Goal: Answer question/provide support: Share knowledge or assist other users

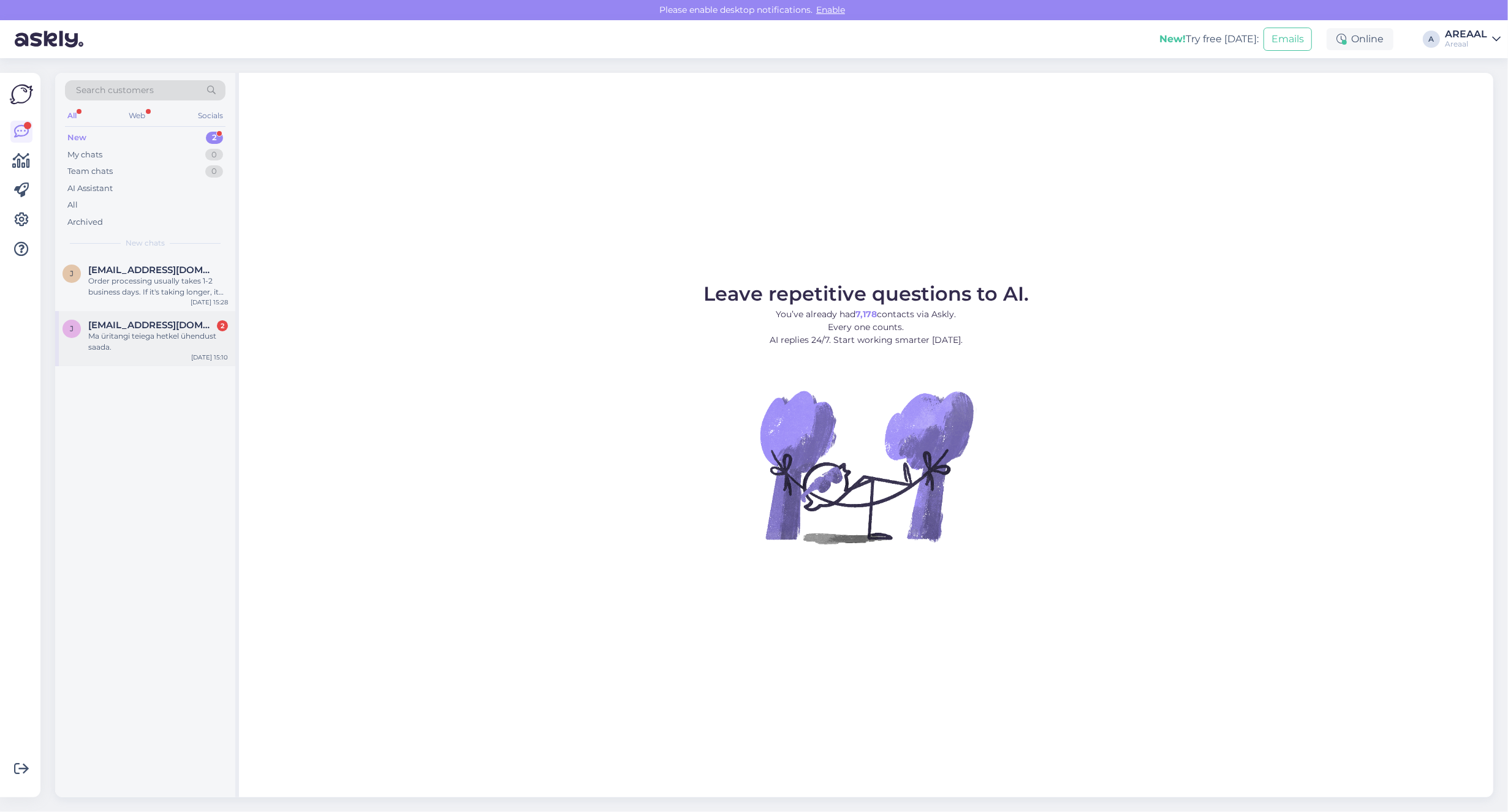
click at [198, 339] on div "Ma üritangi teiega hetkel ühendust saada." at bounding box center [157, 342] width 140 height 22
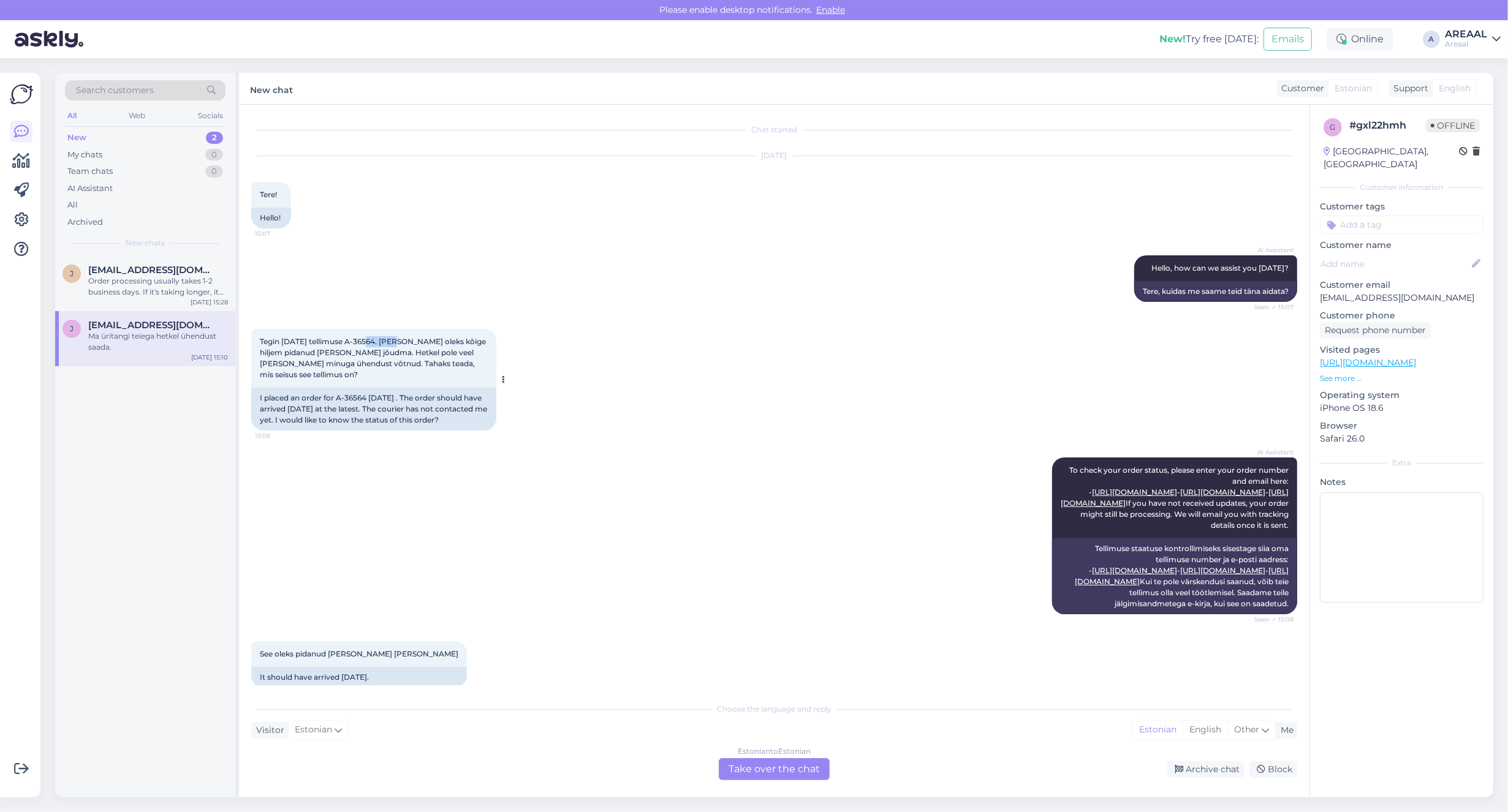
drag, startPoint x: 369, startPoint y: 341, endPoint x: 400, endPoint y: 343, distance: 31.1
click at [400, 343] on span "Tegin 10.september tellimuse A-36564. Tellimus oleks kõige hiljem pidanud täna …" at bounding box center [374, 358] width 228 height 42
copy span "A-36564"
click at [152, 279] on div "Order processing usually takes 1-2 business days. If it's taking longer, it mig…" at bounding box center [157, 286] width 140 height 22
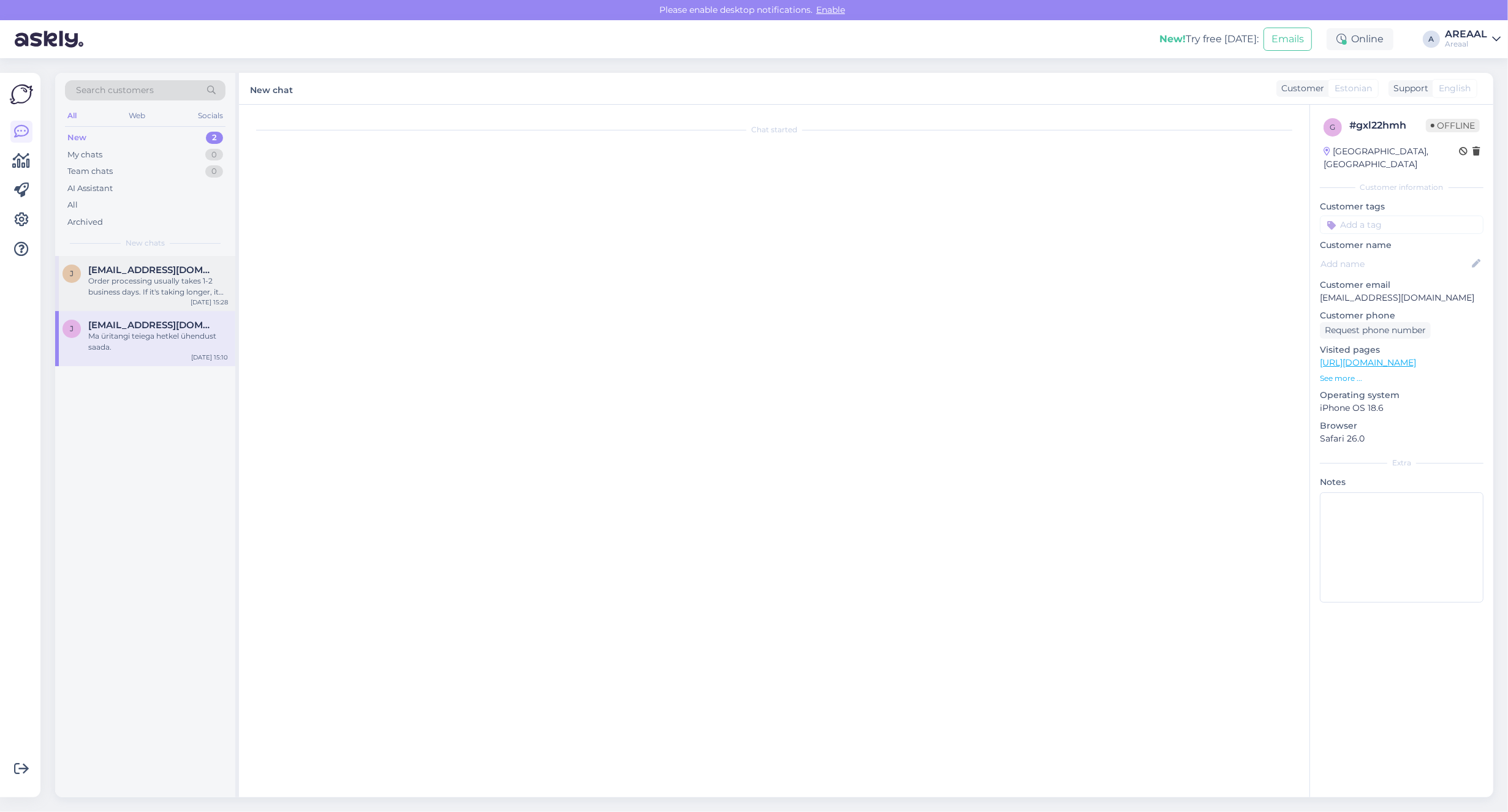
scroll to position [583, 0]
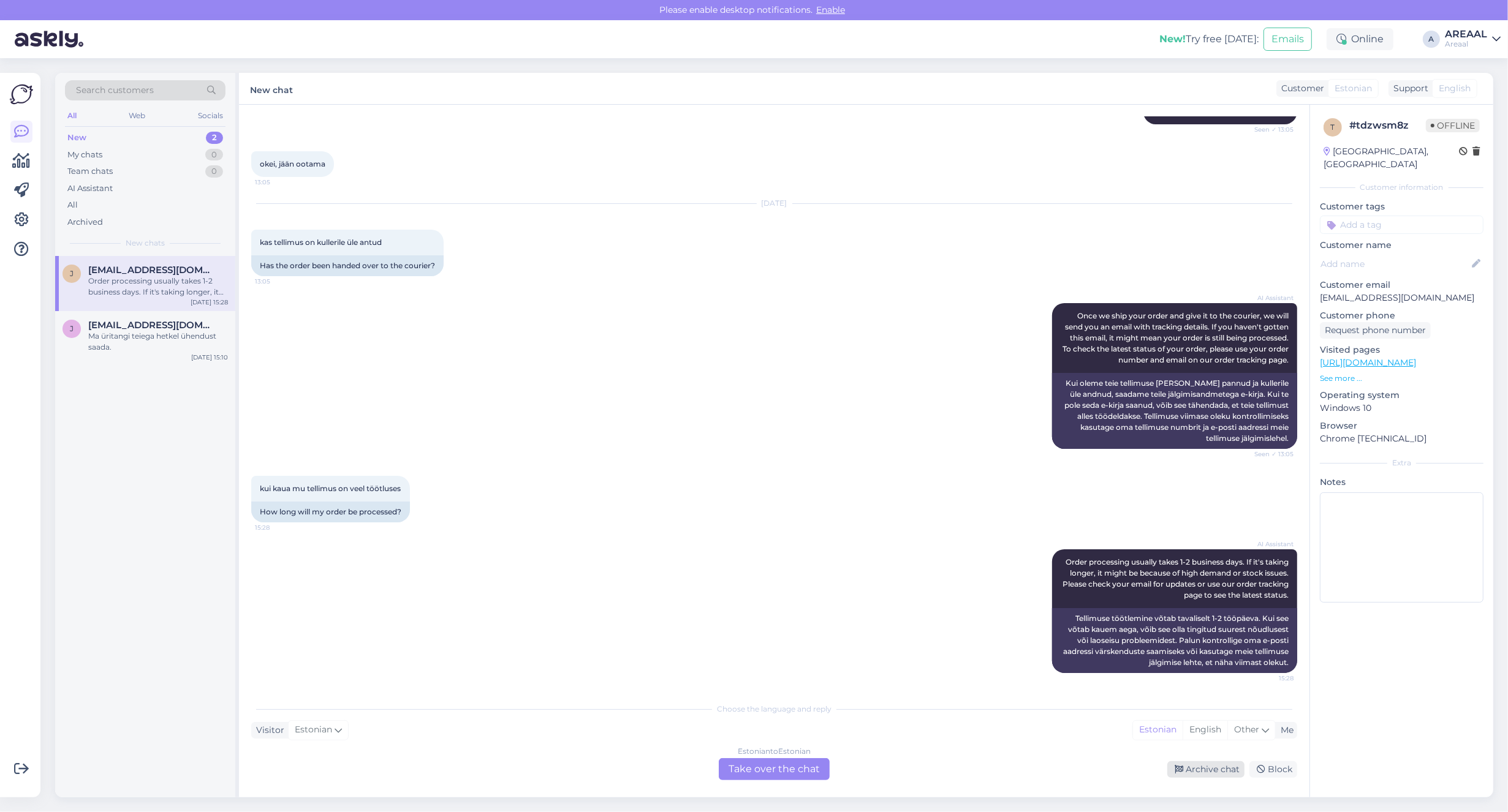
click at [1169, 769] on div "Archive chat" at bounding box center [1206, 770] width 77 height 17
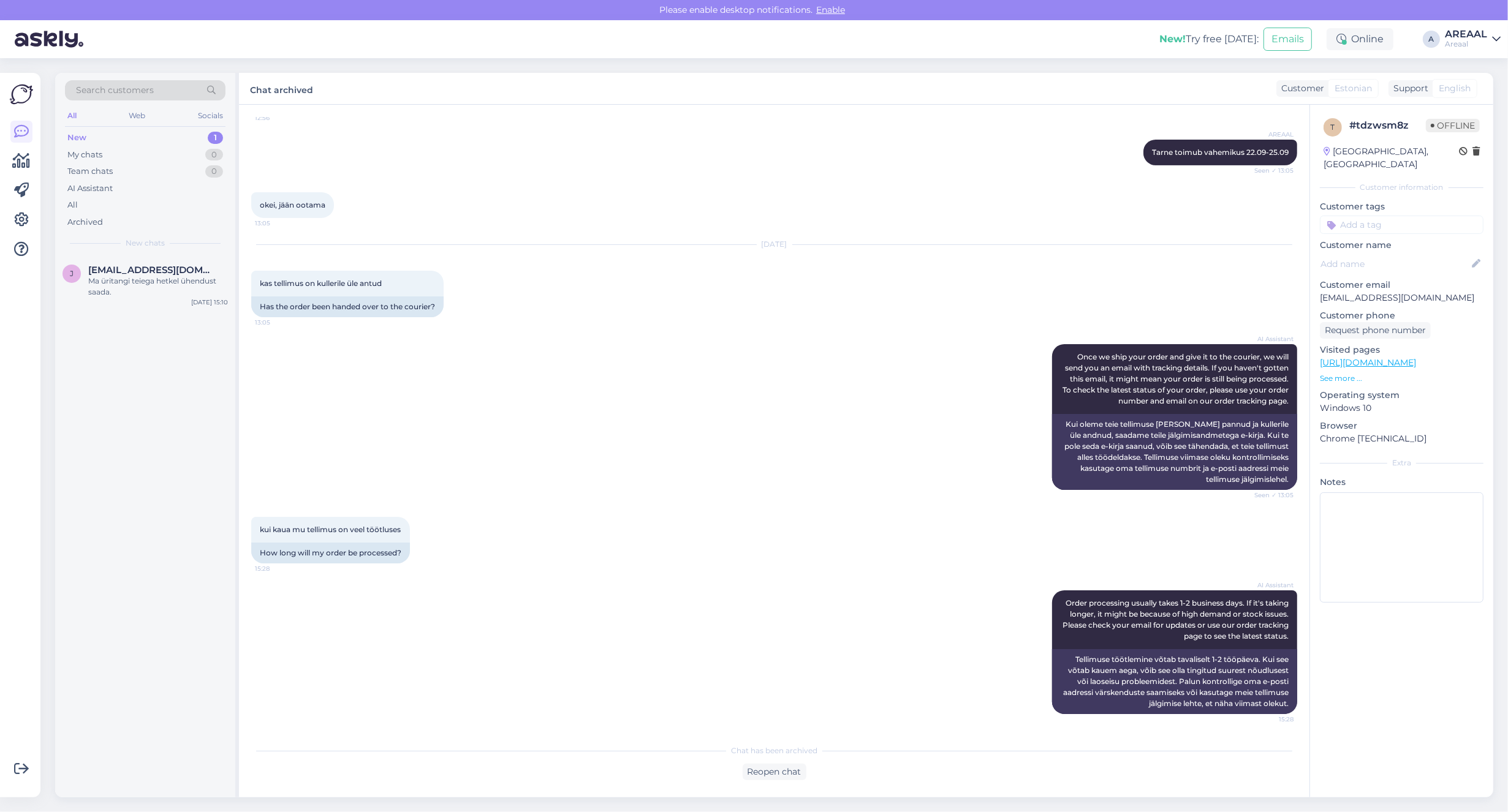
click at [56, 317] on div "j jarveltjessica@gmail.com Ma üritangi teiega hetkel ühendust saada. Sep 25 15:…" at bounding box center [145, 527] width 180 height 542
click at [92, 283] on div "Ma üritangi teiega hetkel ühendust saada." at bounding box center [157, 286] width 140 height 22
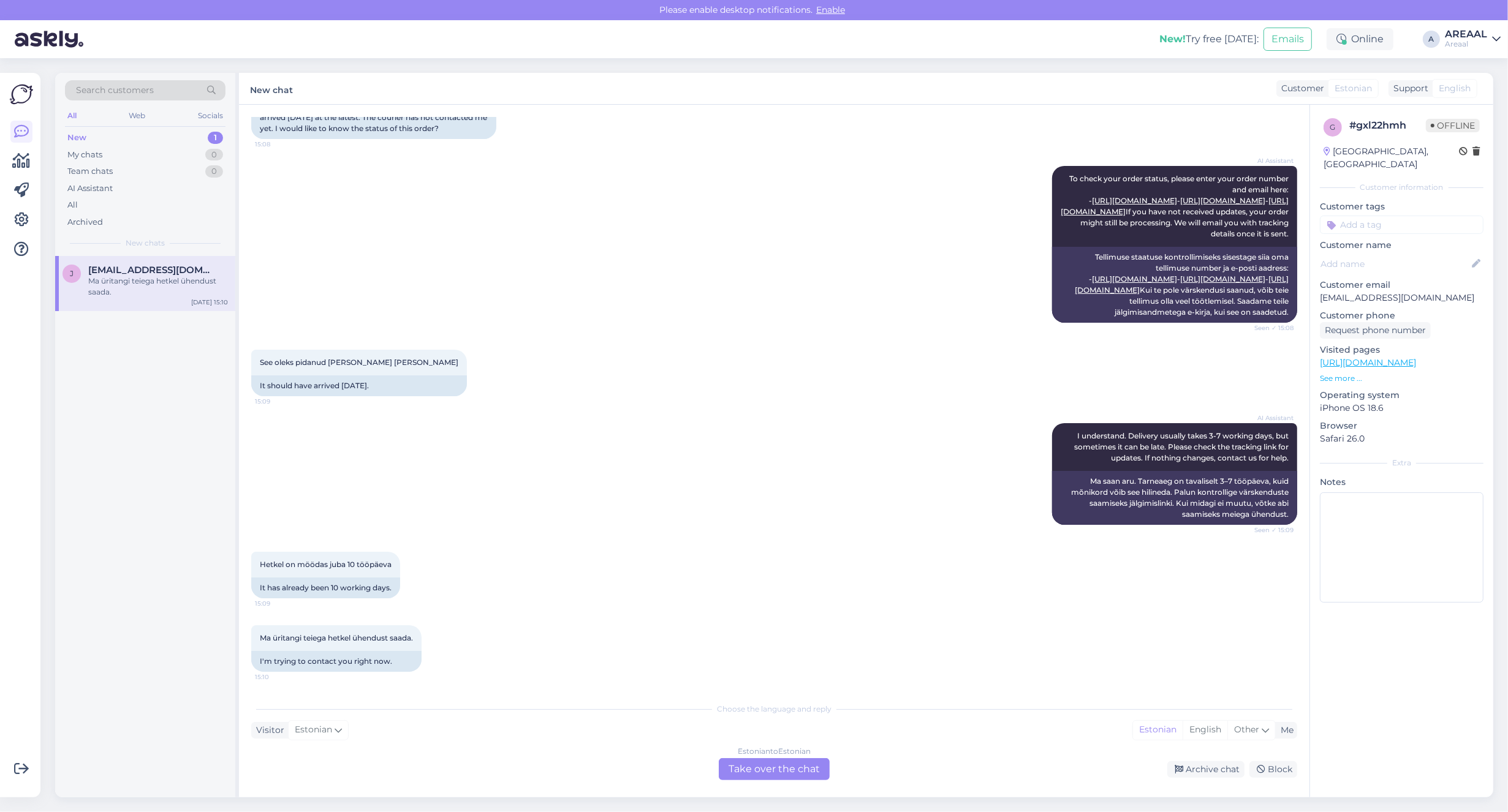
click at [808, 763] on div "Estonian to Estonian Take over the chat" at bounding box center [773, 770] width 111 height 22
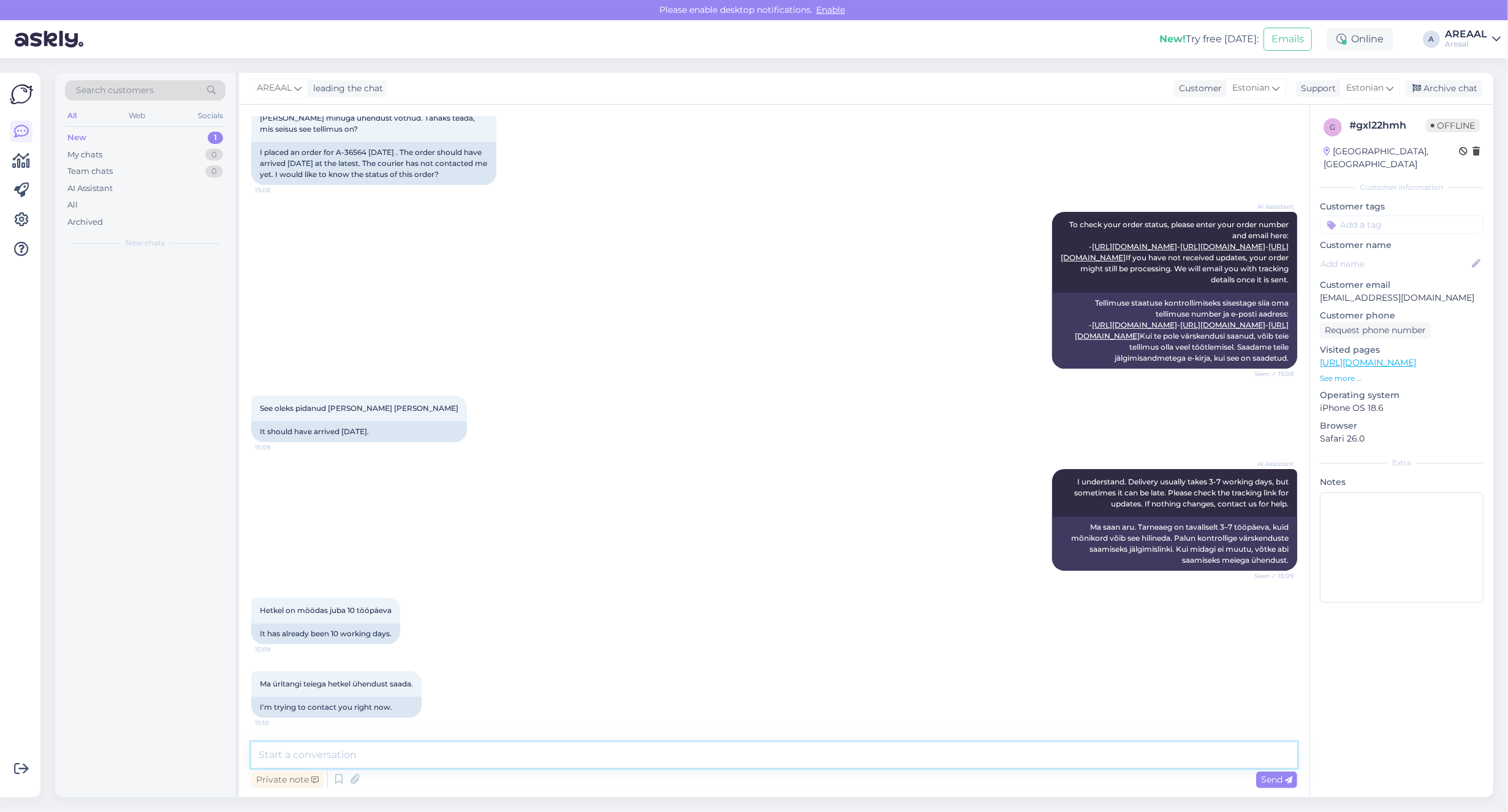
click at [779, 755] on textarea at bounding box center [774, 755] width 1046 height 26
paste textarea "Kahjuks peame teada andma, et hetkel X jõudmine meie lattu on hilinenud. Tarnea…"
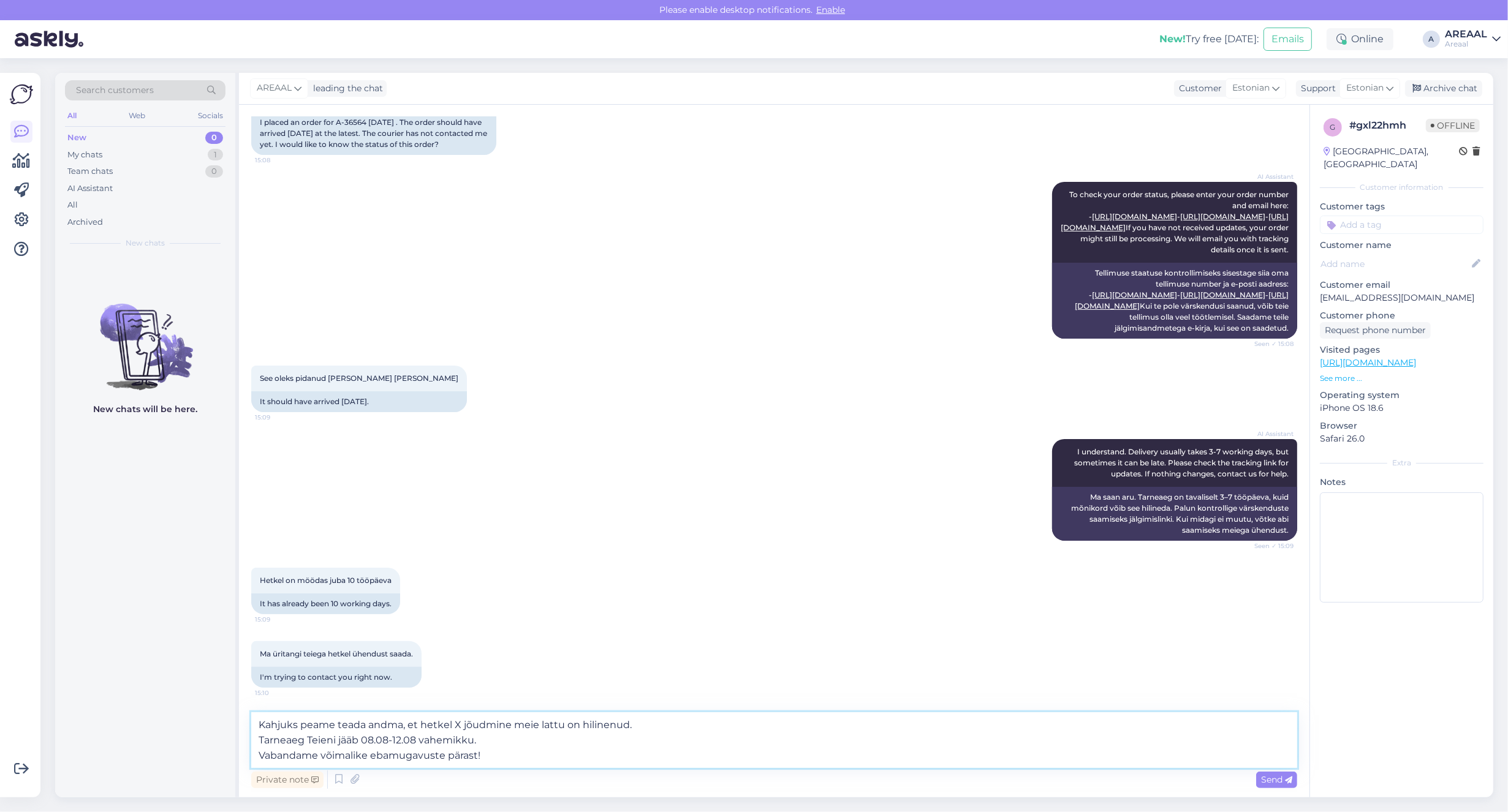
click at [456, 724] on textarea "Kahjuks peame teada andma, et hetkel X jõudmine meie lattu on hilinenud. Tarnea…" at bounding box center [774, 740] width 1046 height 56
paste textarea "Philips EP3347/90"
click at [725, 712] on textarea "Kahjuks peame teada andma, et hetkel Philips EP3347/90 jõudmine meie lattu on h…" at bounding box center [774, 740] width 1046 height 56
click at [791, 702] on div "Chat started Sep 25 2025 Tere! 15:07 Hello! AI Assistant Hello, how can we assi…" at bounding box center [774, 451] width 1071 height 693
click at [816, 714] on textarea "Kahjuks peame teada andma, et hetkel Philips EP3347/90 jõudmine meie lattu on h…" at bounding box center [774, 740] width 1046 height 56
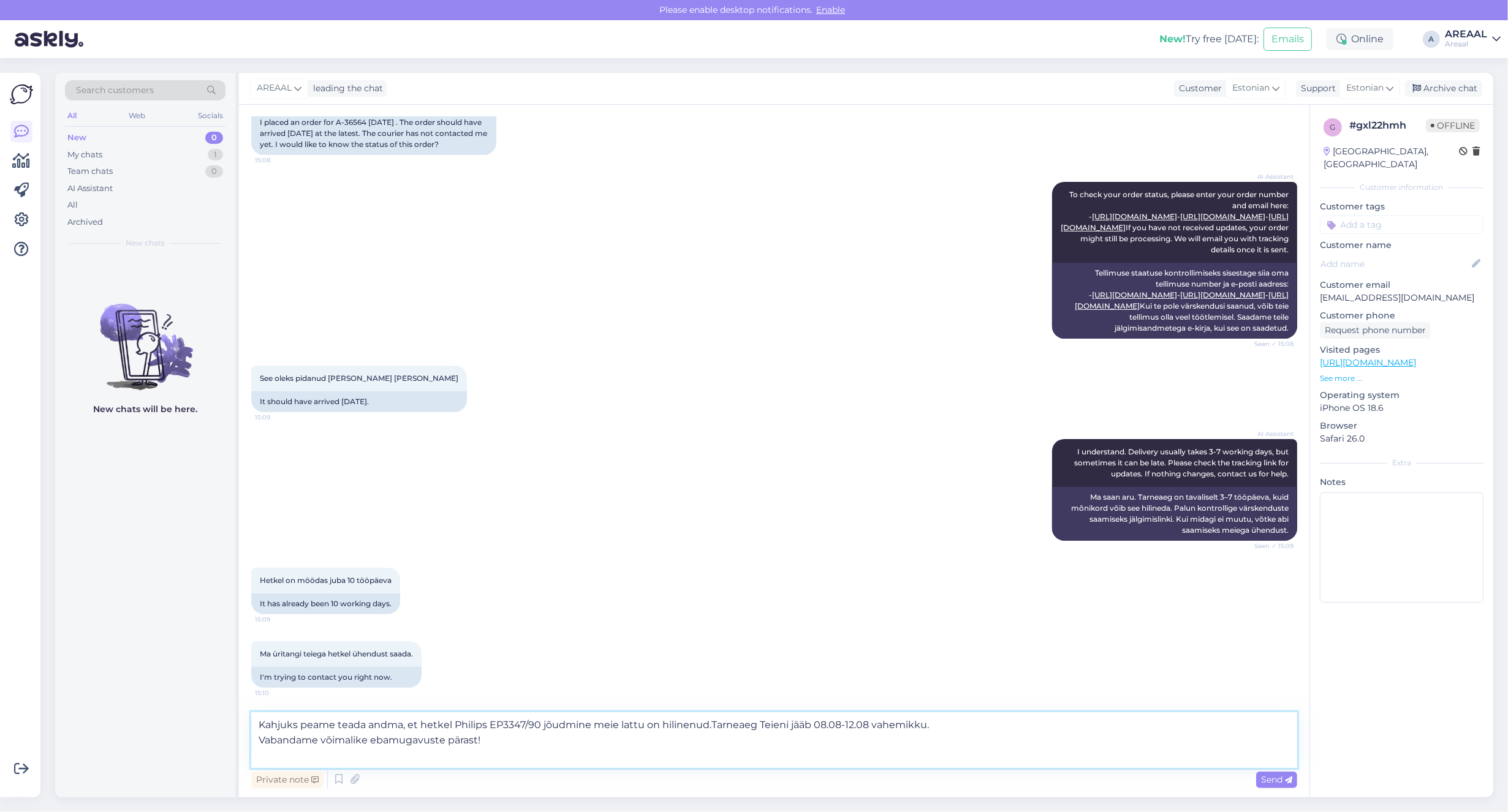
scroll to position [337, 0]
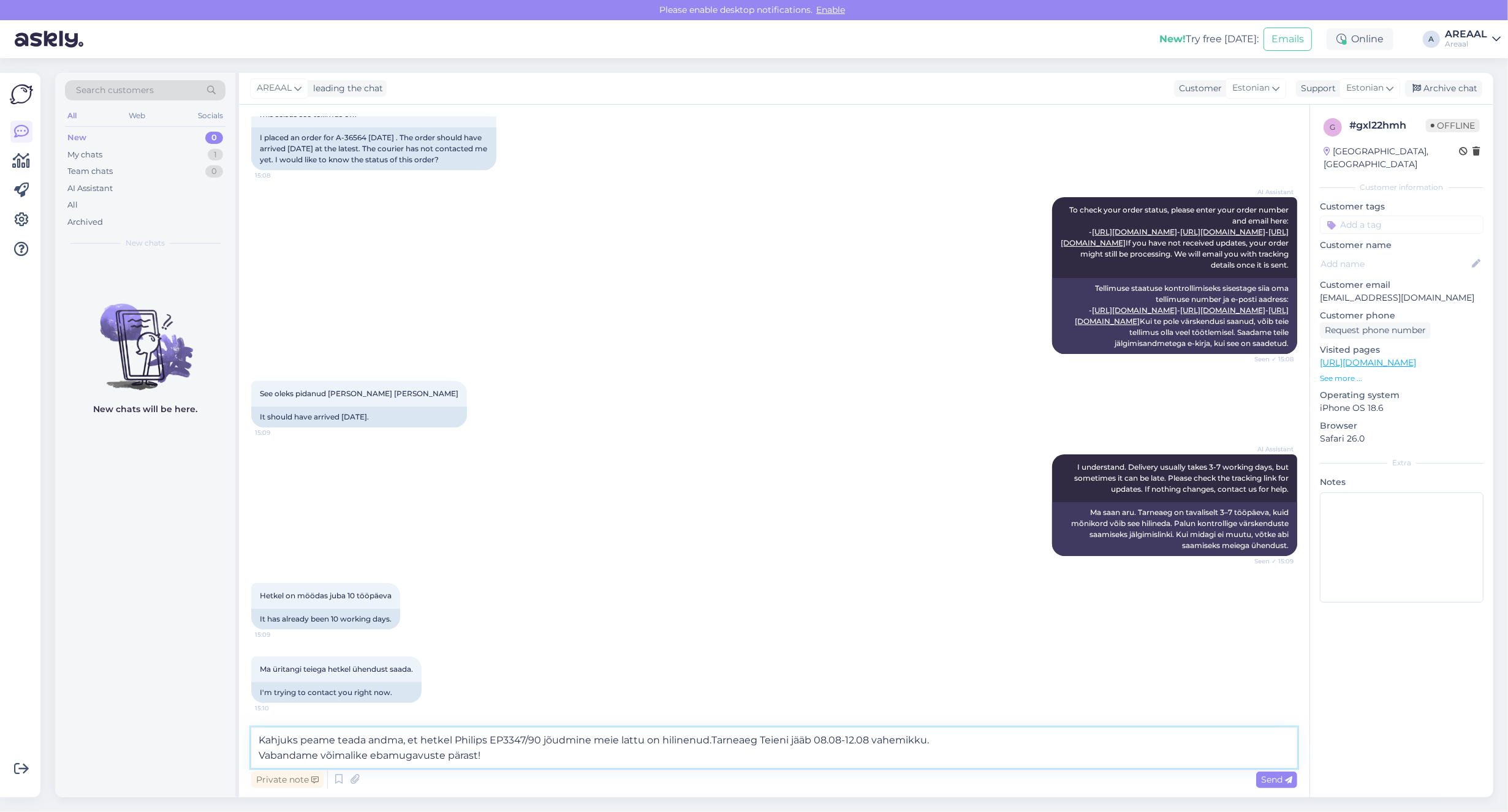
drag, startPoint x: 817, startPoint y: 740, endPoint x: 870, endPoint y: 737, distance: 53.1
click at [870, 737] on textarea "Kahjuks peame teada andma, et hetkel Philips EP3347/90 jõudmine meie lattu on h…" at bounding box center [774, 748] width 1046 height 40
click at [987, 740] on textarea "Kahjuks peame teada andma, et hetkel Philips EP3347/90 jõudmine meie lattu on h…" at bounding box center [774, 748] width 1046 height 40
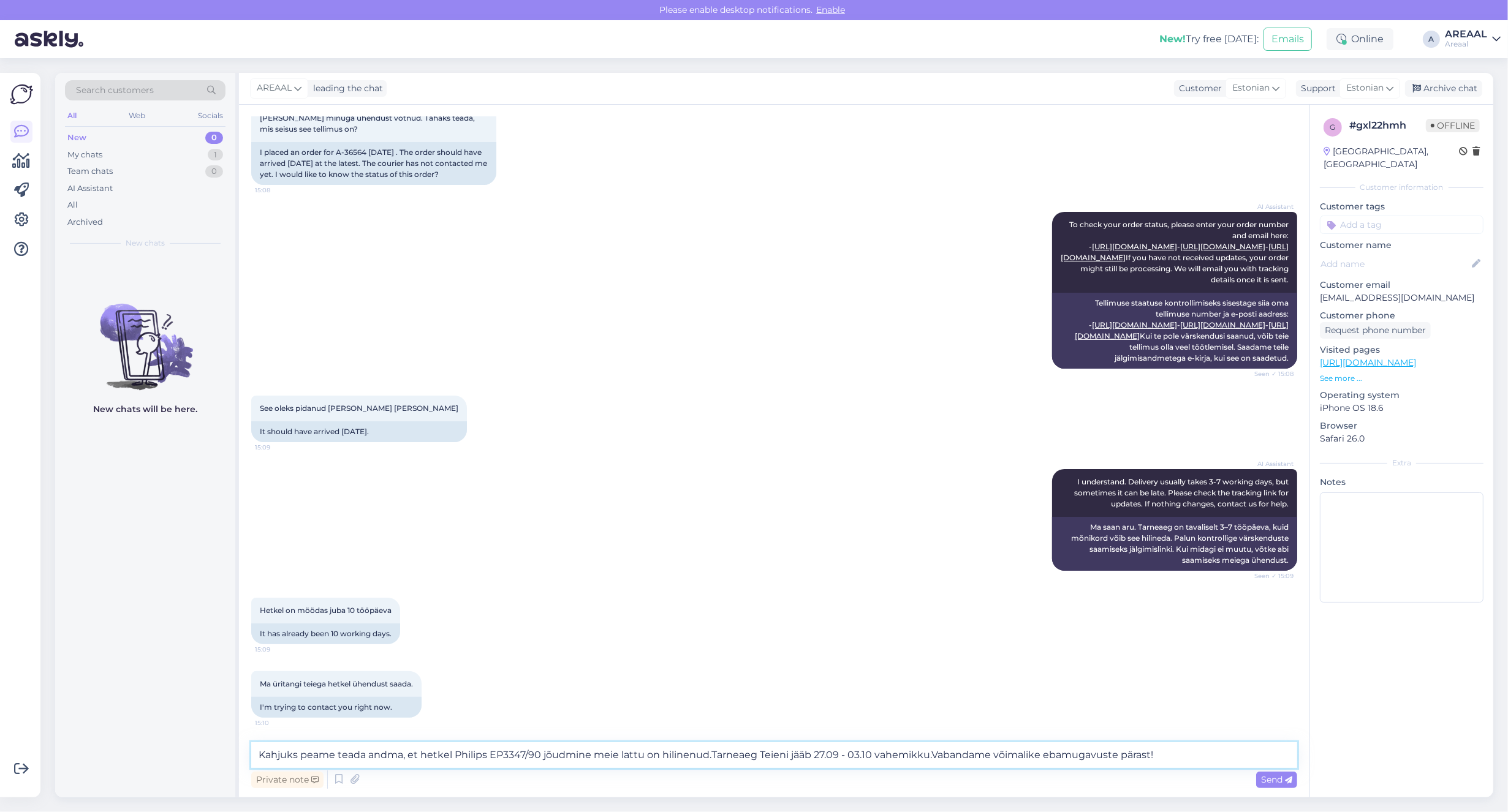
type textarea "Kahjuks peame teada andma, et hetkel Philips EP3347/90 jõudmine meie lattu on h…"
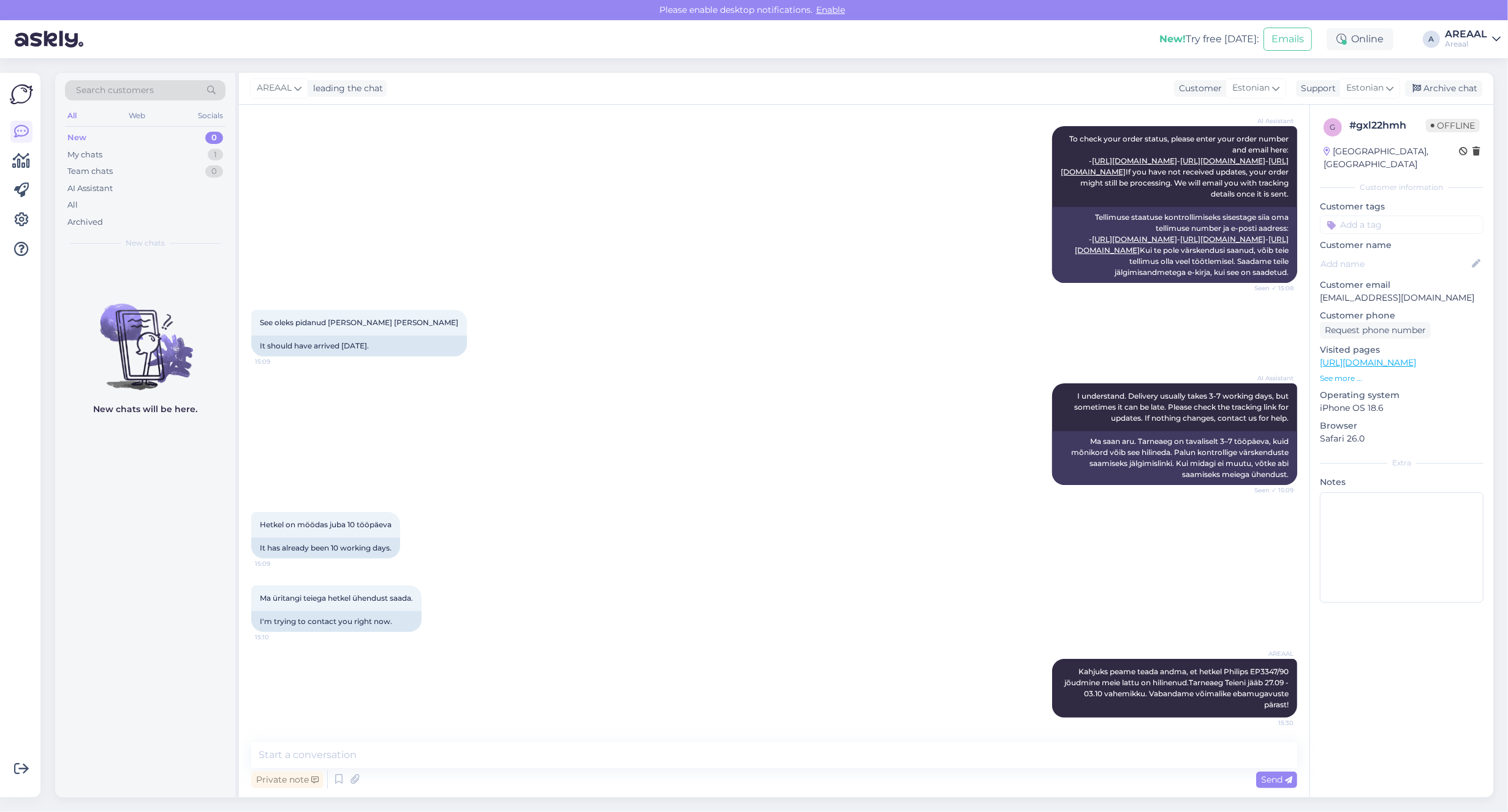
click at [393, 288] on div "AI Assistant To check your order status, please enter your order number and ema…" at bounding box center [774, 204] width 1046 height 184
click at [1487, 89] on div "AREAAL leading the chat Customer Estonian Support Estonian Archive chat" at bounding box center [866, 89] width 1255 height 32
click at [1440, 90] on div "Archive chat" at bounding box center [1443, 89] width 77 height 17
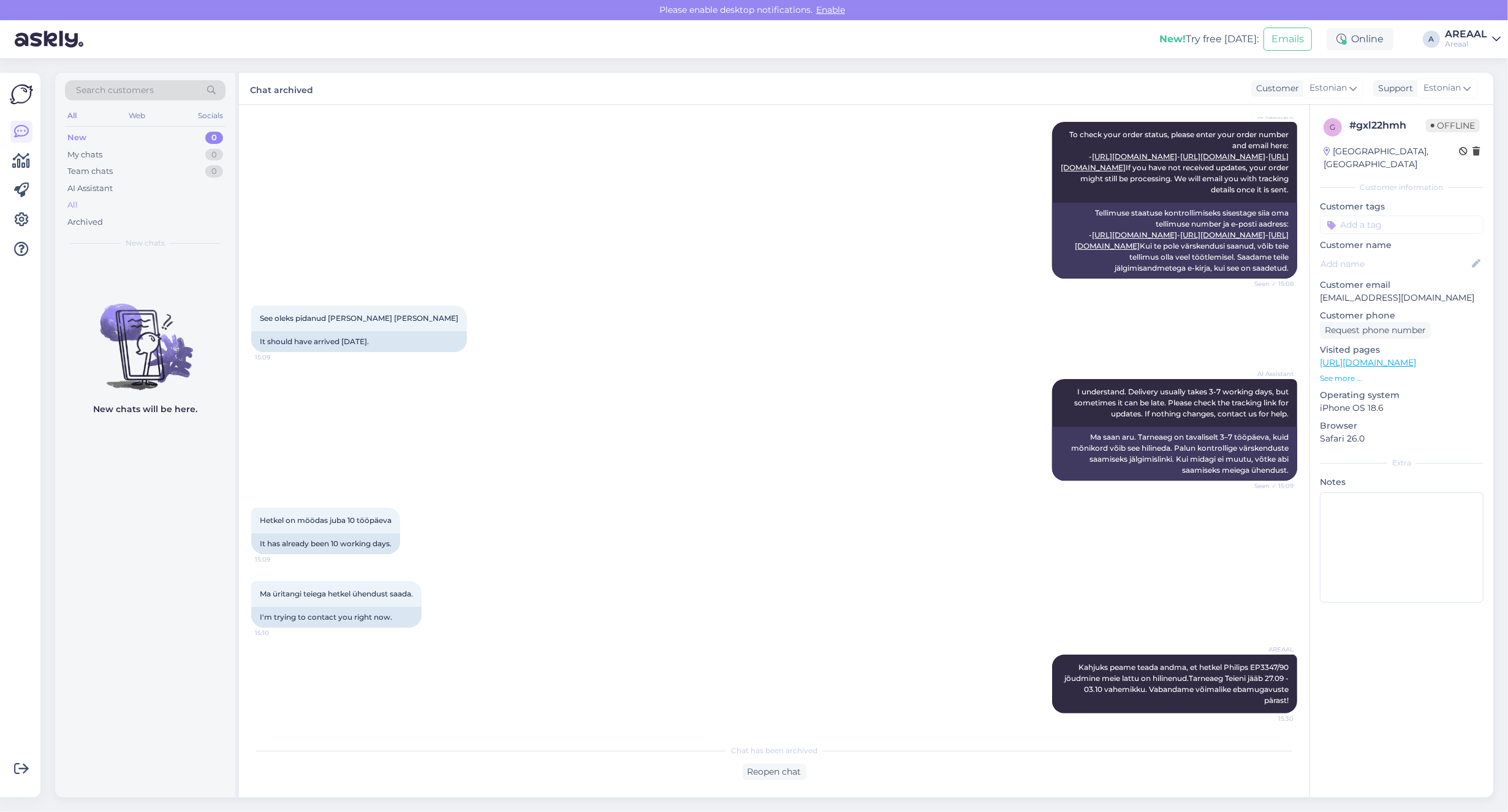
click at [167, 201] on div "All" at bounding box center [145, 205] width 160 height 17
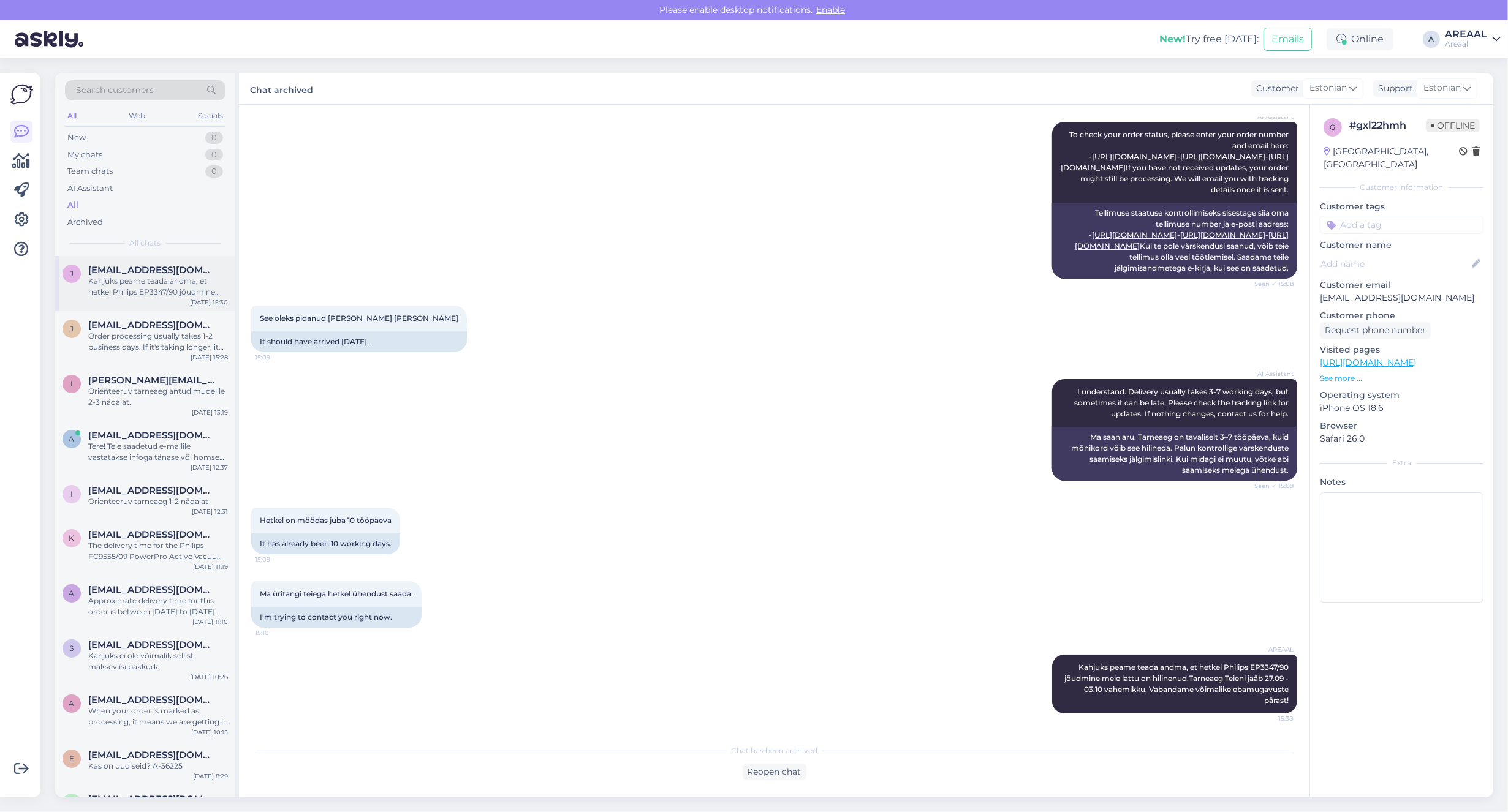
click at [166, 298] on div "j jarveltjessica@gmail.com Kahjuks peame teada andma, et hetkel Philips EP3347/…" at bounding box center [145, 283] width 180 height 55
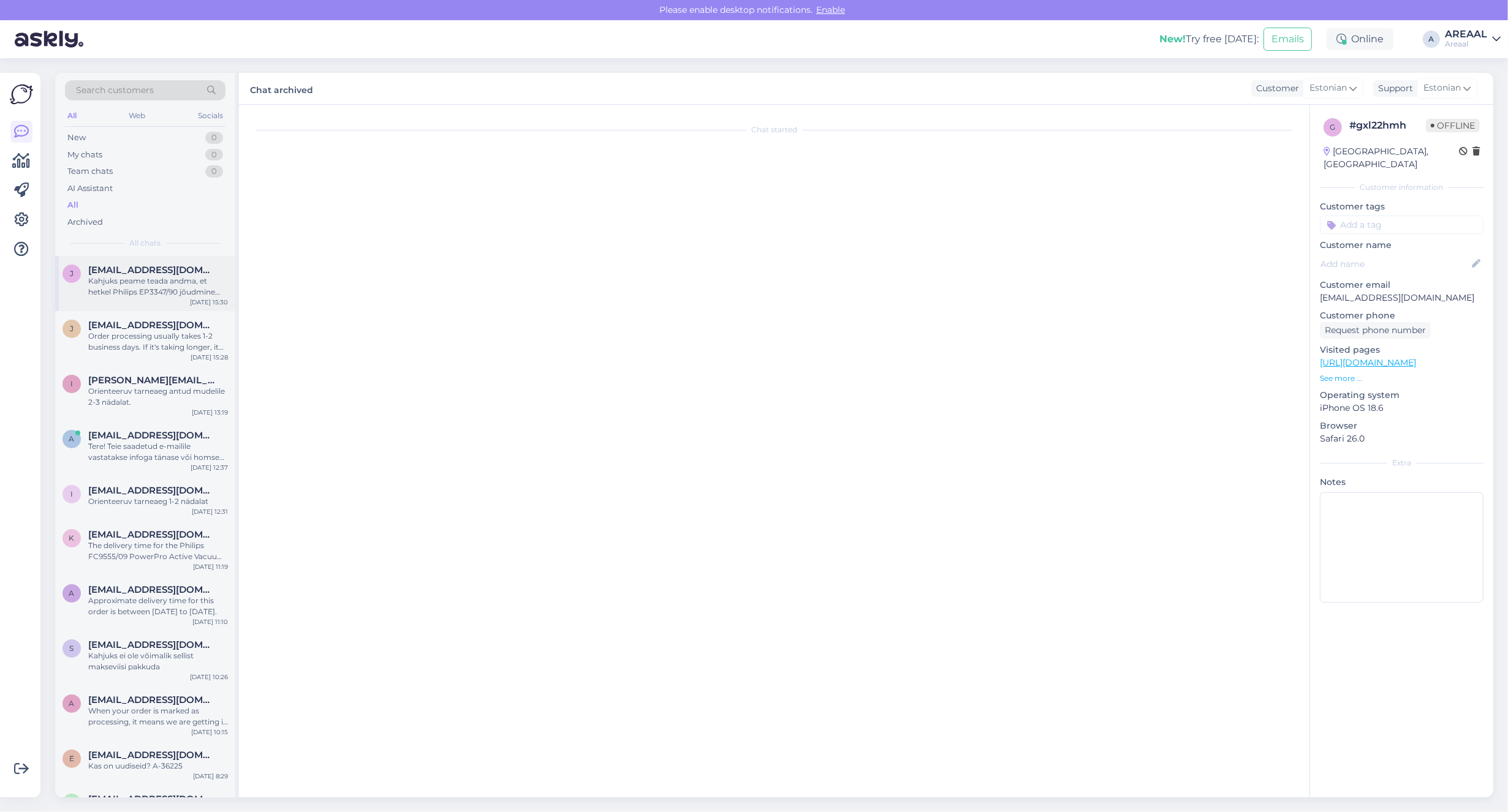
scroll to position [0, 0]
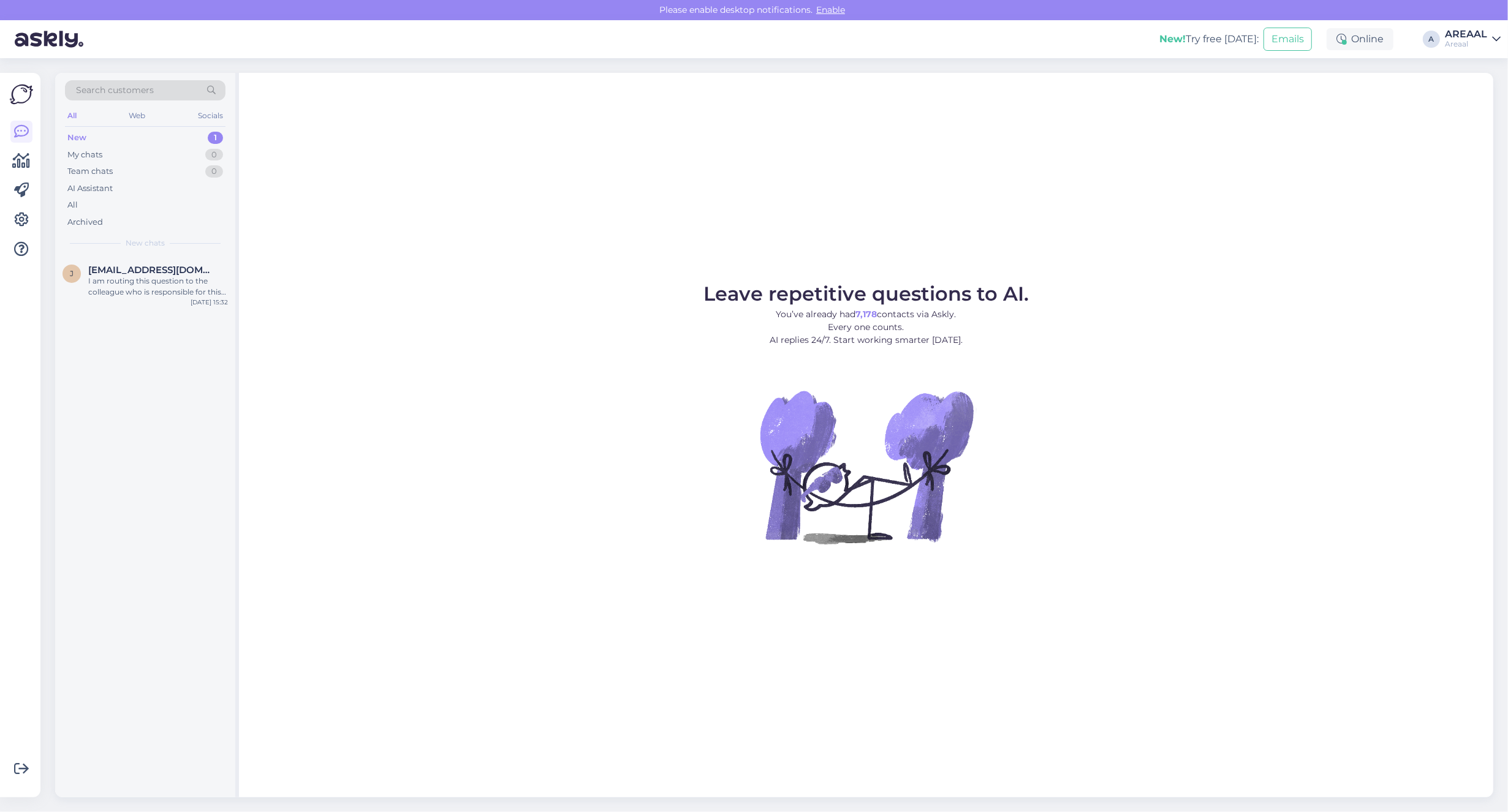
drag, startPoint x: 0, startPoint y: 0, endPoint x: 1208, endPoint y: 103, distance: 1212.4
click at [1208, 101] on div "Leave repetitive questions to AI. You’ve already had 7,178 contacts via Askly. …" at bounding box center [866, 436] width 1255 height 725
click at [142, 275] on div "I am routing this question to the colleague who is responsible for this topic. …" at bounding box center [157, 286] width 140 height 22
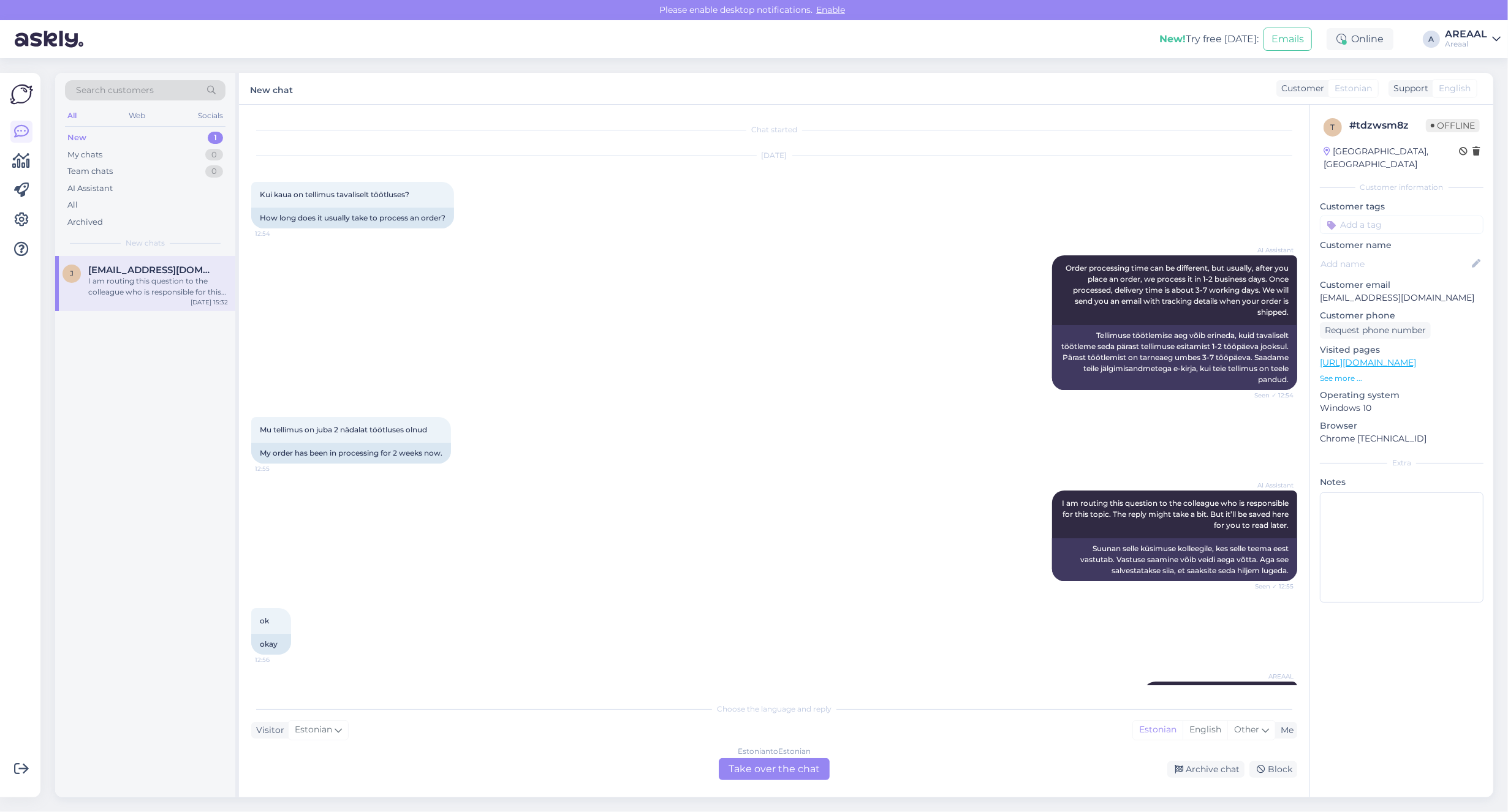
scroll to position [774, 0]
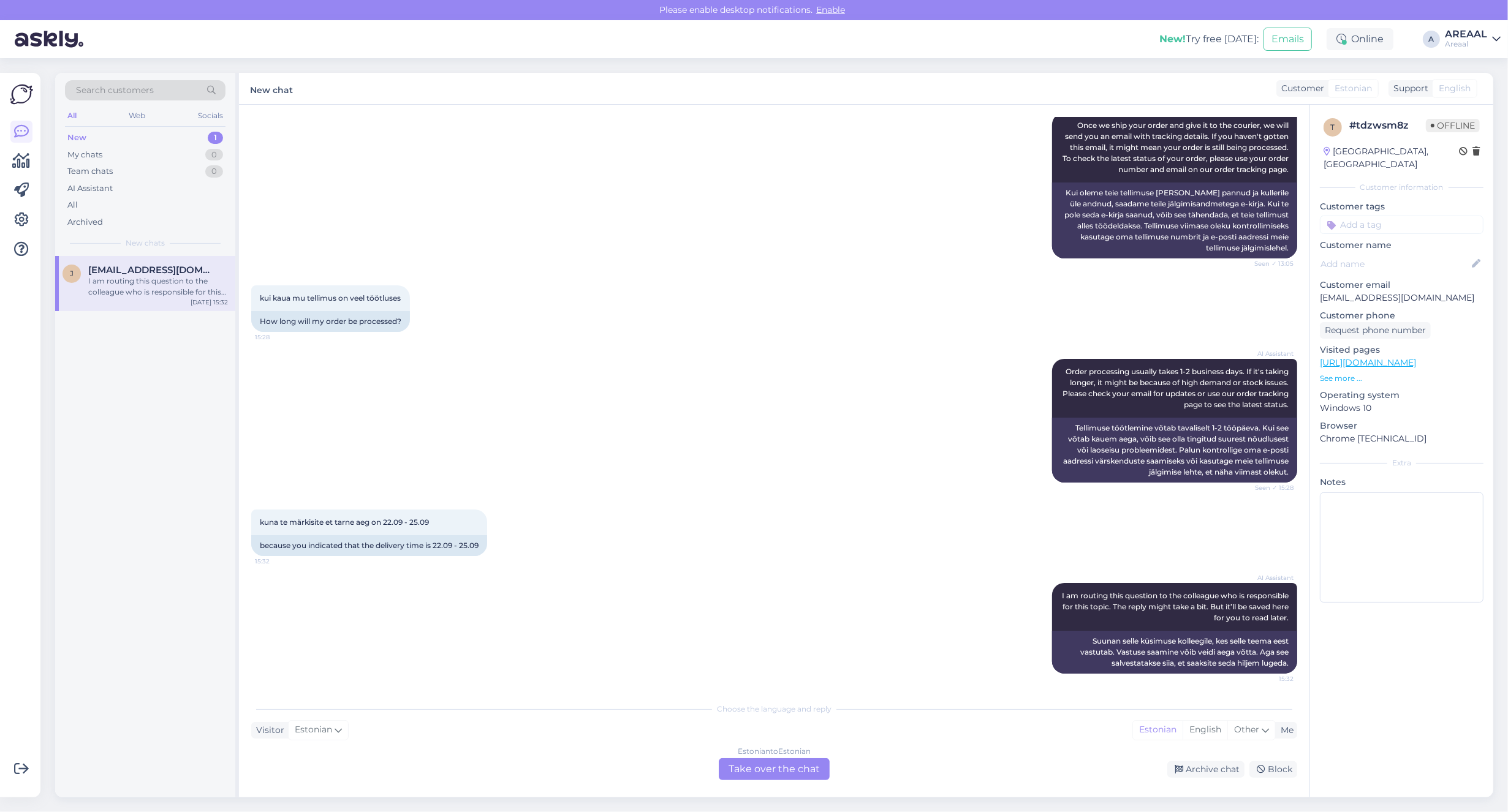
click at [531, 313] on div "kui kaua mu tellimus on veel töötluses 15:28 How long will my order be processe…" at bounding box center [774, 308] width 1046 height 73
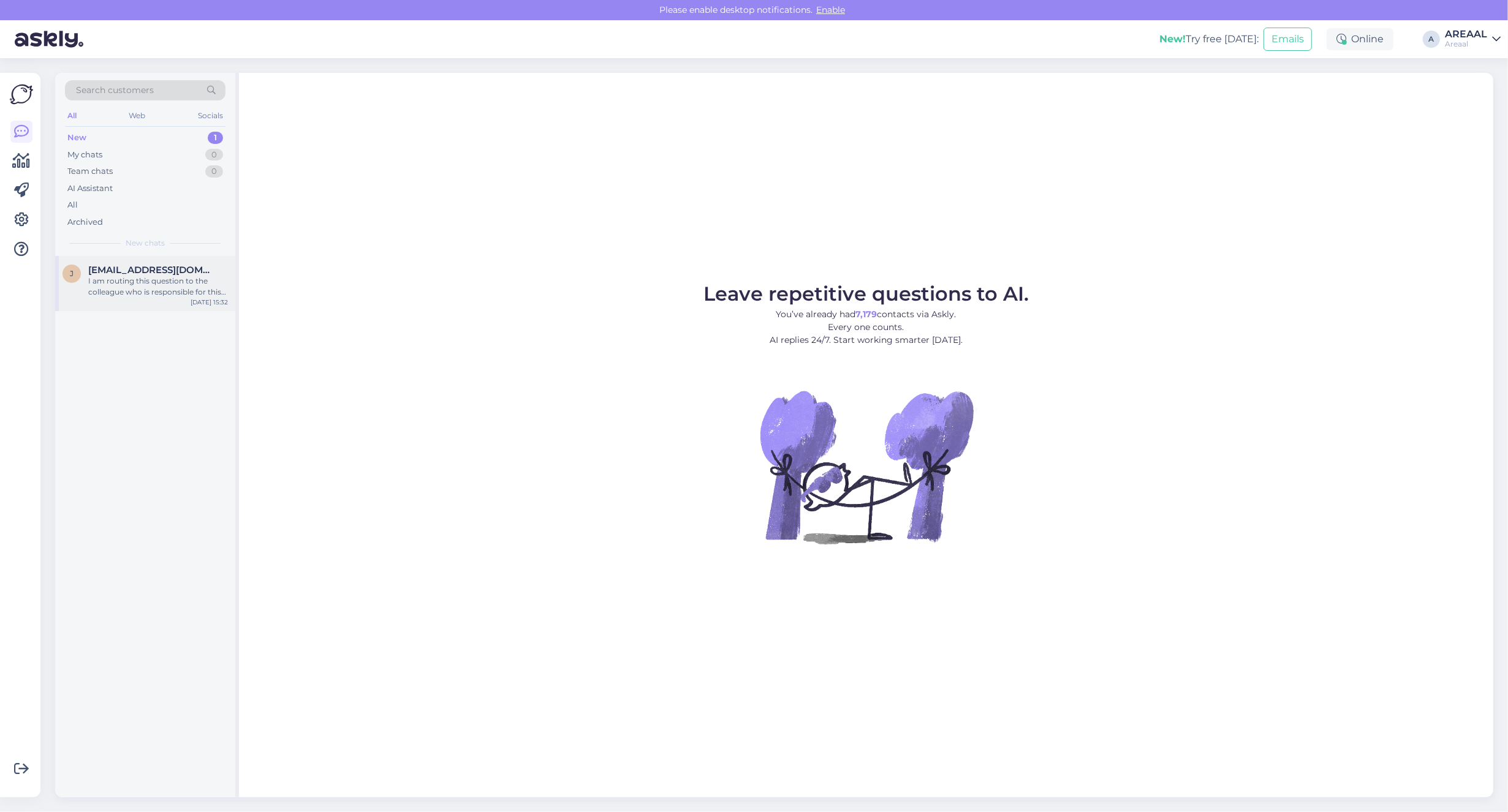
click at [173, 268] on span "[EMAIL_ADDRESS][DOMAIN_NAME]" at bounding box center [152, 269] width 127 height 11
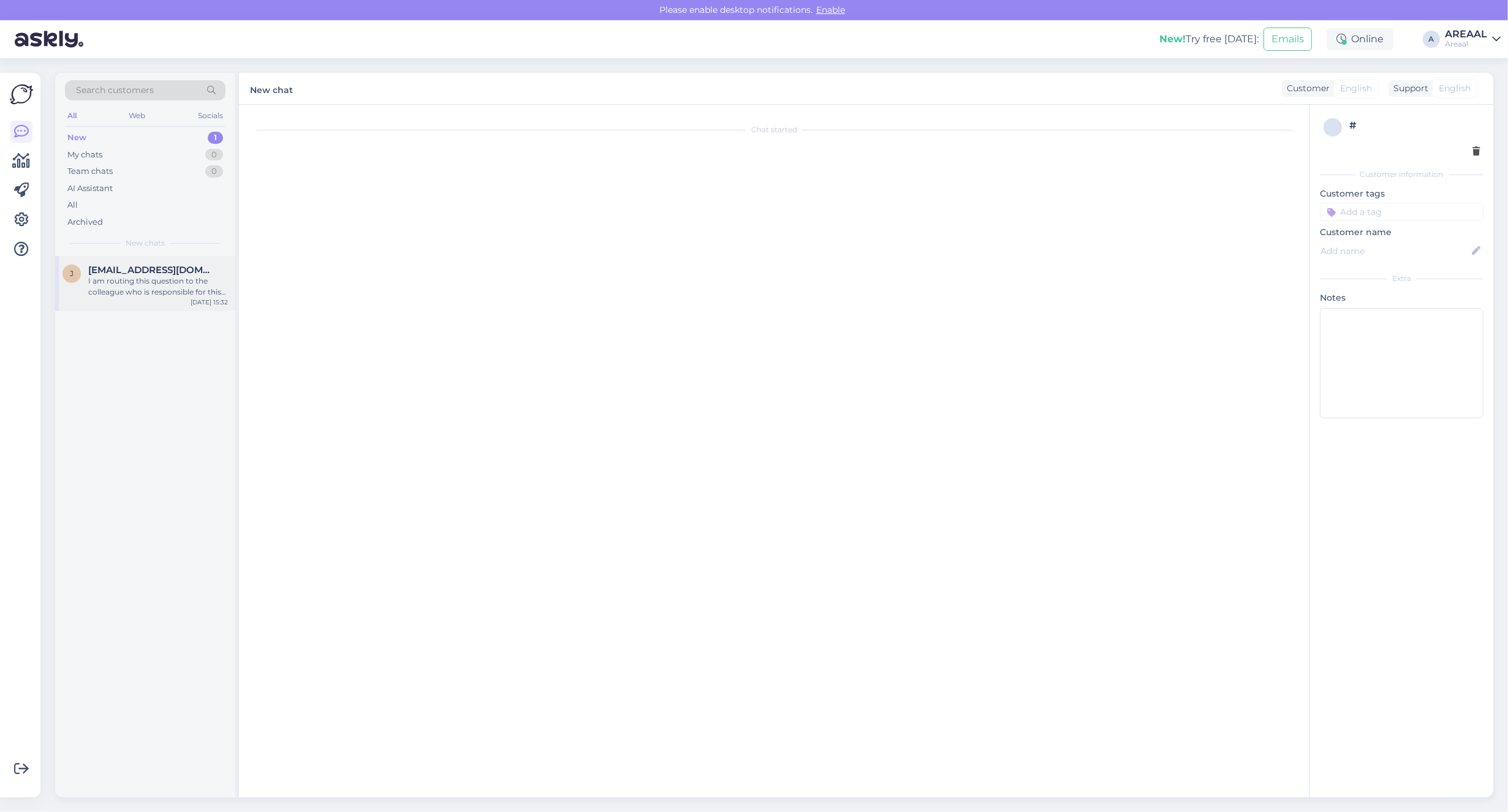
click at [185, 294] on div "I am routing this question to the colleague who is responsible for this topic. …" at bounding box center [157, 286] width 140 height 22
click at [138, 222] on div "Archived" at bounding box center [145, 222] width 160 height 17
click at [133, 197] on div "All" at bounding box center [145, 205] width 160 height 17
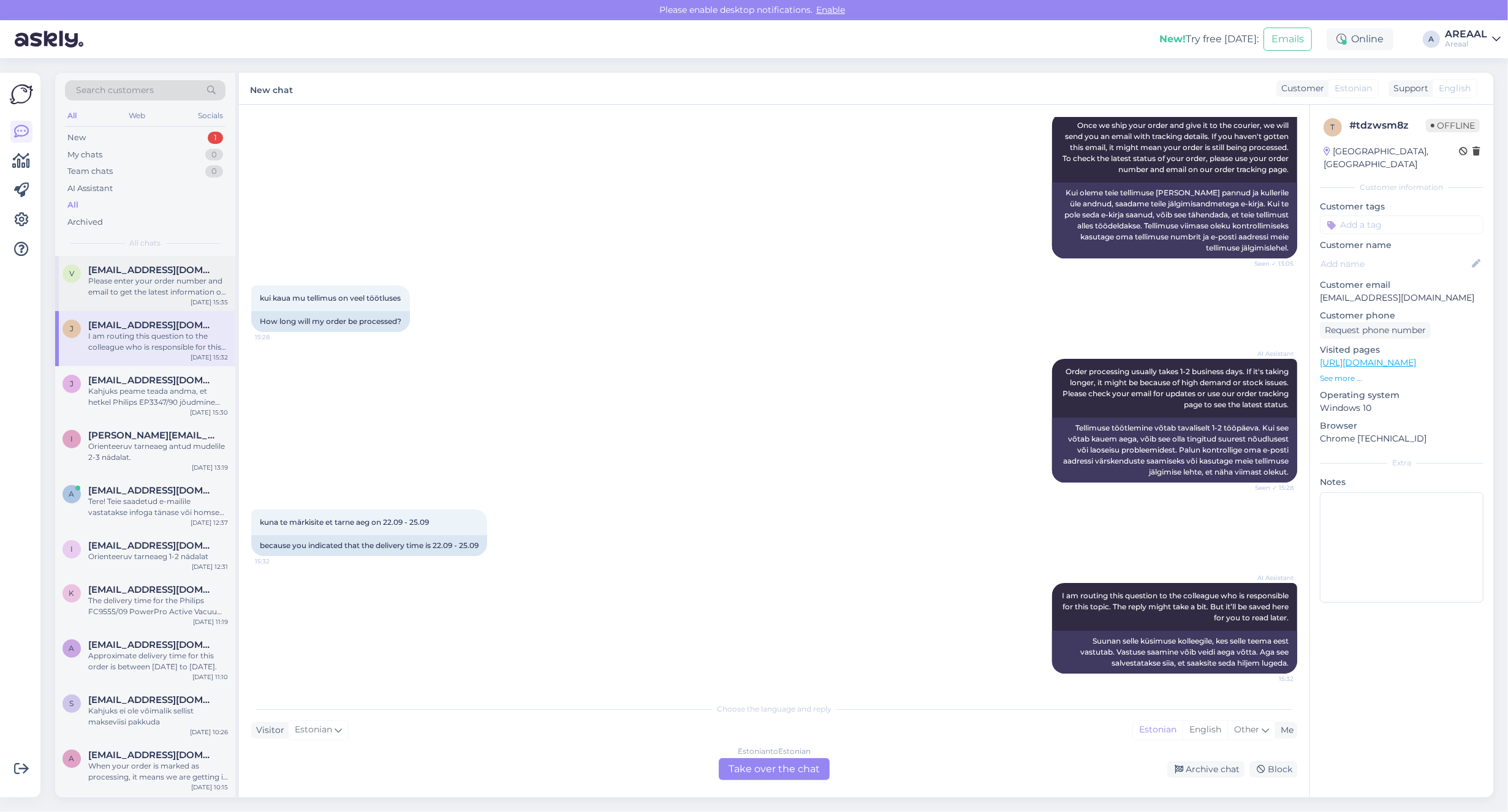
click at [152, 288] on div "Please enter your order number and email to get the latest information on your …" at bounding box center [157, 286] width 140 height 22
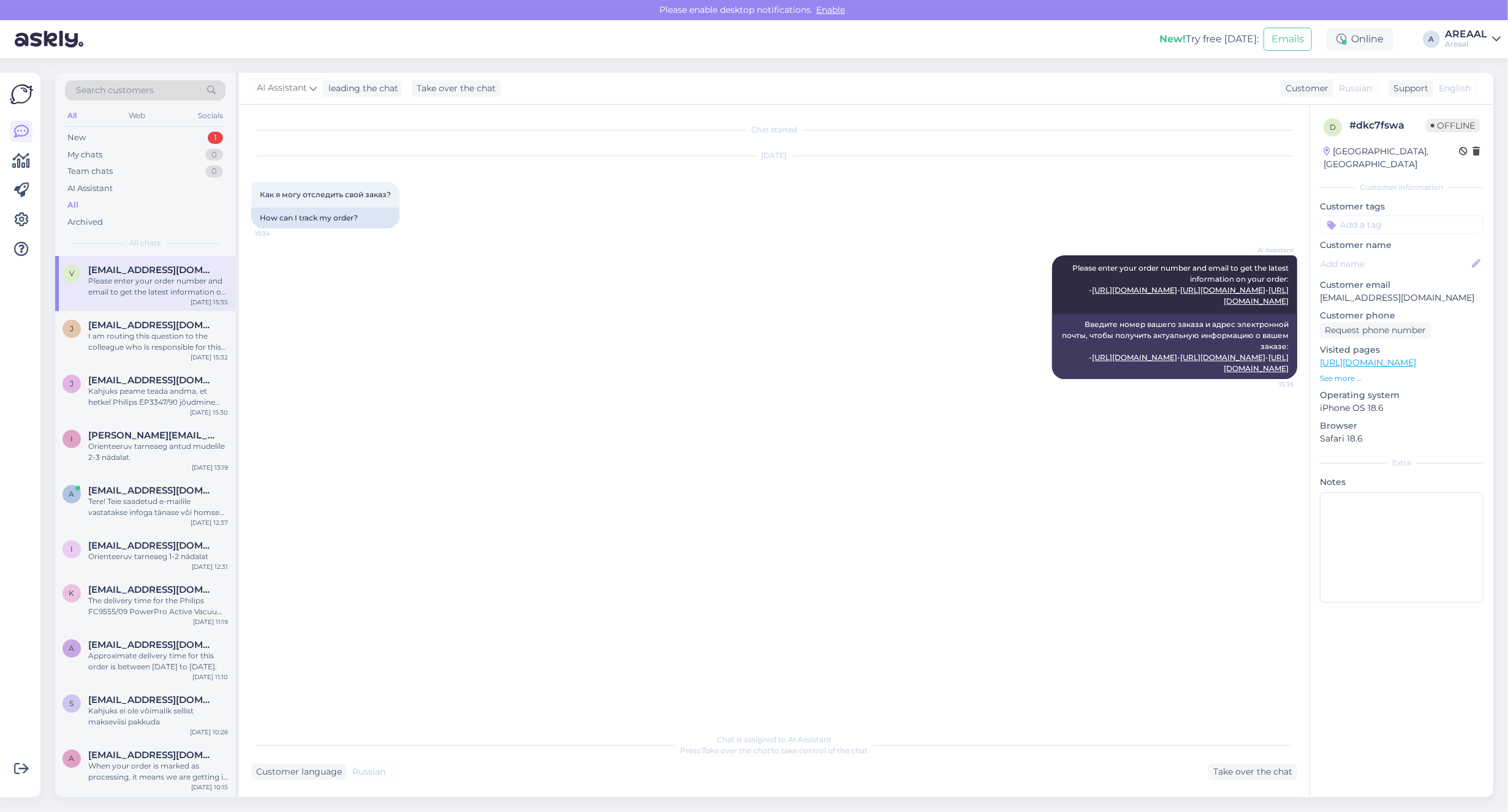
click at [1377, 291] on p "Vitaly_ivko@live.ru" at bounding box center [1401, 298] width 163 height 13
copy p "Vitaly_ivko@live.ru"
click at [148, 338] on div "I am routing this question to the colleague who is responsible for this topic. …" at bounding box center [157, 342] width 140 height 22
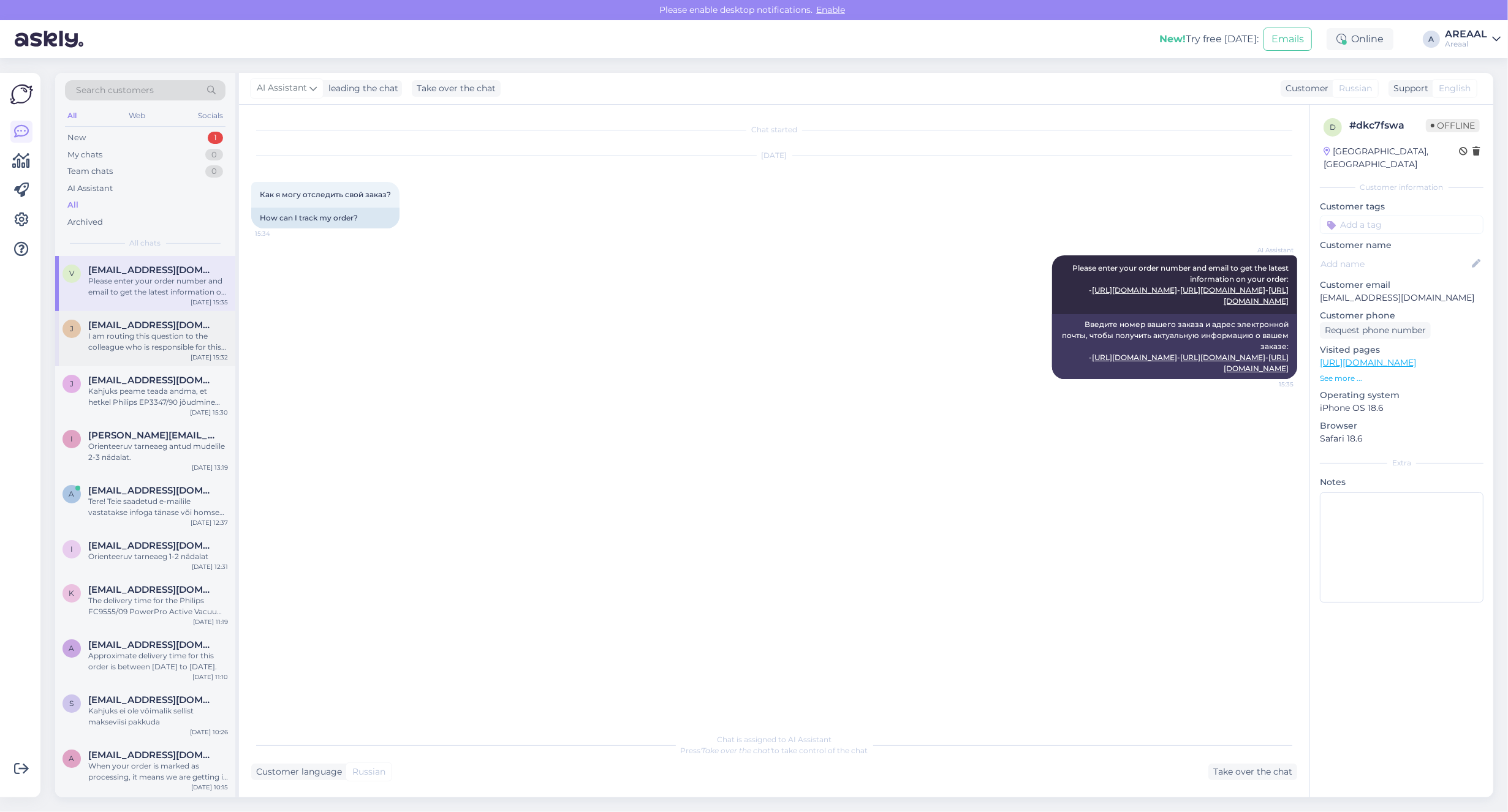
scroll to position [774, 0]
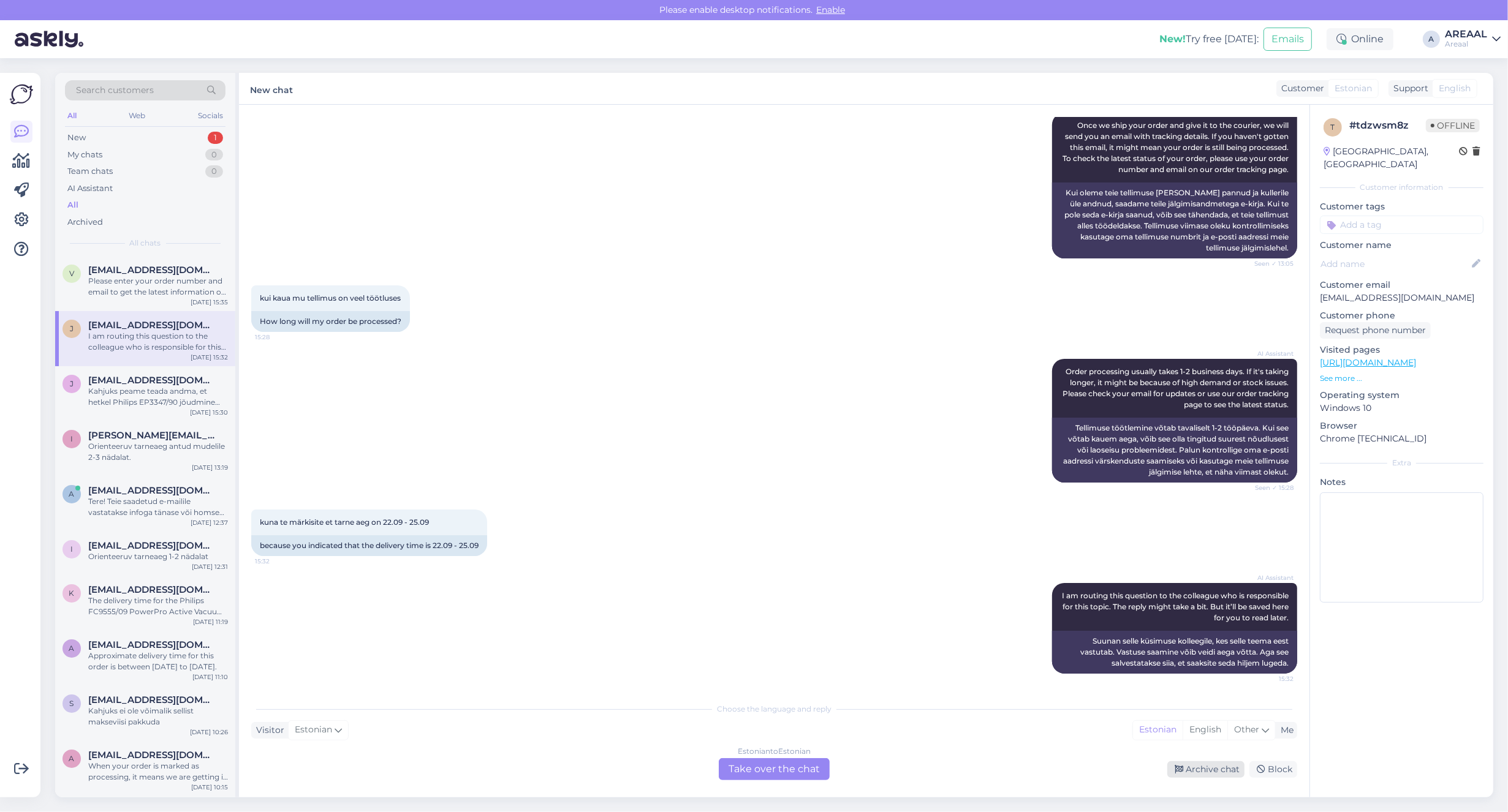
click at [1192, 764] on div "Archive chat" at bounding box center [1206, 770] width 77 height 17
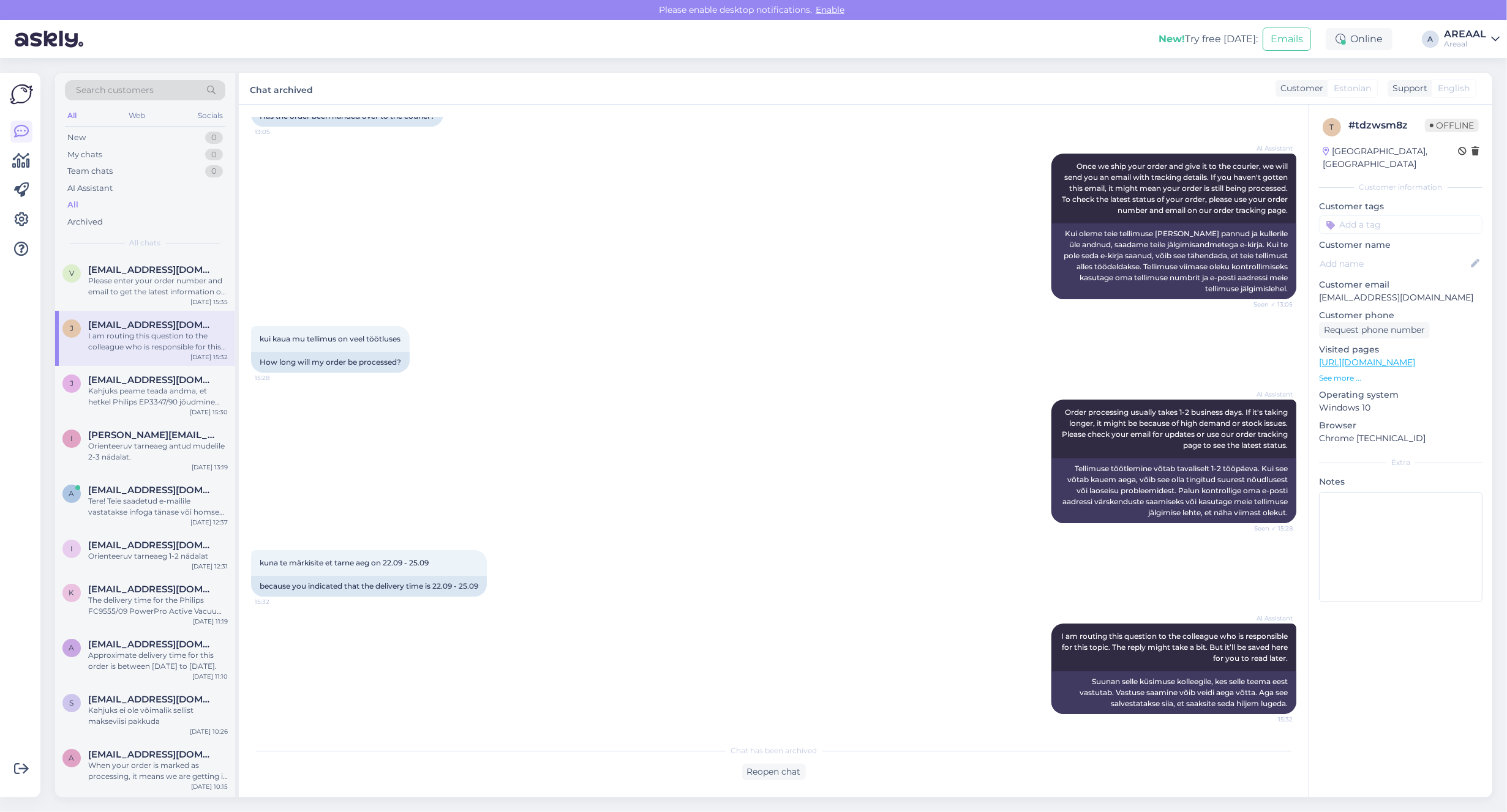
scroll to position [732, 0]
click at [105, 274] on span "[EMAIL_ADDRESS][DOMAIN_NAME]" at bounding box center [152, 269] width 127 height 11
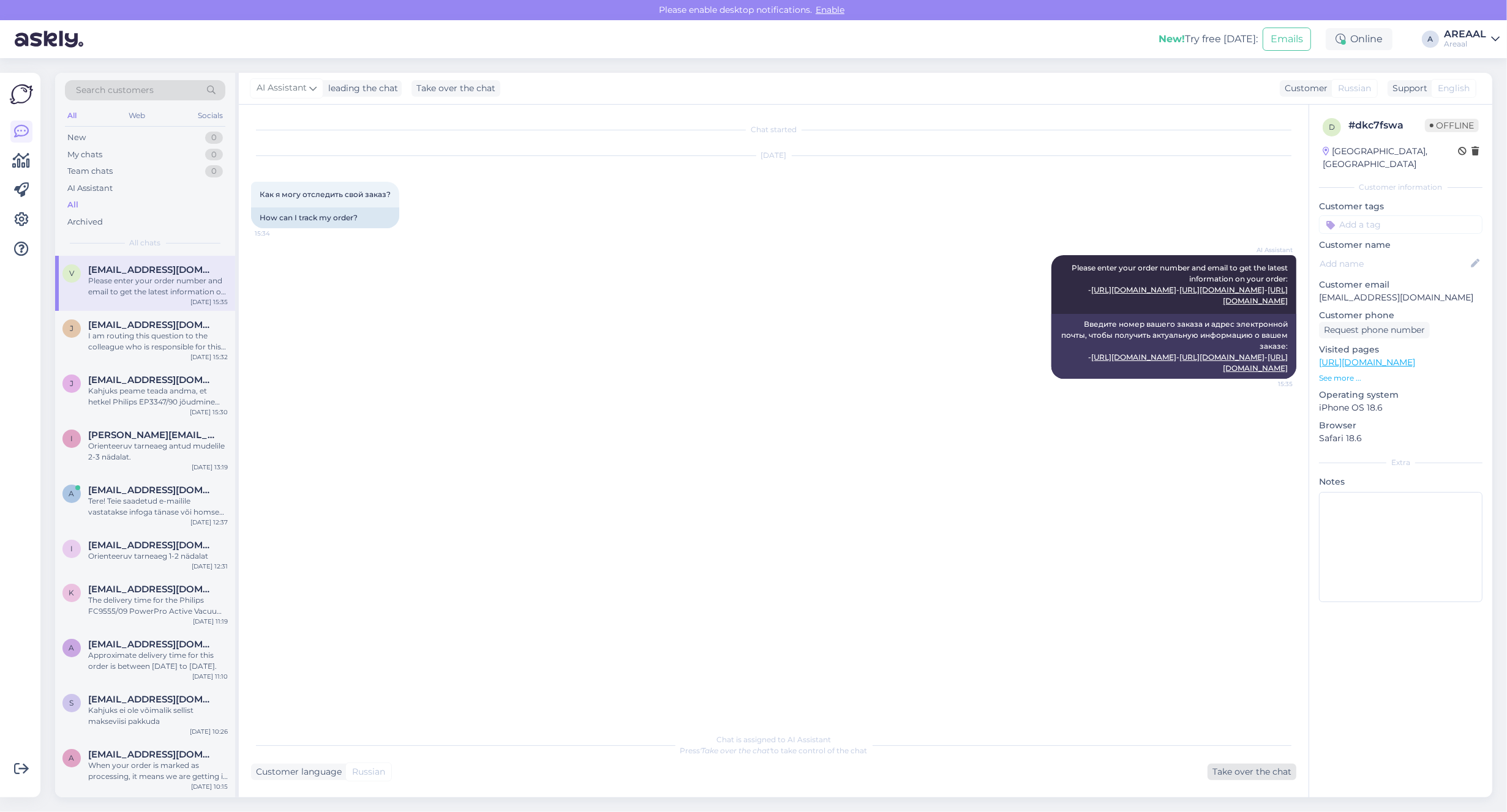
click at [1253, 764] on div "Take over the chat" at bounding box center [1252, 772] width 89 height 17
click at [1152, 774] on div "Private note Send" at bounding box center [774, 780] width 1045 height 23
click at [1148, 769] on div "Private note Send" at bounding box center [774, 780] width 1045 height 23
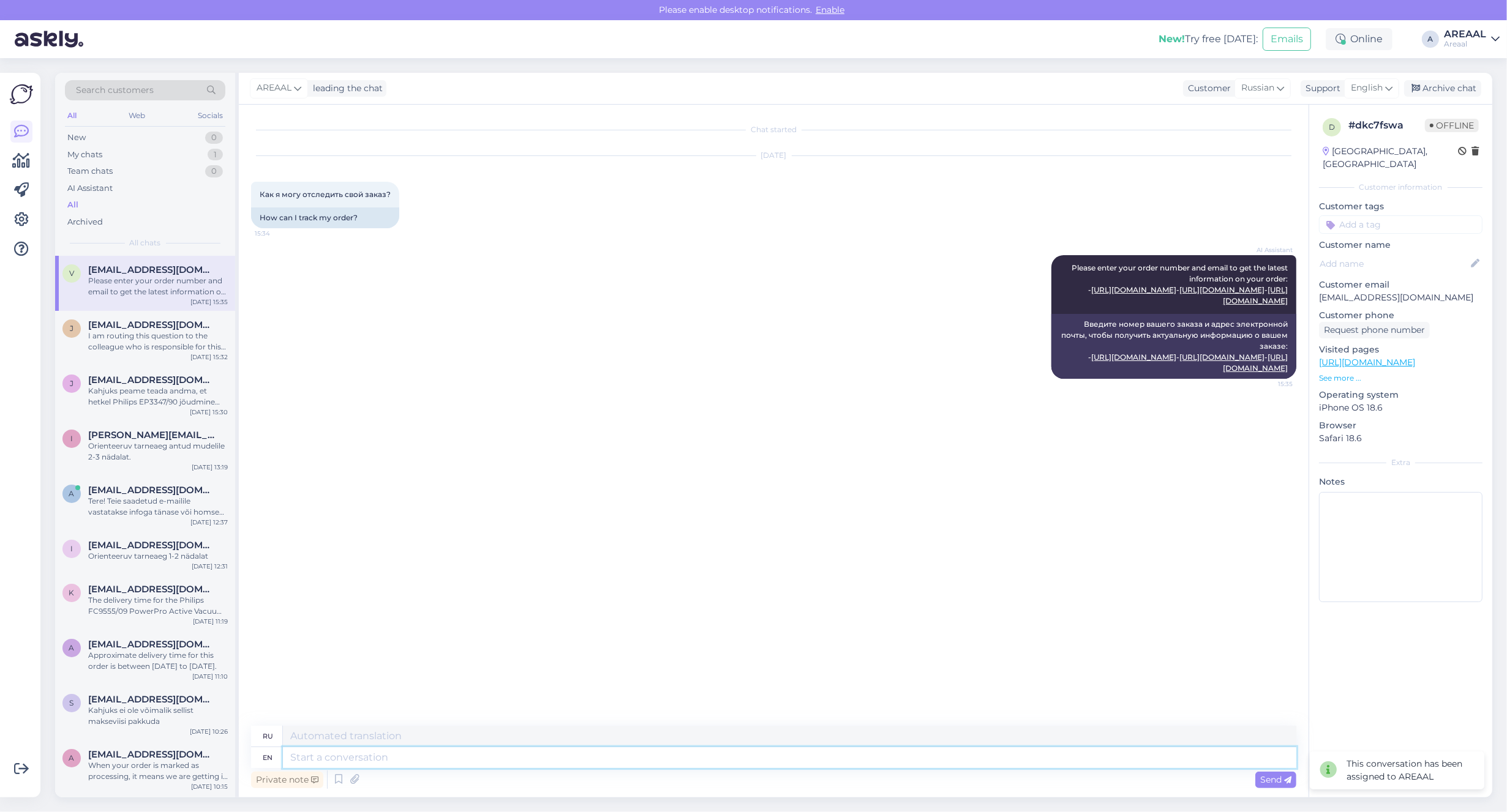
click at [1143, 751] on textarea at bounding box center [790, 757] width 1014 height 20
type textarea "Approximate deli"
type textarea "Приблизительный"
type textarea "Approximate delivery ti"
type textarea "Ориентировочная доставка"
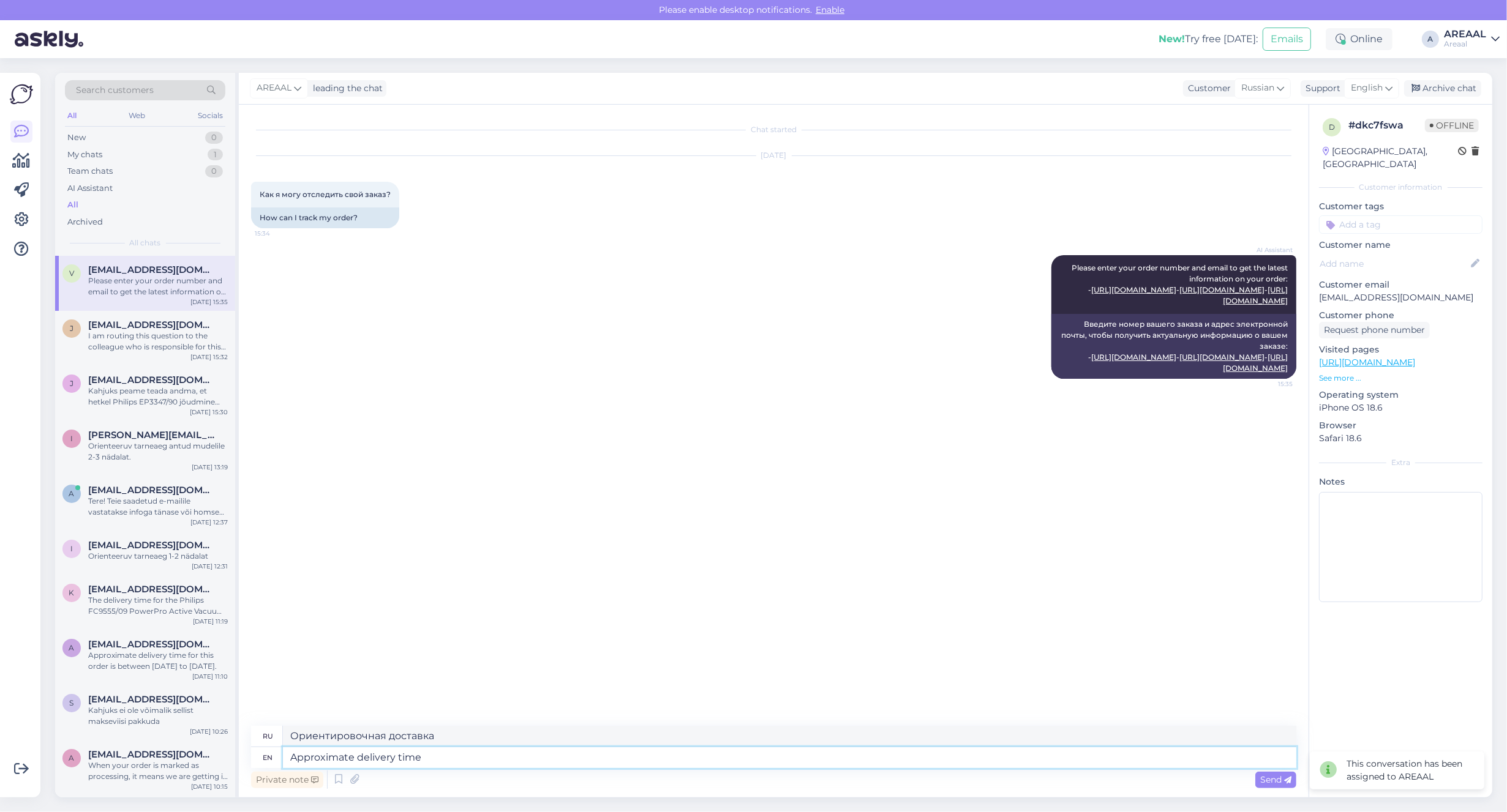
type textarea "Approximate delivery time 1"
type textarea "Примерное время доставки"
type textarea "Approximate delivery time 1-2 we"
type textarea "Примерное время доставки 1-2"
type textarea "Approximate delivery time 1-2 weeks."
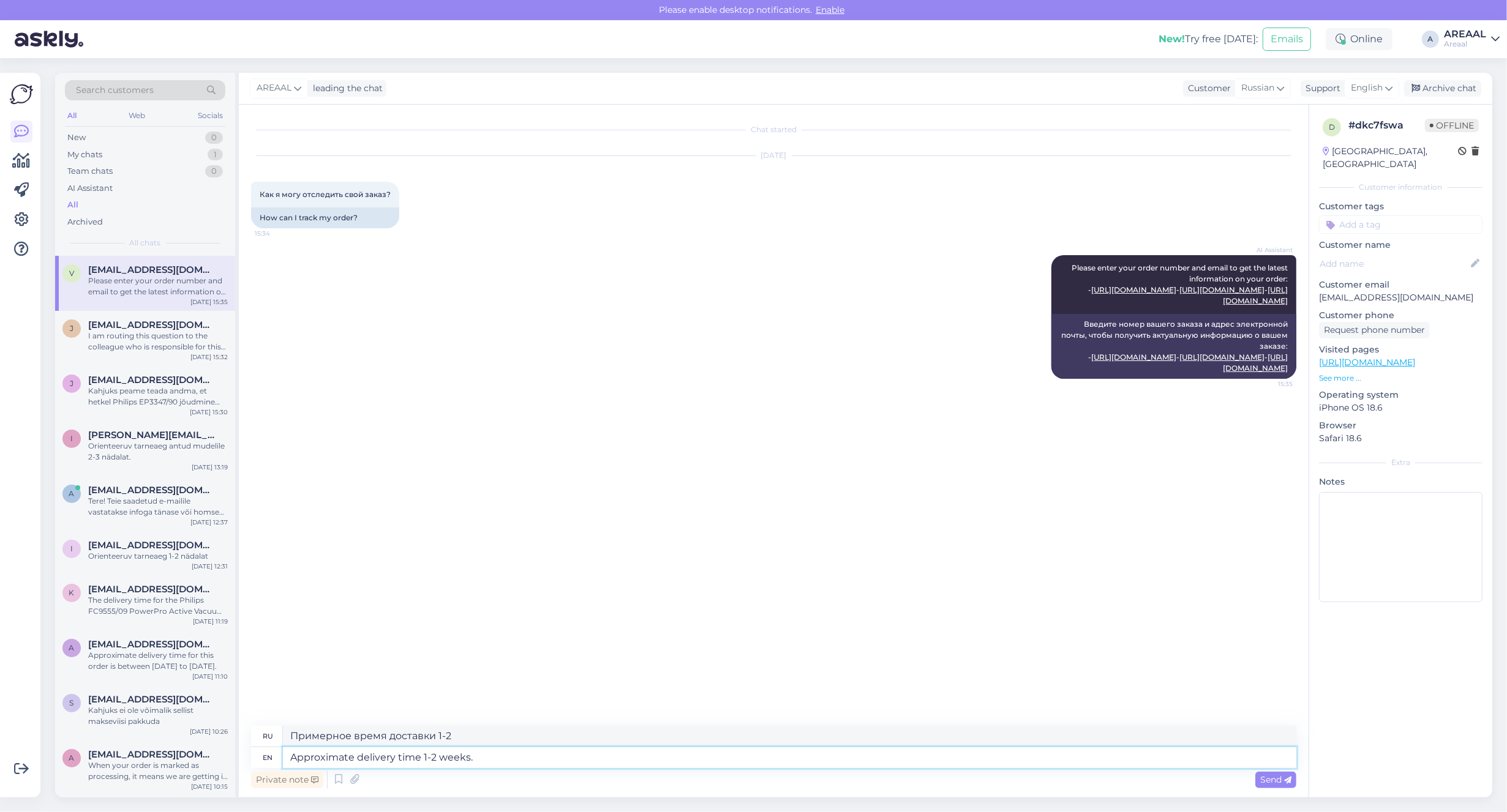
type textarea "Ориентировочный срок доставки 1-2 недели."
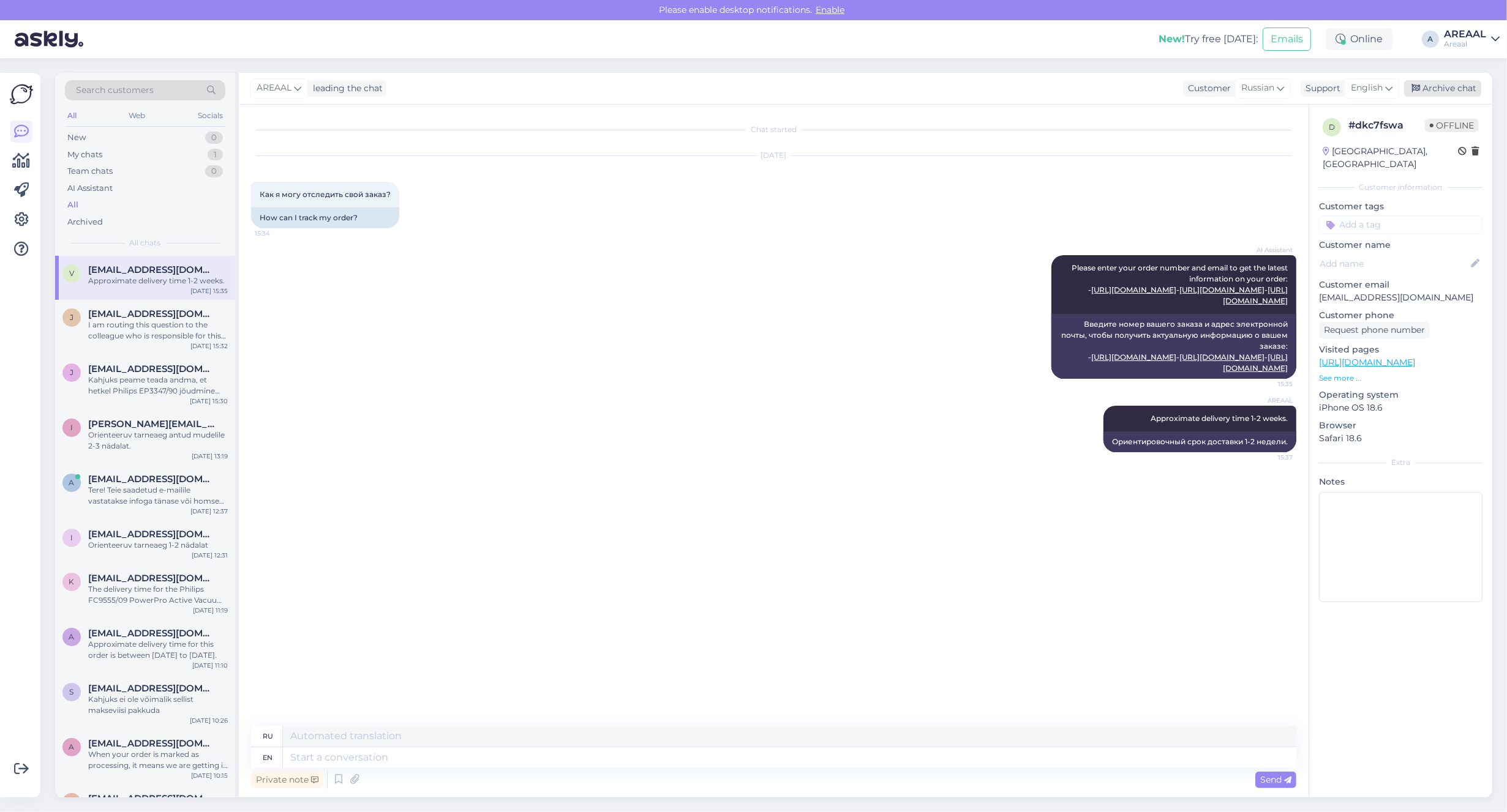
click at [1443, 83] on div "Archive chat" at bounding box center [1442, 89] width 77 height 17
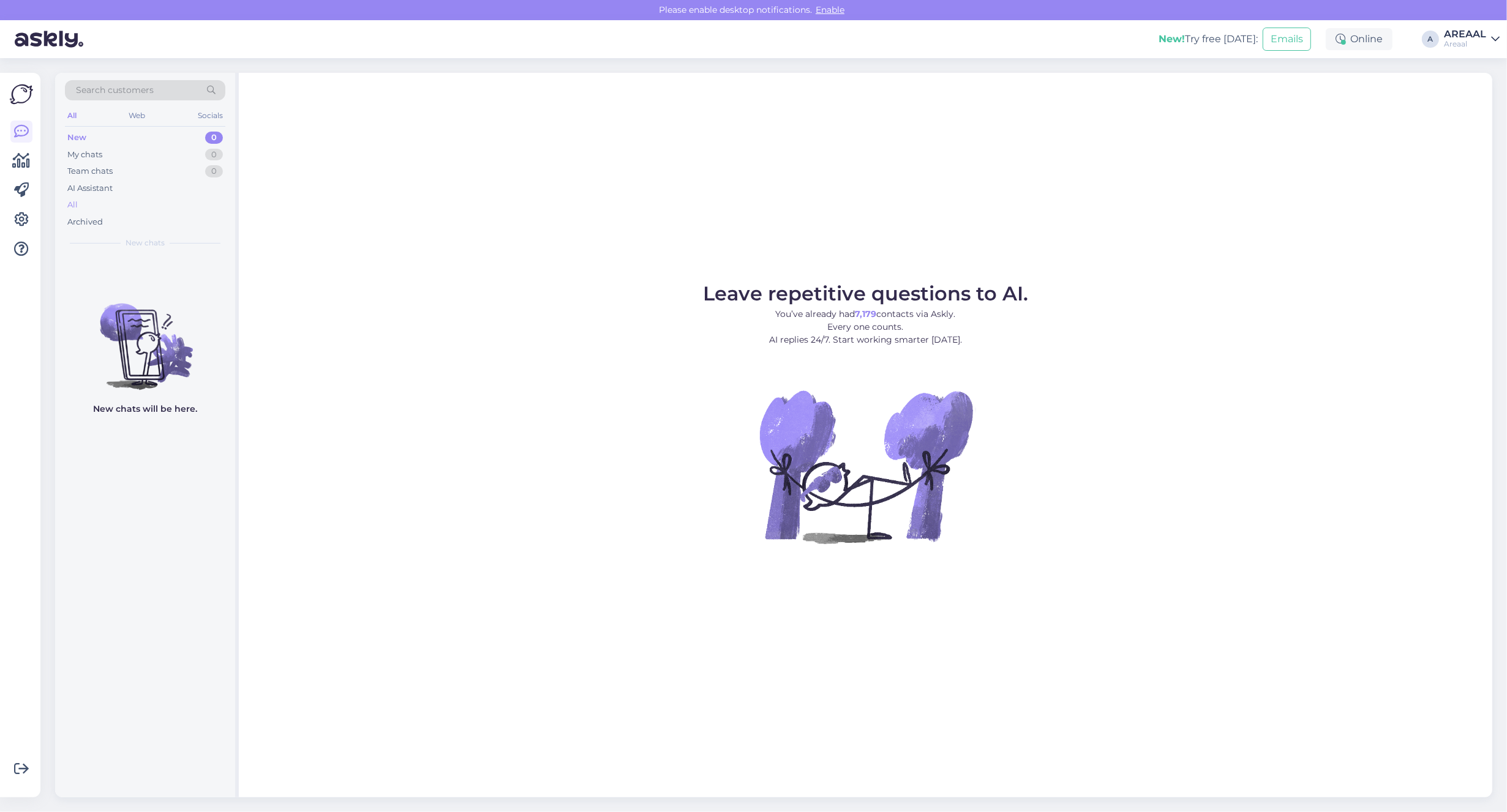
click at [133, 200] on div "All" at bounding box center [145, 205] width 160 height 17
click at [130, 196] on div "AI Assistant" at bounding box center [145, 188] width 160 height 17
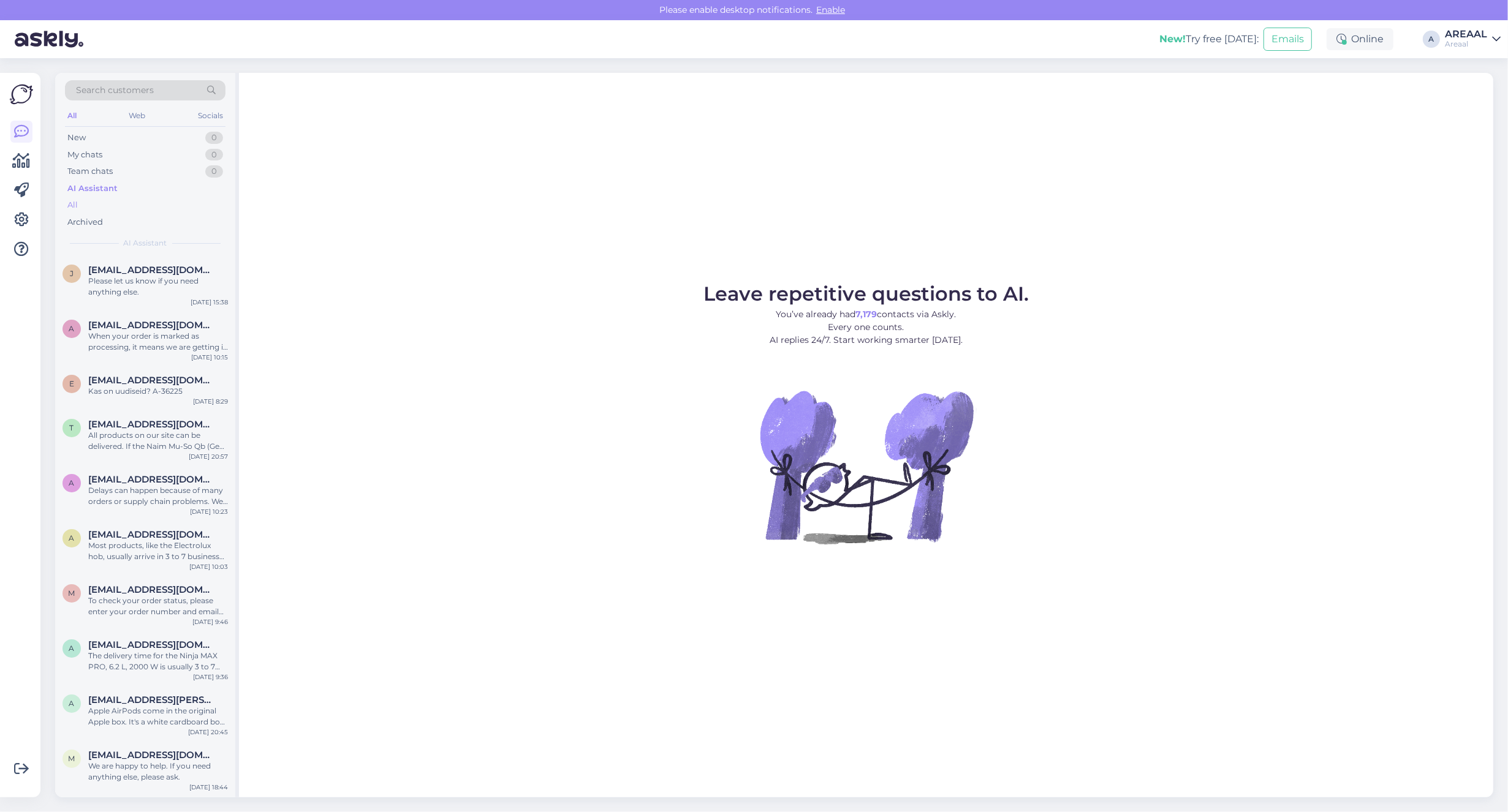
click at [127, 206] on div "All" at bounding box center [145, 205] width 160 height 17
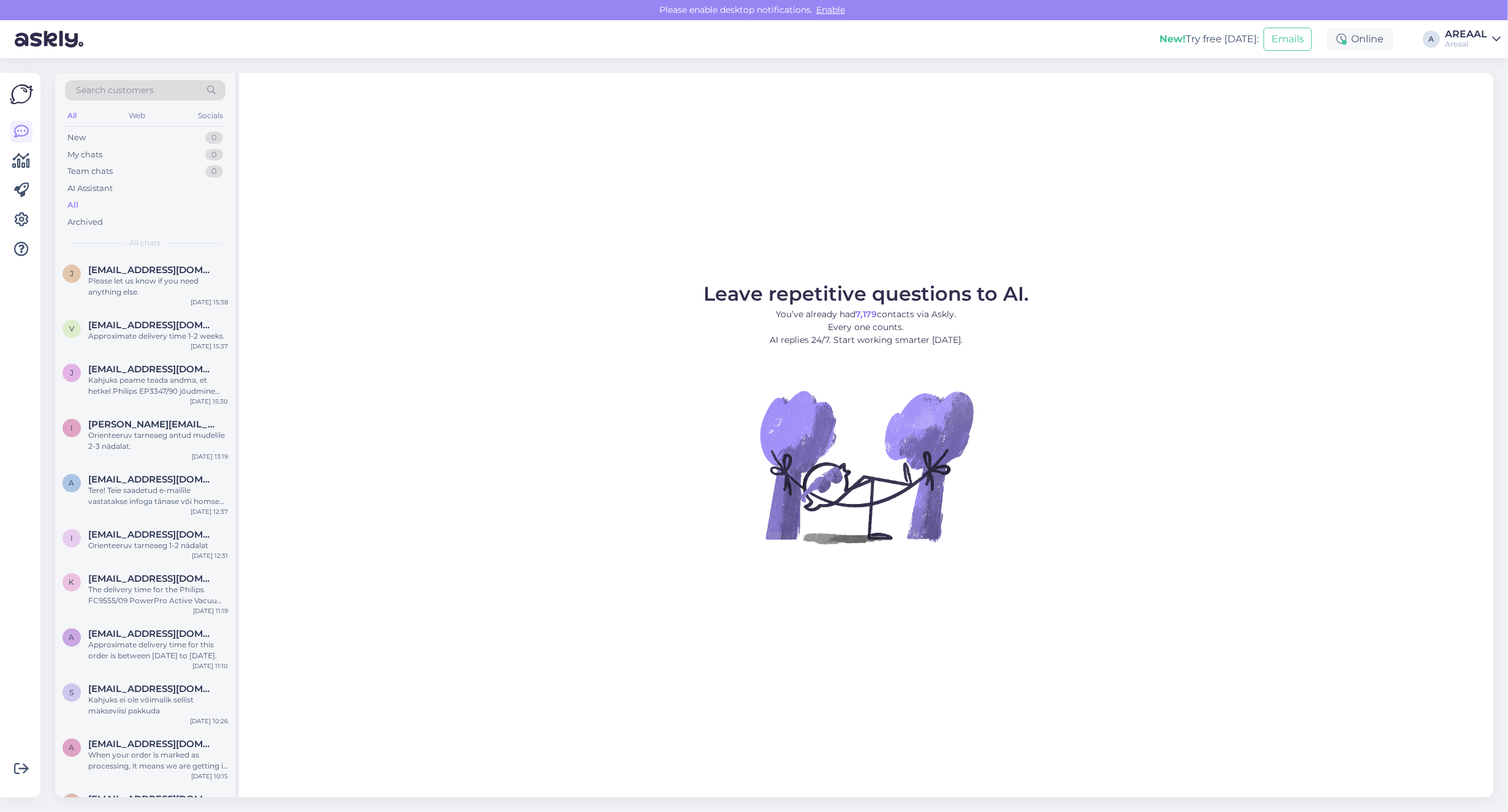
click at [669, 286] on figure "Leave repetitive questions to AI. You’ve already had 7,179 contacts via Askly. …" at bounding box center [866, 431] width 1232 height 293
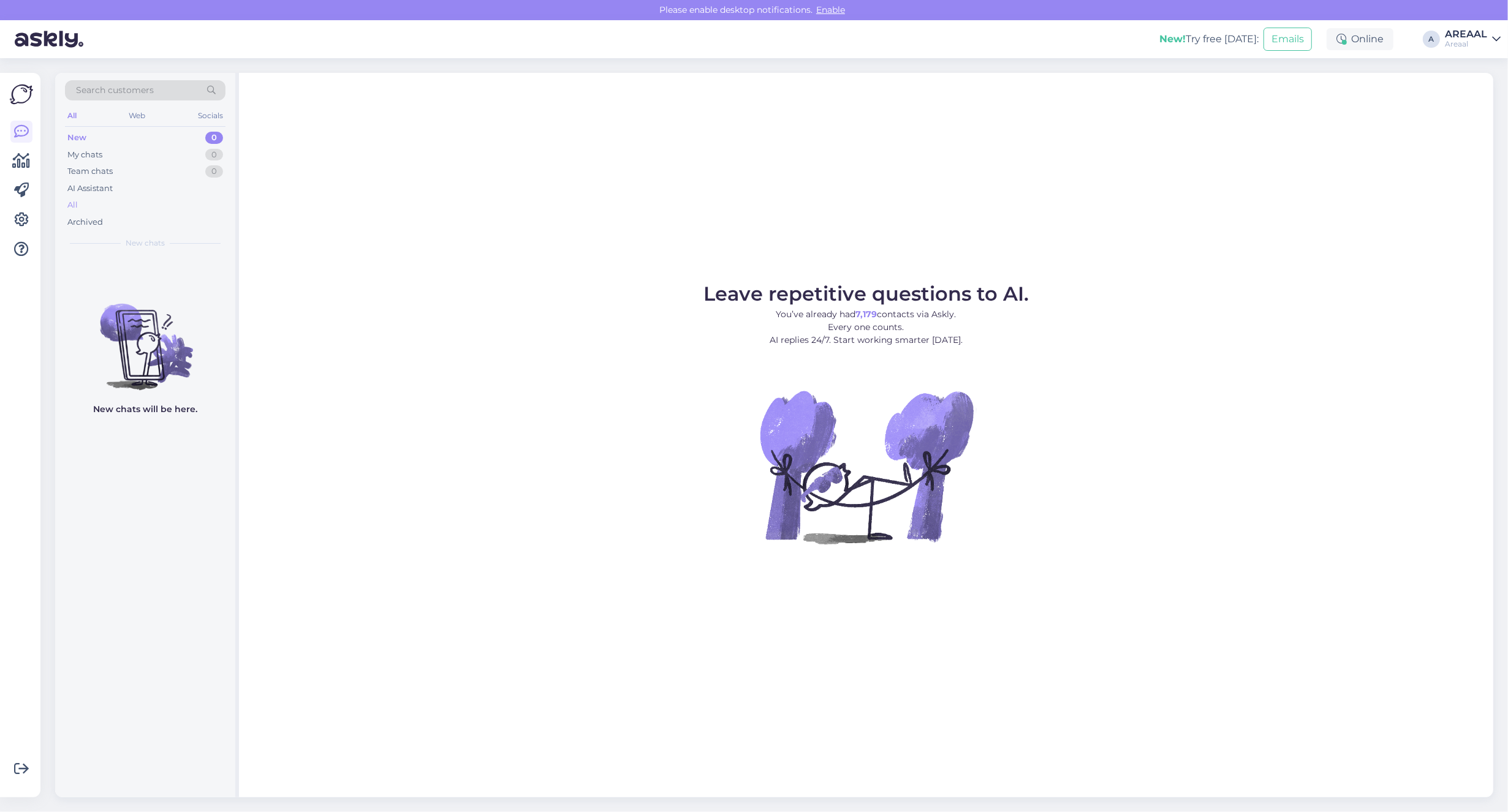
drag, startPoint x: 188, startPoint y: 212, endPoint x: 182, endPoint y: 206, distance: 8.5
click at [185, 208] on div "All" at bounding box center [145, 205] width 160 height 17
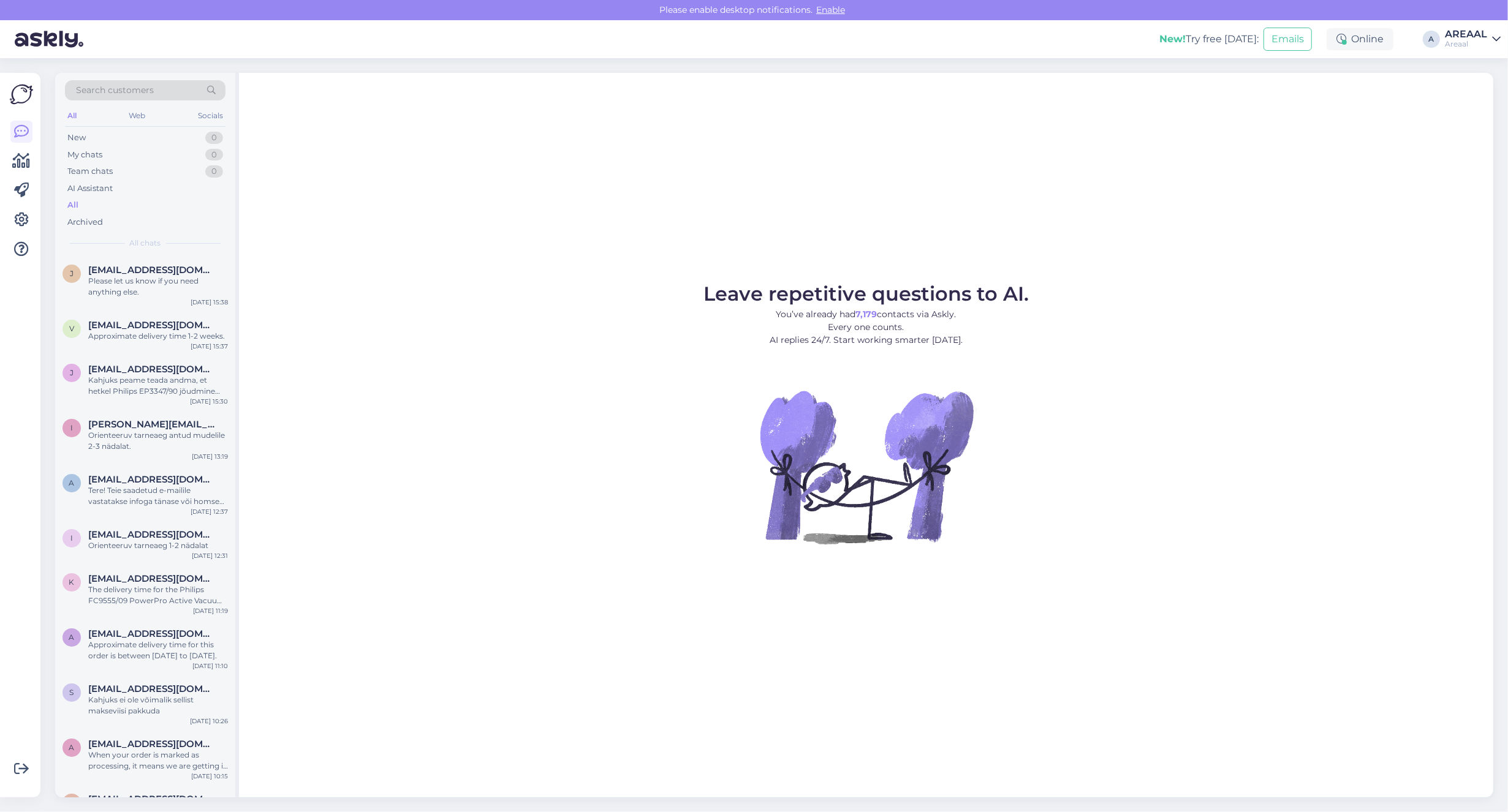
click at [182, 206] on div "All" at bounding box center [145, 205] width 160 height 17
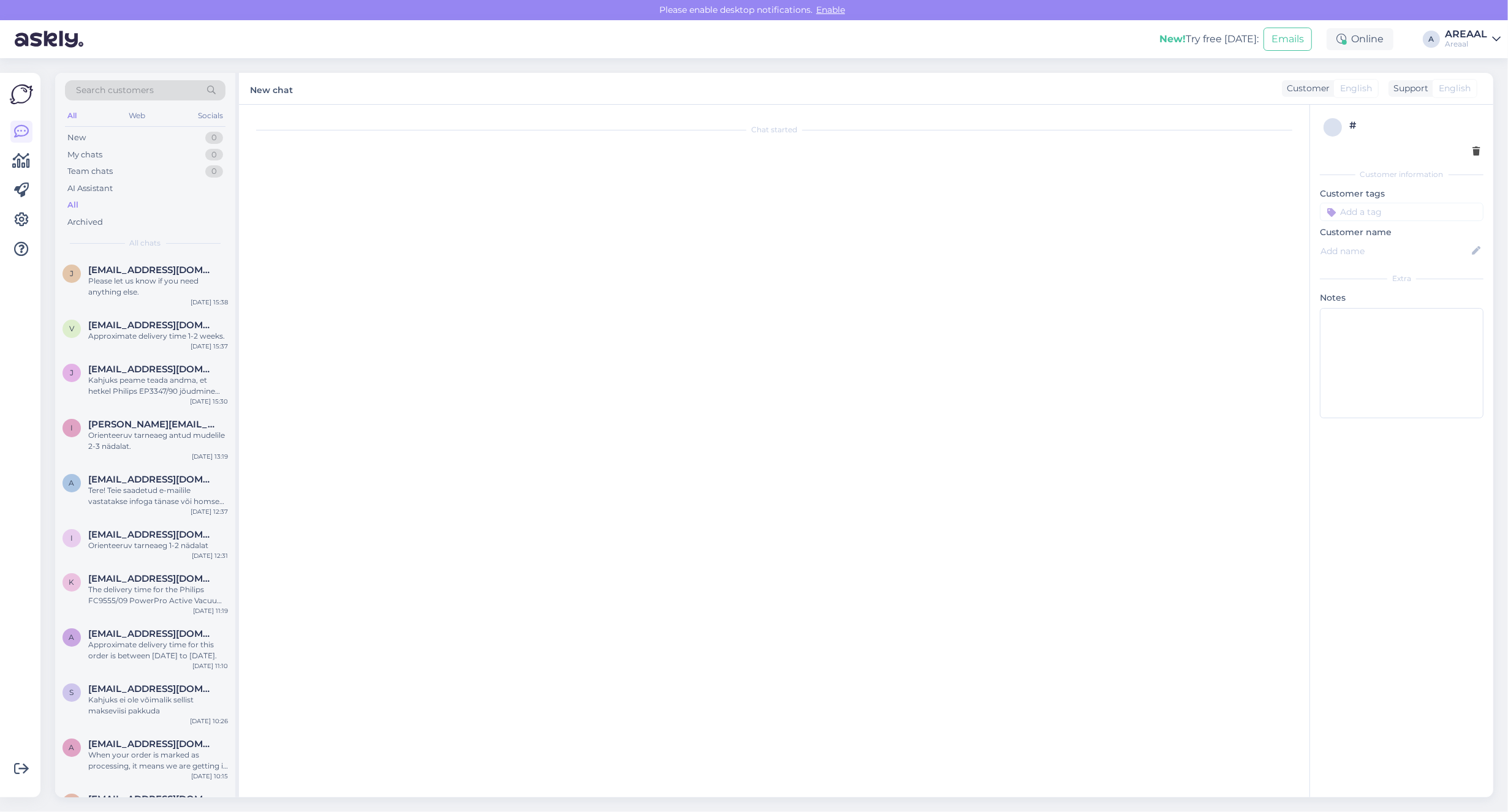
scroll to position [890, 0]
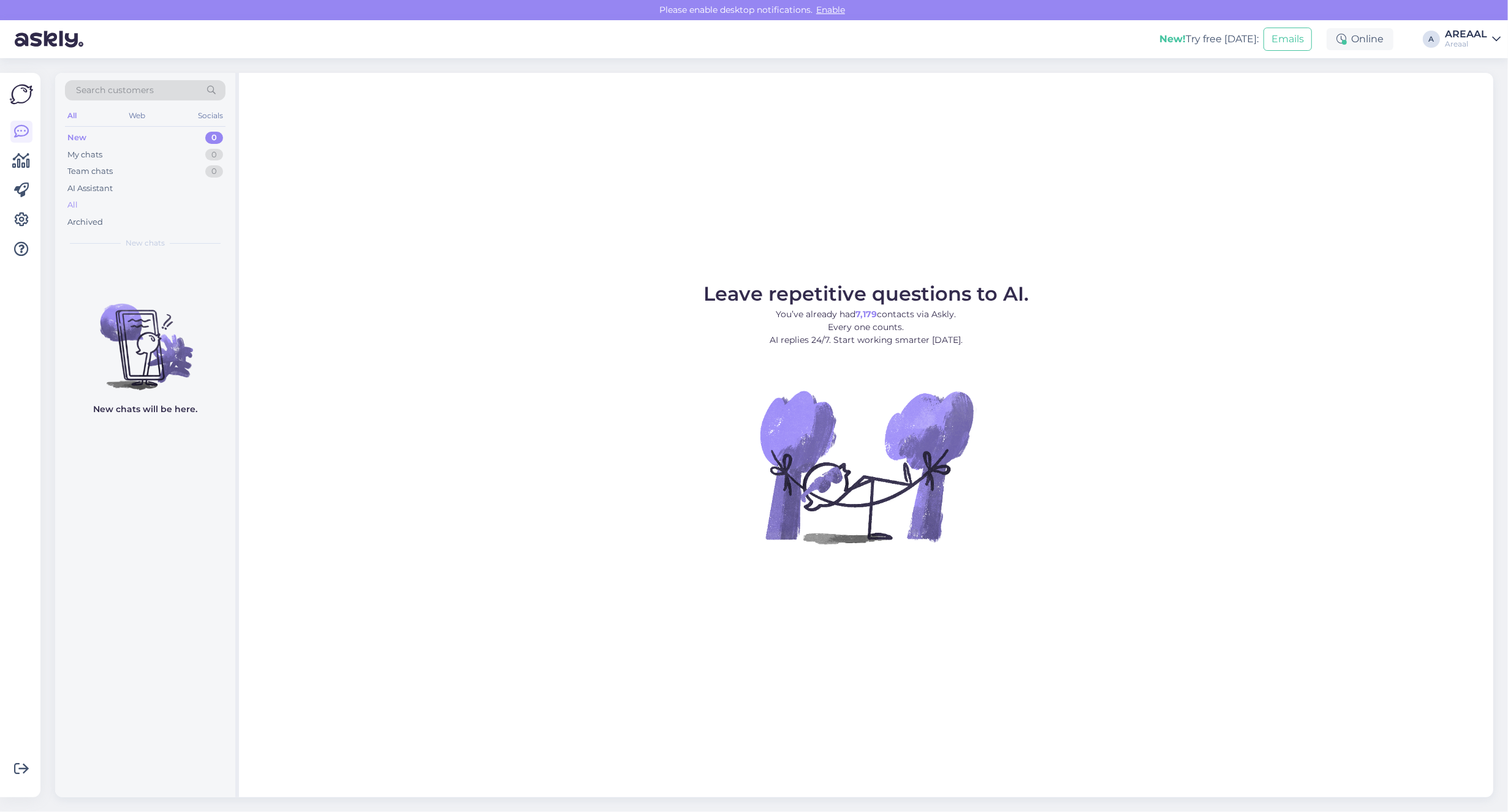
click at [122, 204] on div "All" at bounding box center [145, 205] width 160 height 17
click at [108, 224] on div "Archived" at bounding box center [145, 222] width 160 height 17
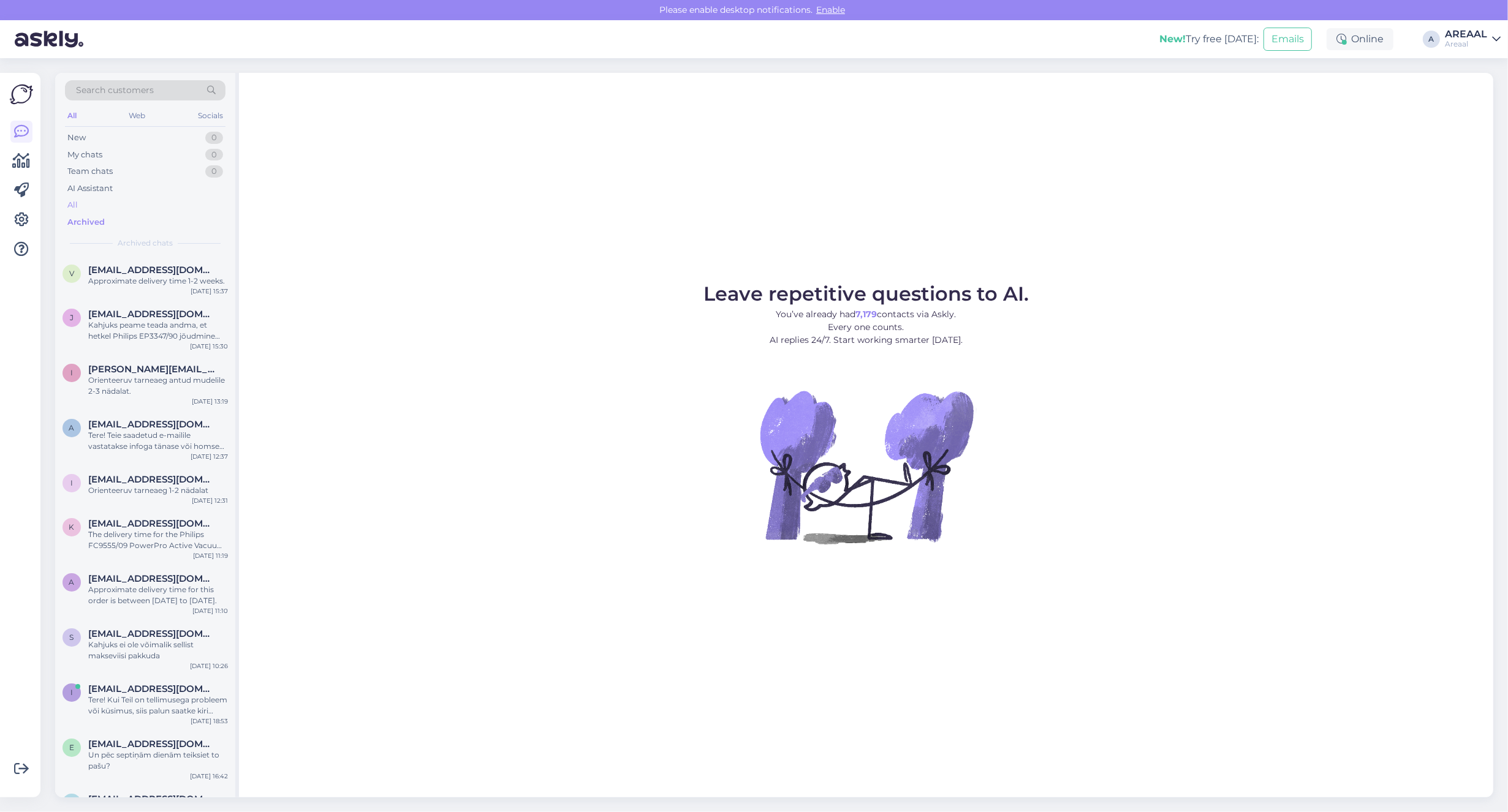
click at [109, 201] on div "All" at bounding box center [145, 205] width 160 height 17
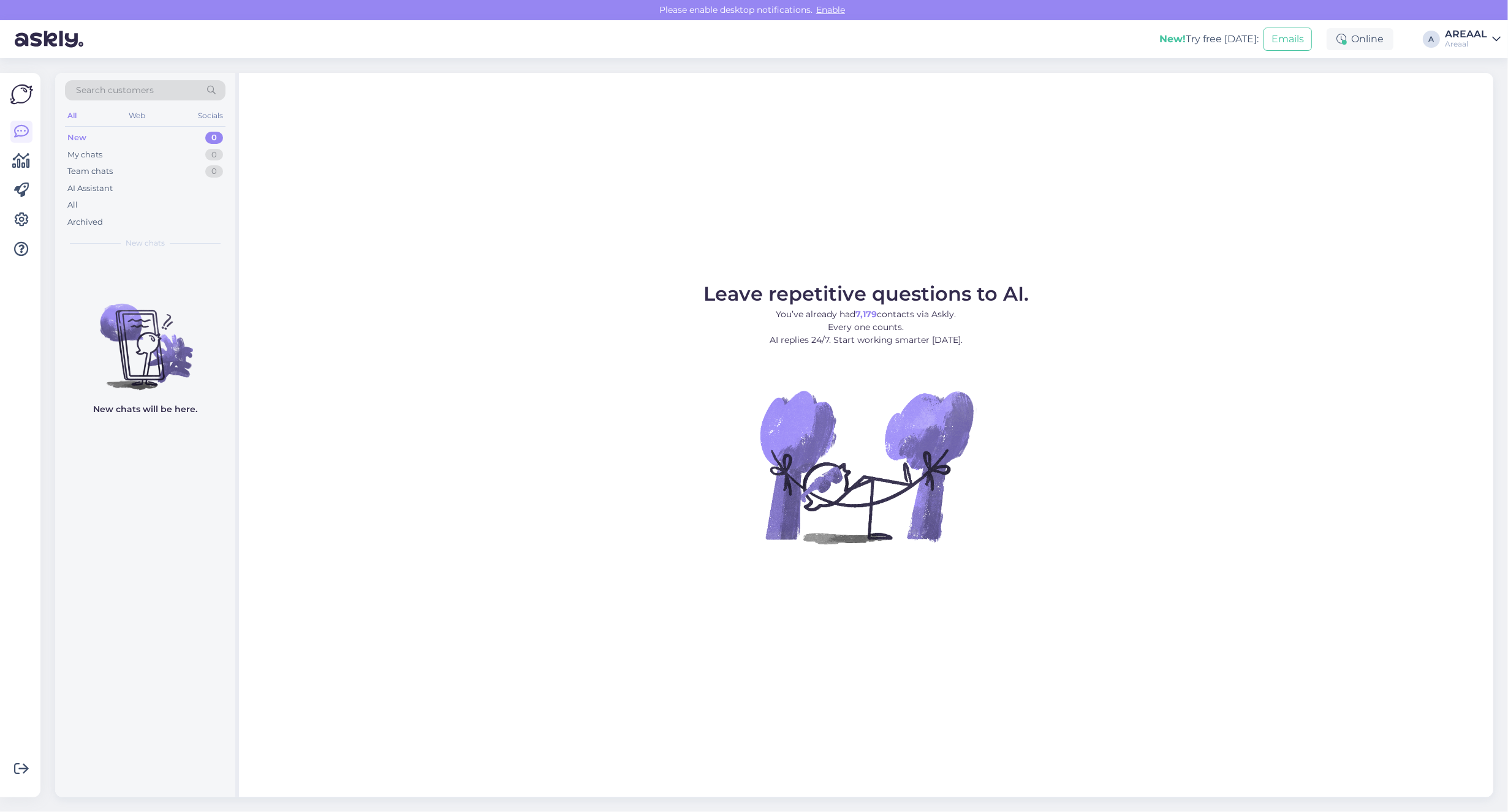
click at [929, 190] on div "Leave repetitive questions to AI. You’ve already had 7,179 contacts via Askly. …" at bounding box center [866, 436] width 1255 height 725
click at [1333, 182] on div "Leave repetitive questions to AI. You’ve already had 7,179 contacts via Askly. …" at bounding box center [866, 436] width 1255 height 725
click at [1162, 374] on figure "Leave repetitive questions to AI. You’ve already had 7,179 contacts via Askly. …" at bounding box center [866, 431] width 1232 height 293
click at [171, 201] on div "All" at bounding box center [145, 205] width 160 height 17
click at [123, 203] on div "All" at bounding box center [145, 205] width 160 height 17
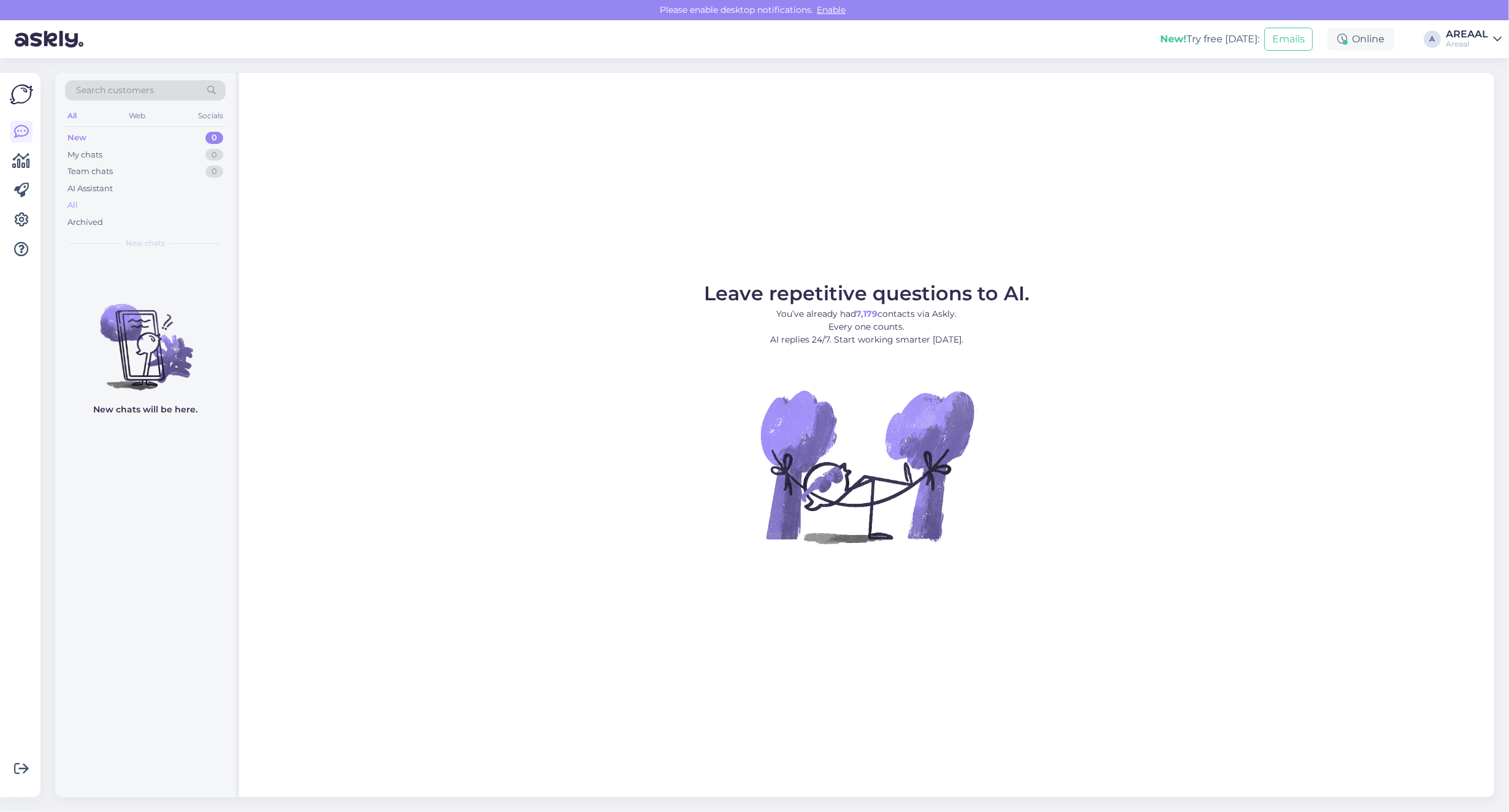
click at [163, 205] on div "All" at bounding box center [145, 205] width 161 height 17
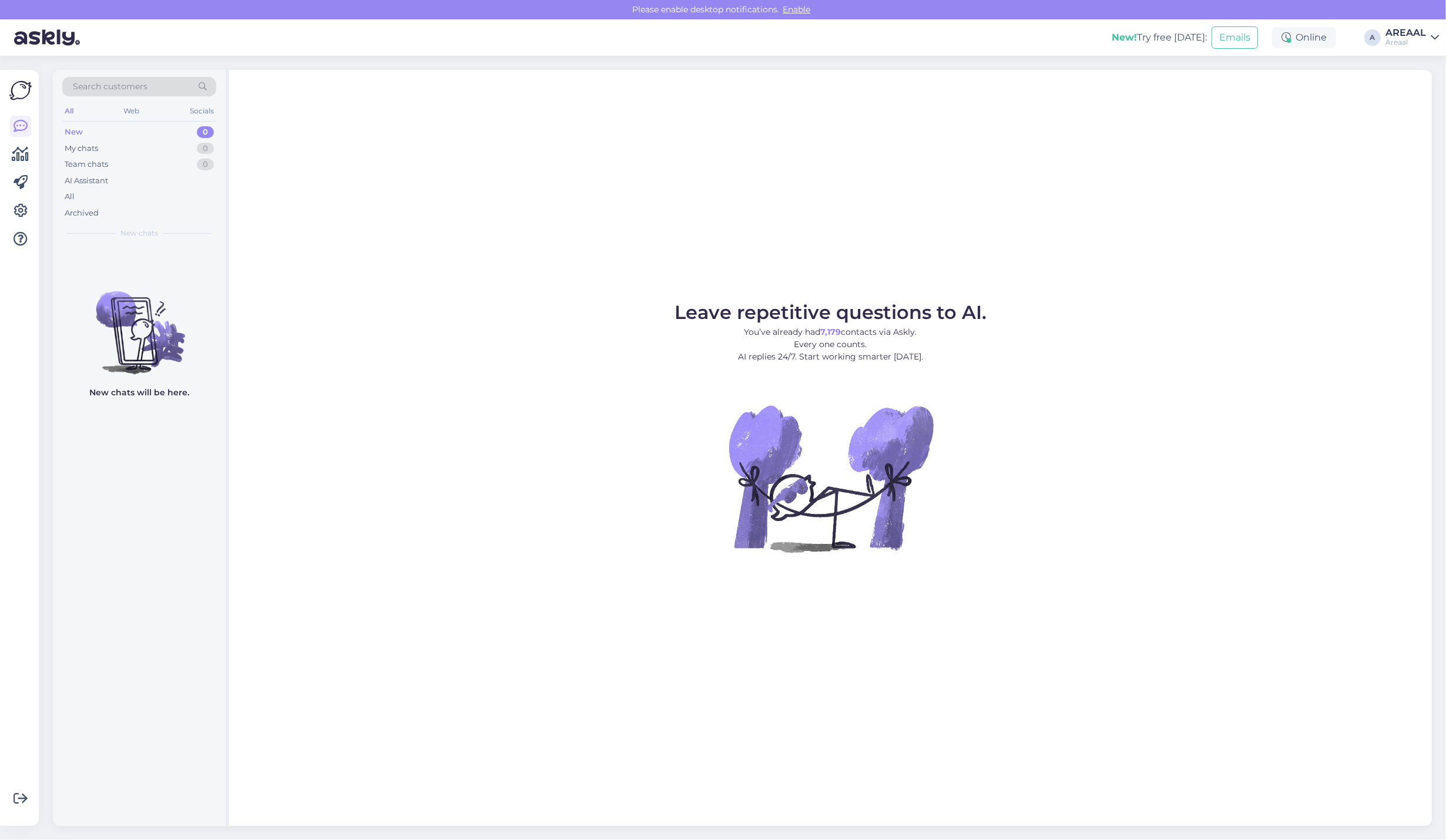
click at [447, 137] on div "Leave repetitive questions to AI. You’ve already had 7,179 contacts via Askly. …" at bounding box center [830, 448] width 1203 height 756
click at [145, 177] on div "AI Assistant" at bounding box center [139, 181] width 154 height 16
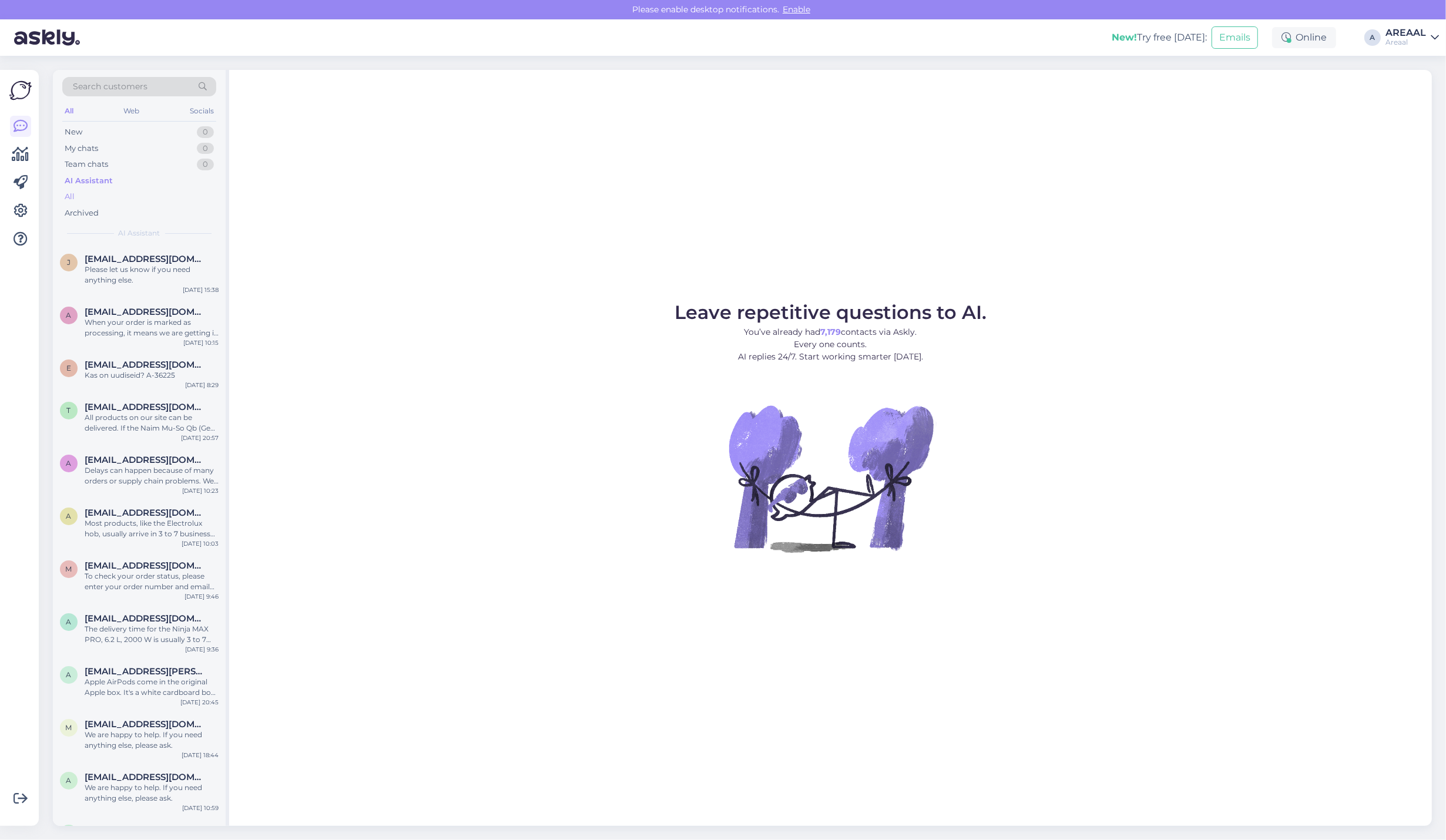
click at [136, 197] on div "All" at bounding box center [139, 197] width 154 height 16
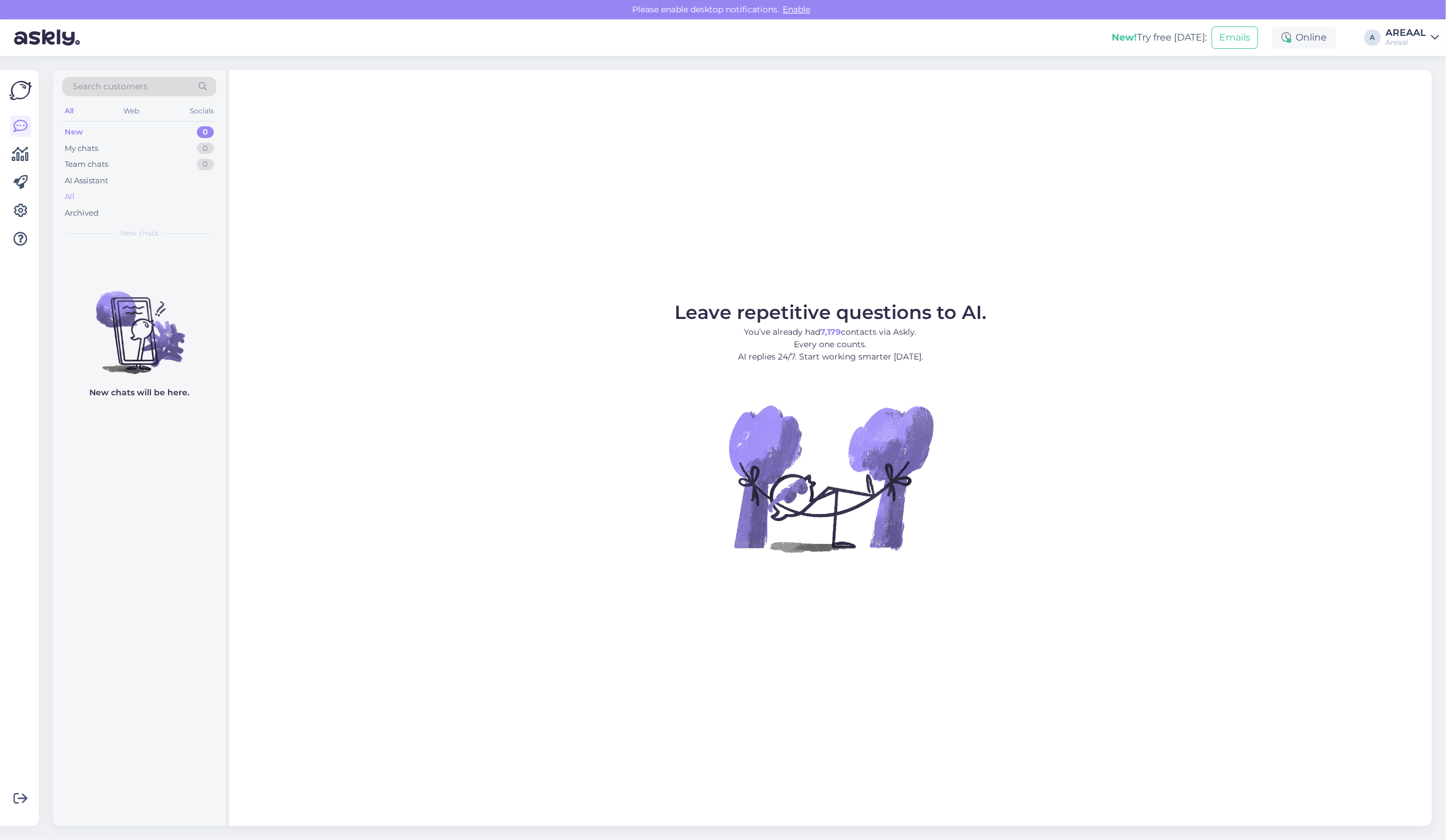
click at [106, 199] on div "All" at bounding box center [139, 197] width 154 height 16
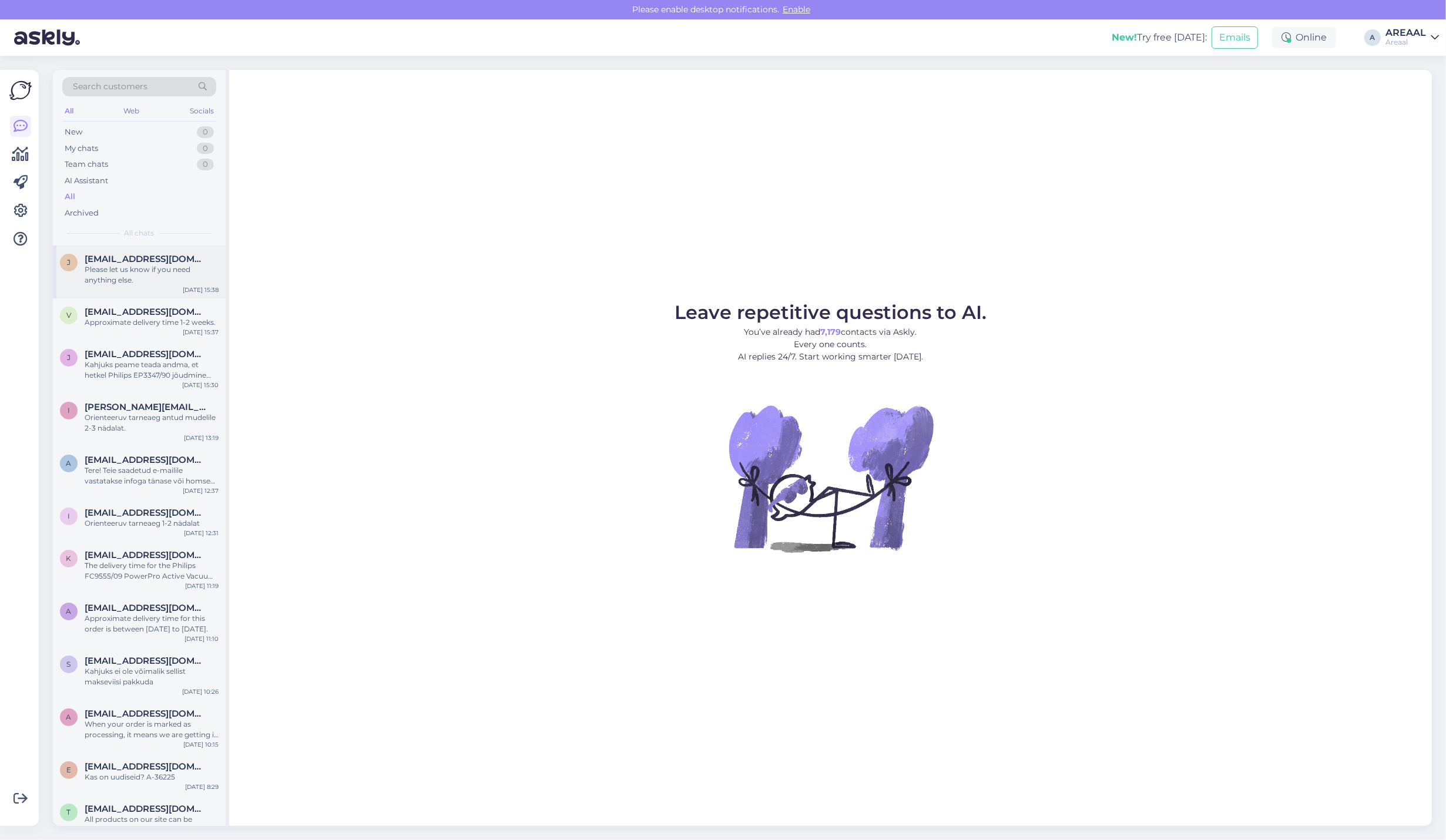
click at [164, 268] on div "Please let us know if you need anything else." at bounding box center [151, 275] width 134 height 21
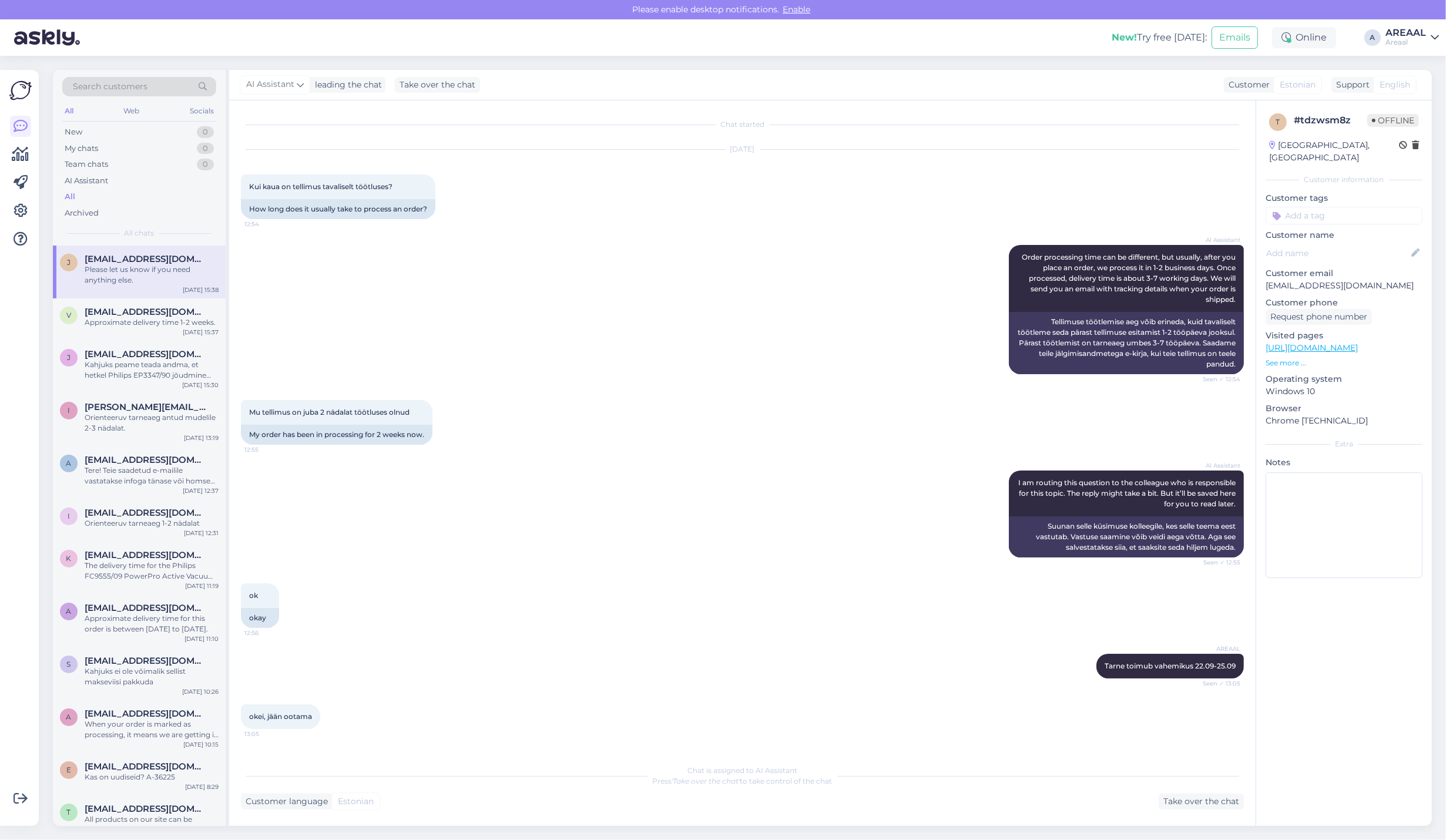
scroll to position [793, 0]
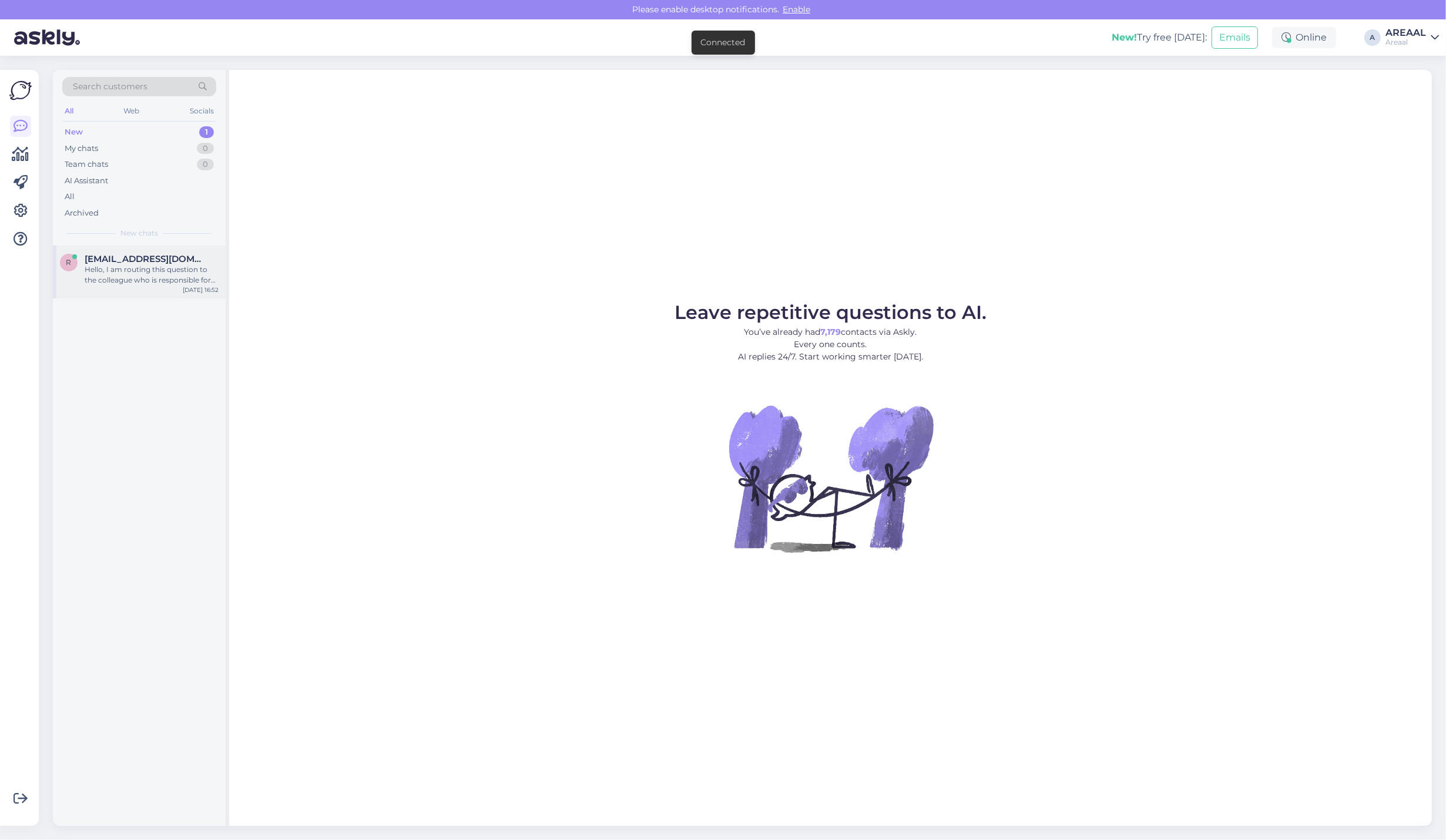
click at [183, 262] on span "[EMAIL_ADDRESS][DOMAIN_NAME]" at bounding box center [145, 258] width 122 height 11
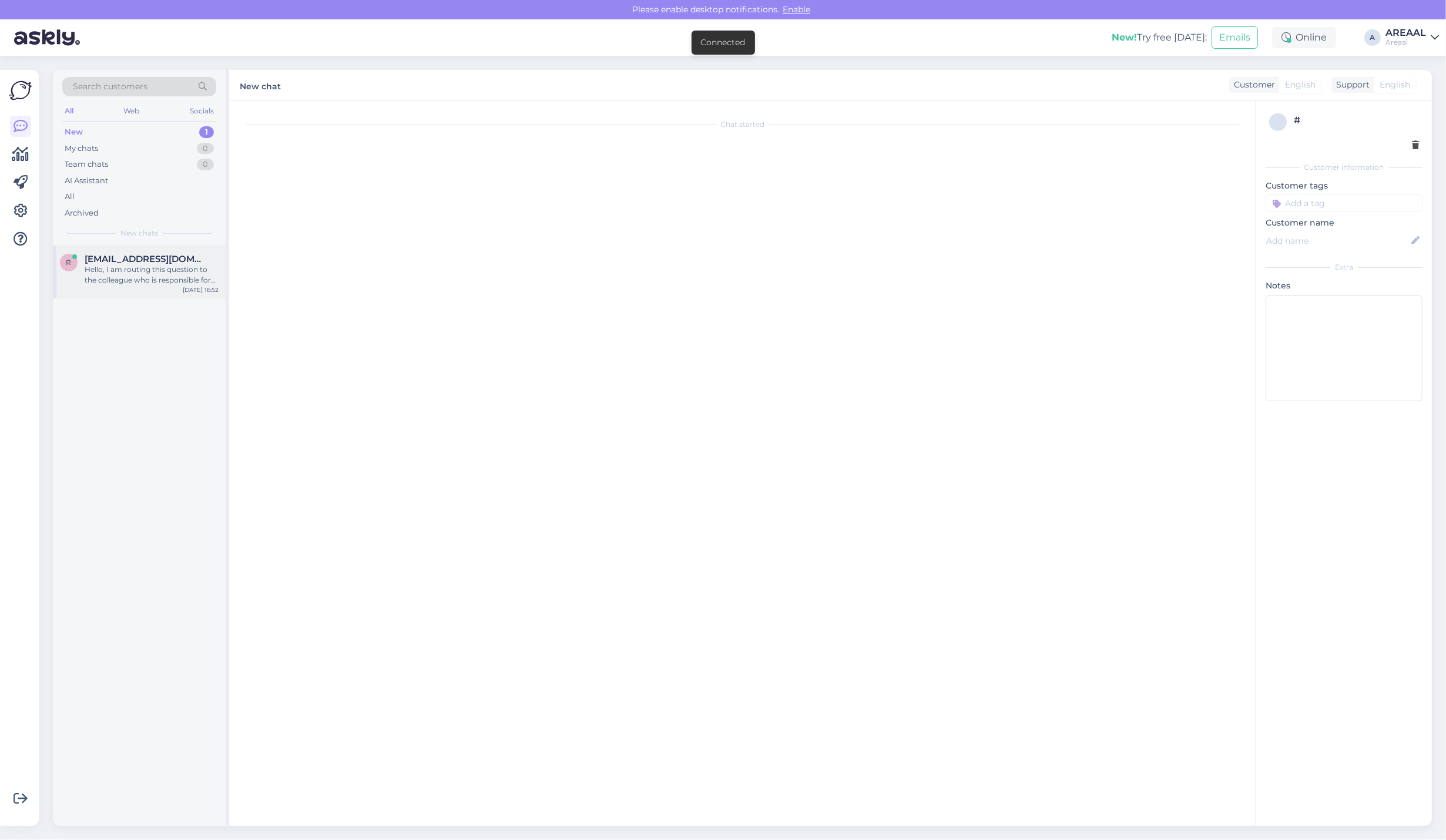
click at [180, 265] on div "Hello, I am routing this question to the colleague who is responsible for this …" at bounding box center [151, 275] width 134 height 21
click at [147, 199] on div "All" at bounding box center [139, 197] width 154 height 16
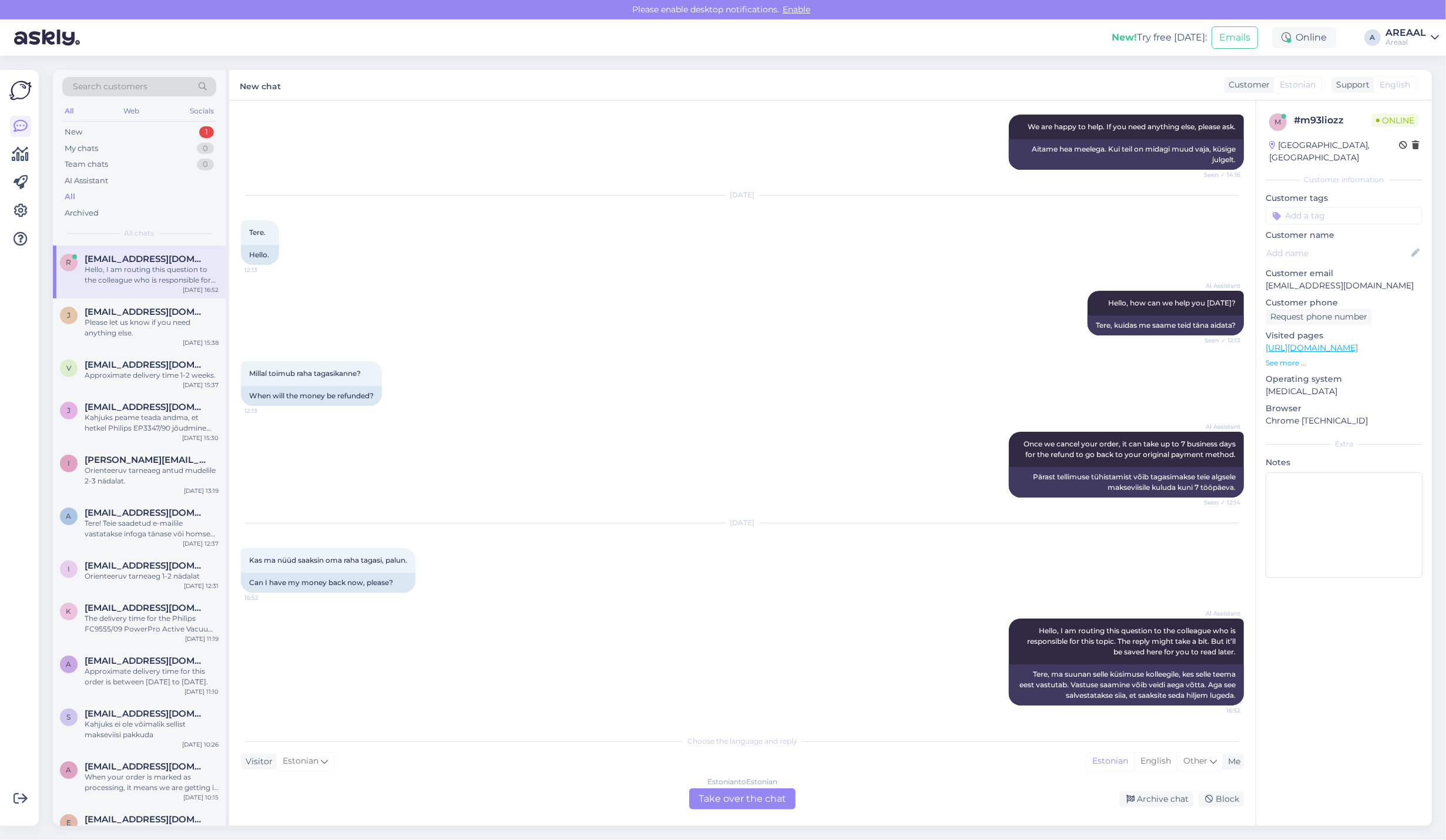
click at [142, 257] on span "[EMAIL_ADDRESS][DOMAIN_NAME]" at bounding box center [145, 258] width 122 height 11
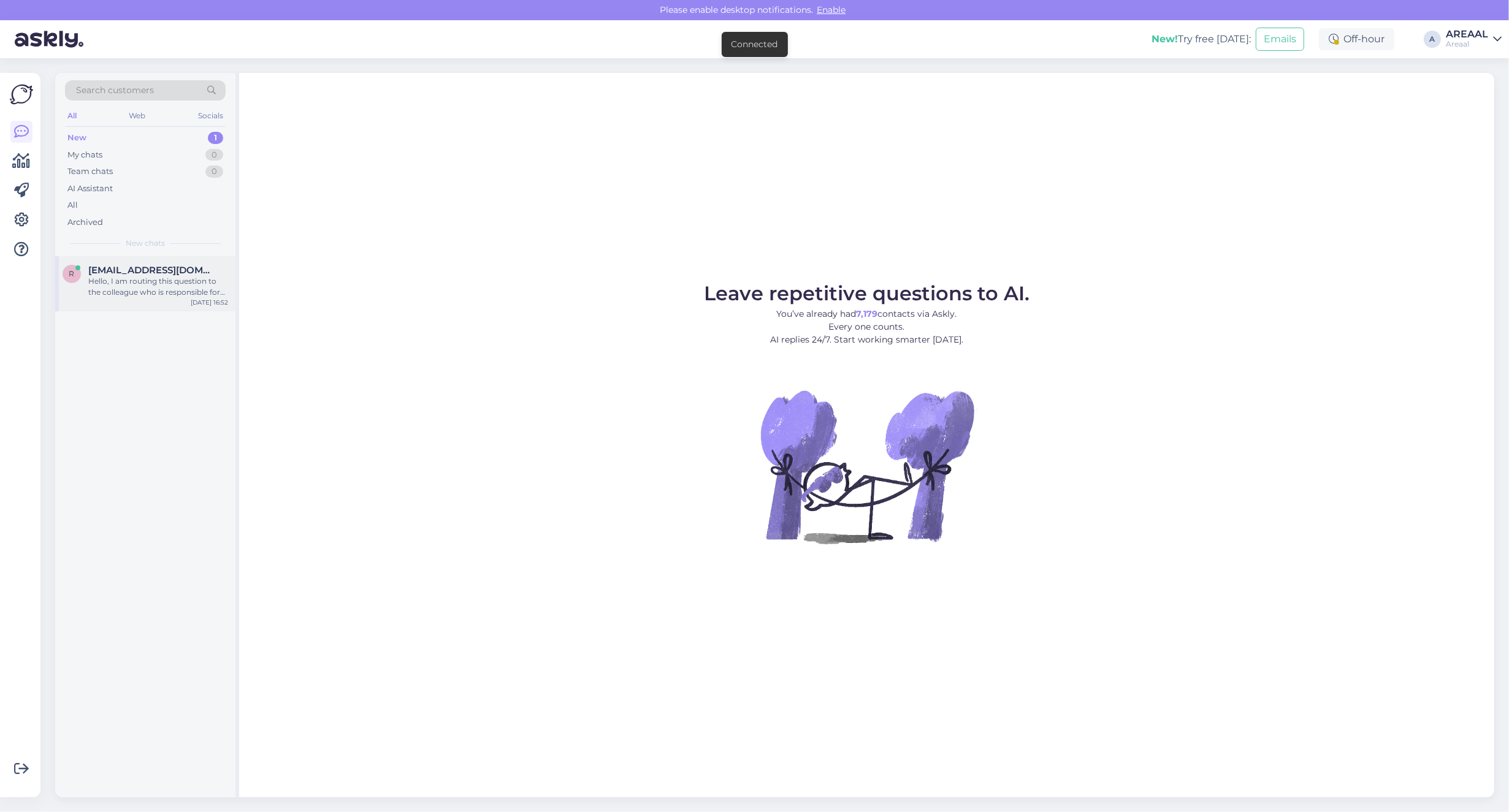
click at [144, 275] on span "[EMAIL_ADDRESS][DOMAIN_NAME]" at bounding box center [152, 270] width 128 height 11
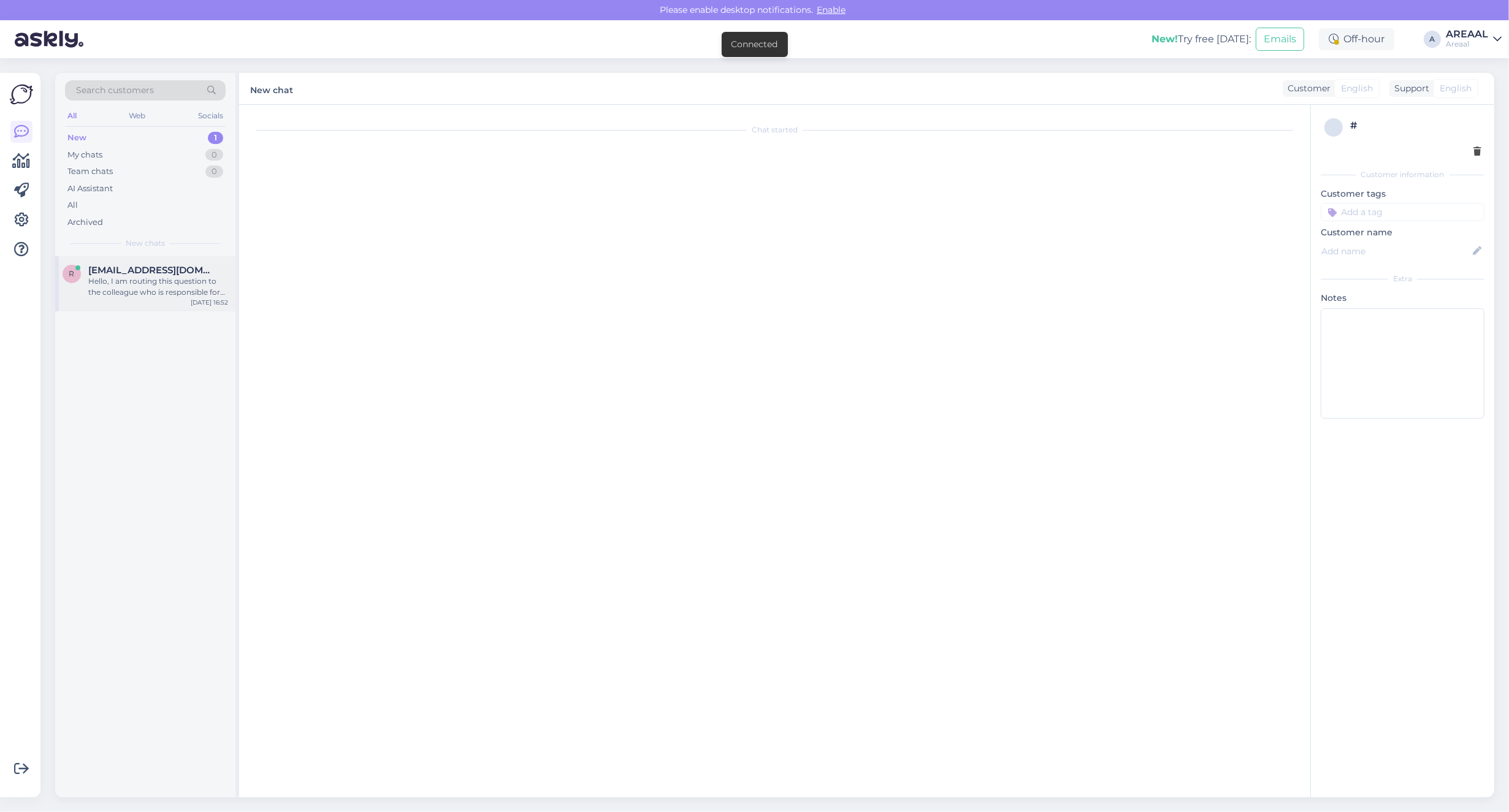
scroll to position [3020, 0]
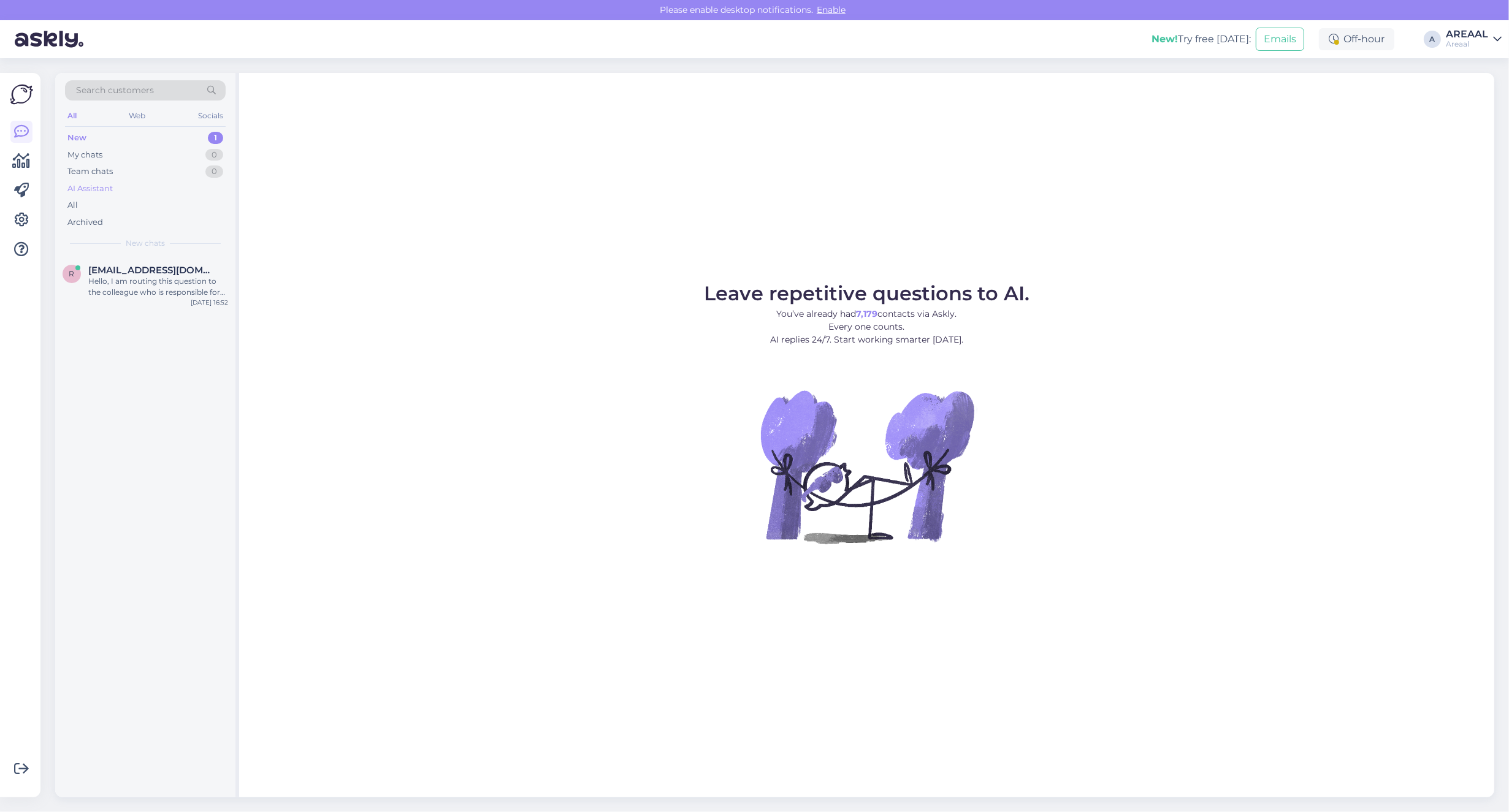
click at [173, 194] on div "AI Assistant" at bounding box center [145, 188] width 161 height 17
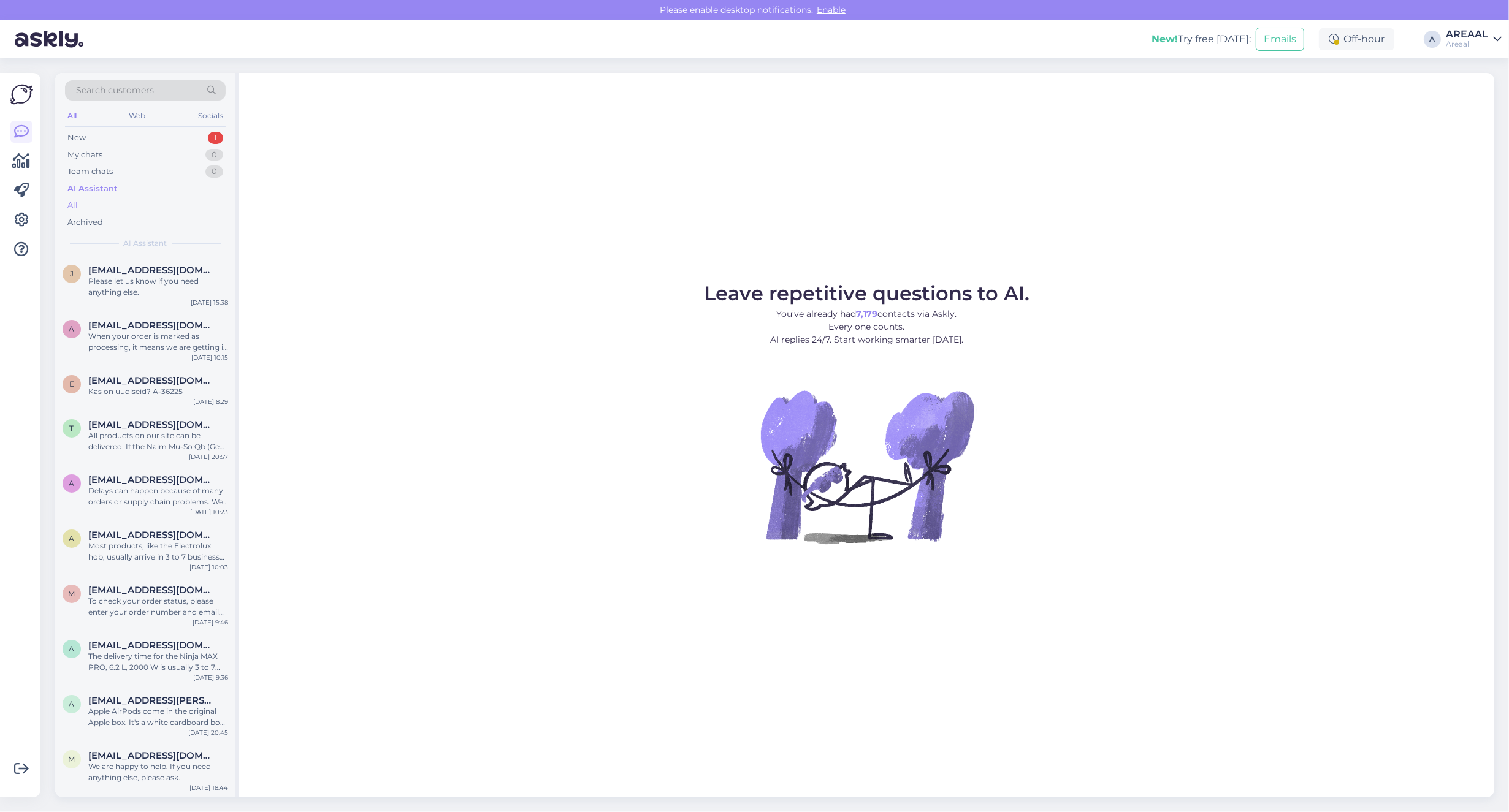
click at [174, 207] on div "All" at bounding box center [145, 205] width 161 height 17
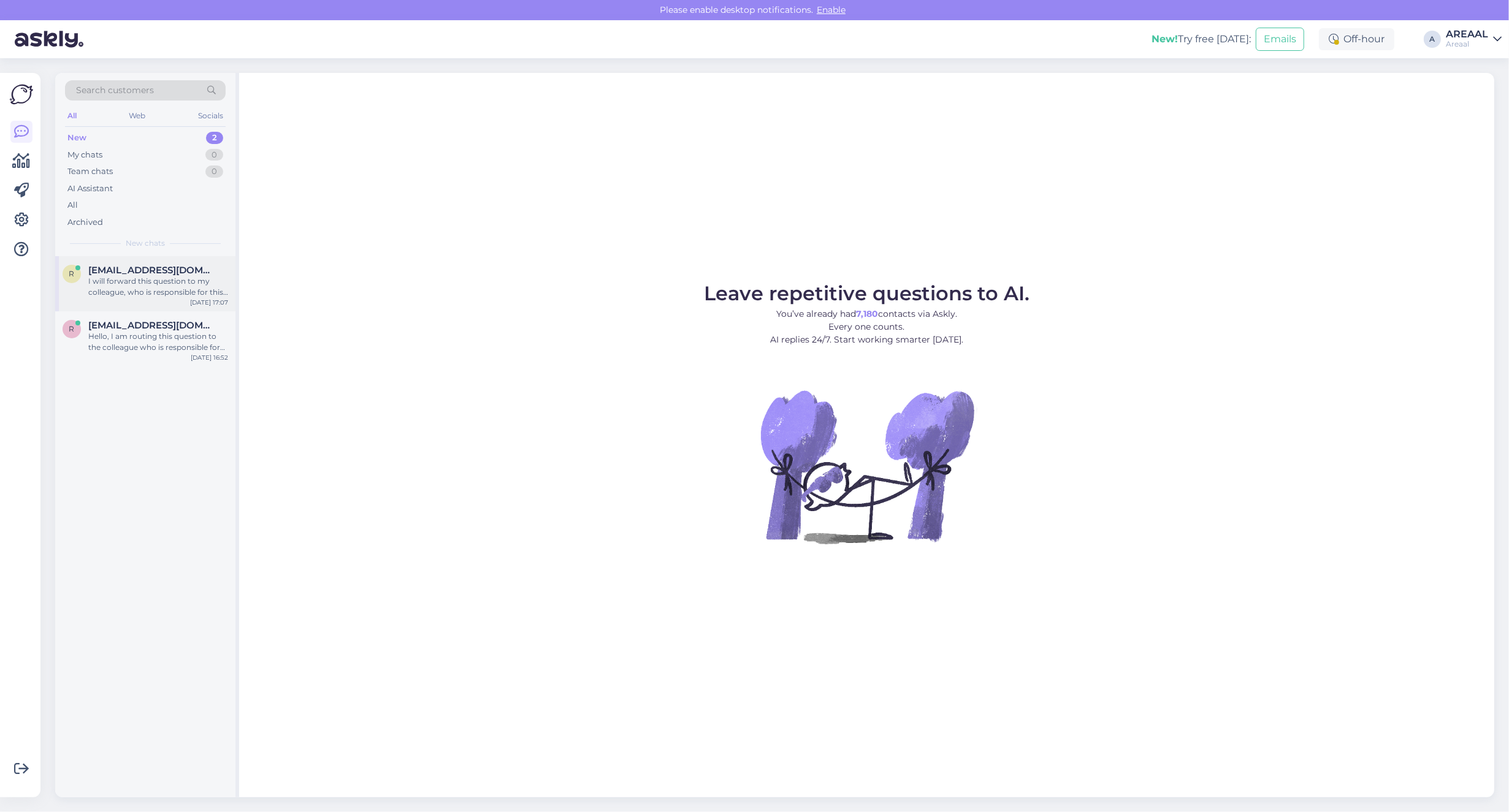
click at [204, 283] on div "I will forward this question to my colleague, who is responsible for this. The …" at bounding box center [158, 287] width 140 height 22
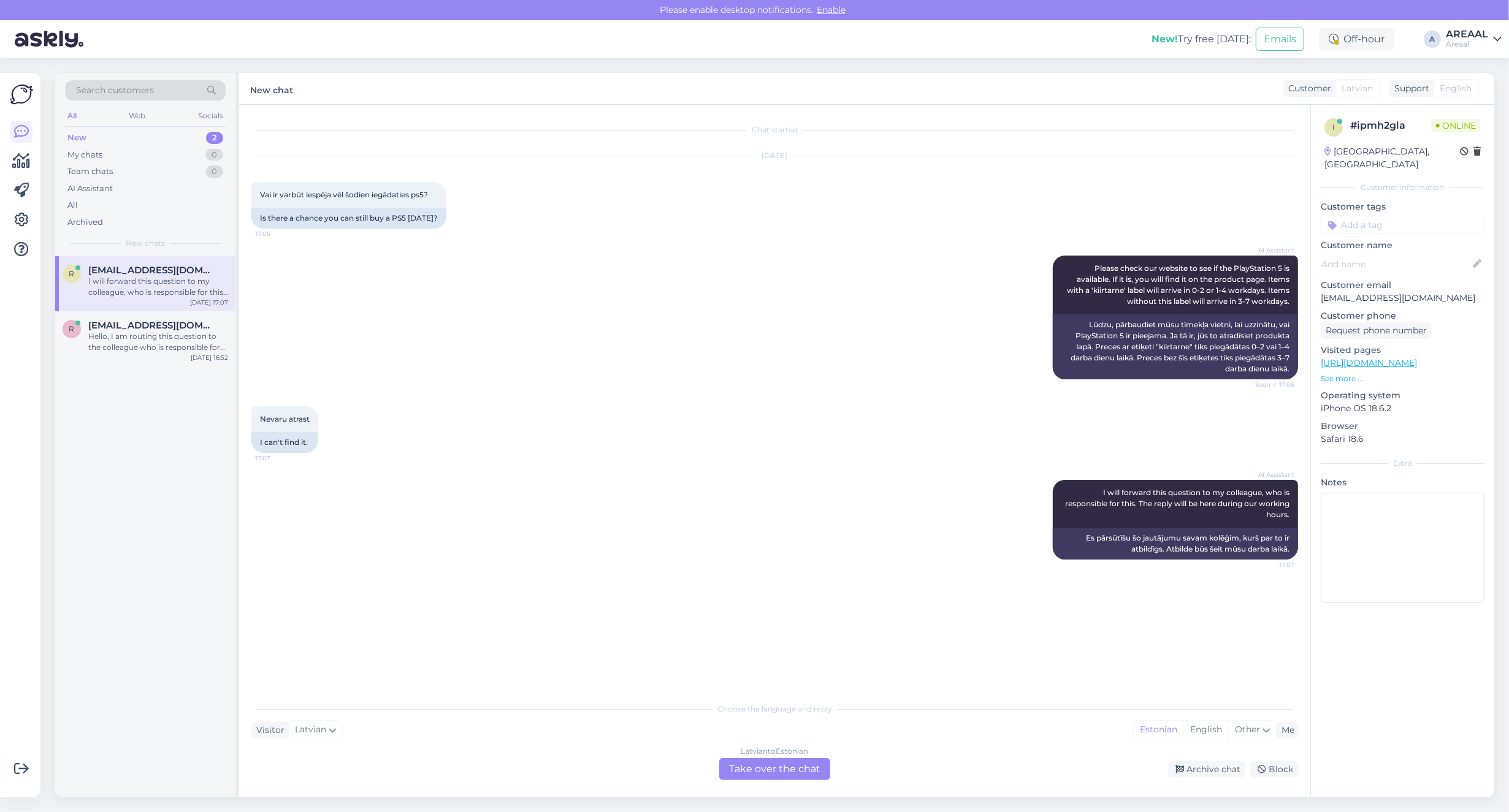
click at [775, 782] on div "Chat started Sep 25 2025 Vai ir varbūt iespēja vēl šodien iegādaties ps5? 17:05…" at bounding box center [775, 451] width 1071 height 693
click at [782, 759] on div "Latvian to Estonian Take over the chat" at bounding box center [774, 769] width 111 height 22
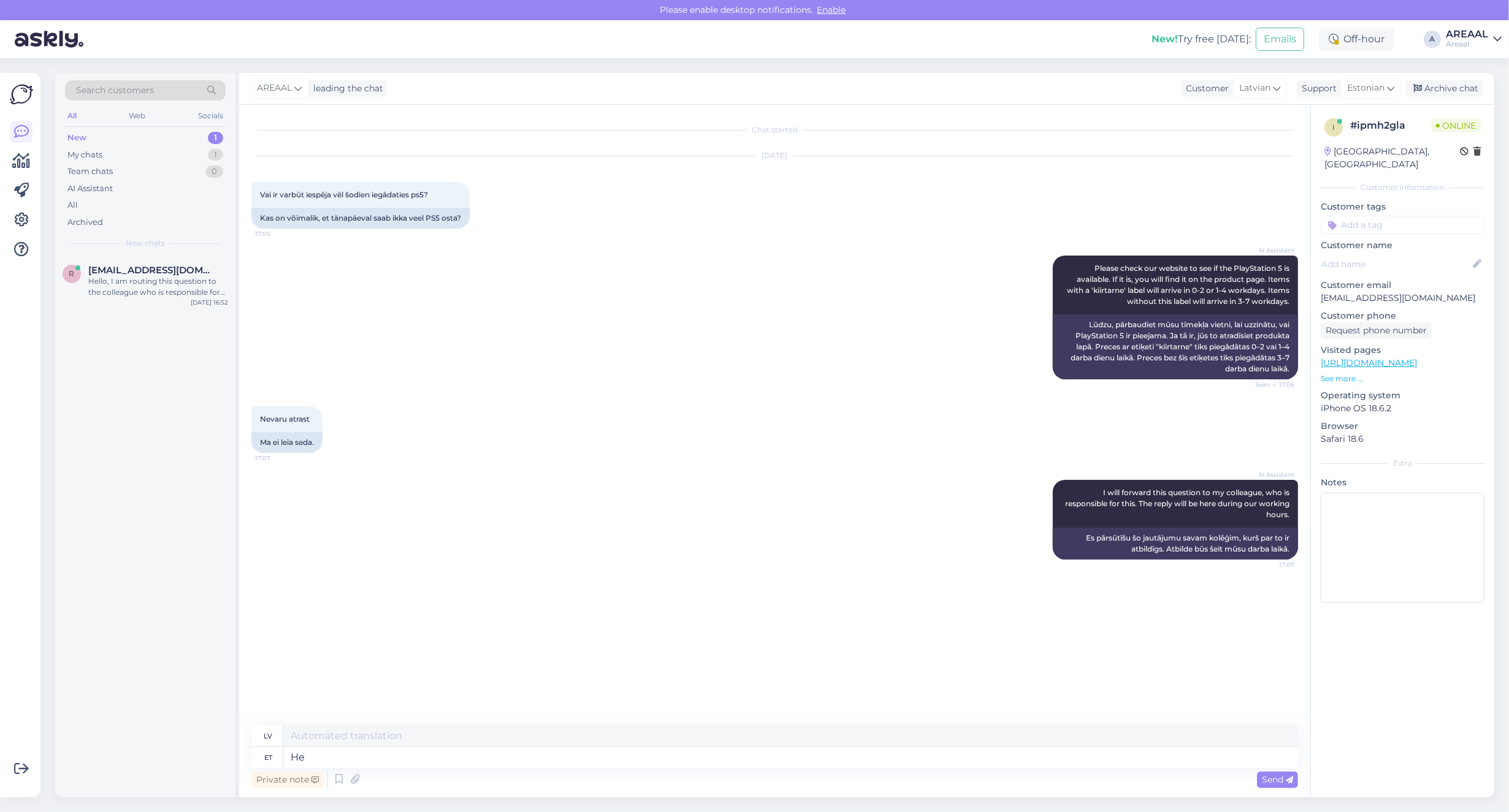
type textarea "H"
click at [1372, 89] on span "Estonian" at bounding box center [1365, 88] width 37 height 13
type input "eng"
click at [1344, 141] on link "English" at bounding box center [1348, 143] width 135 height 20
click at [964, 764] on textarea at bounding box center [791, 758] width 1015 height 21
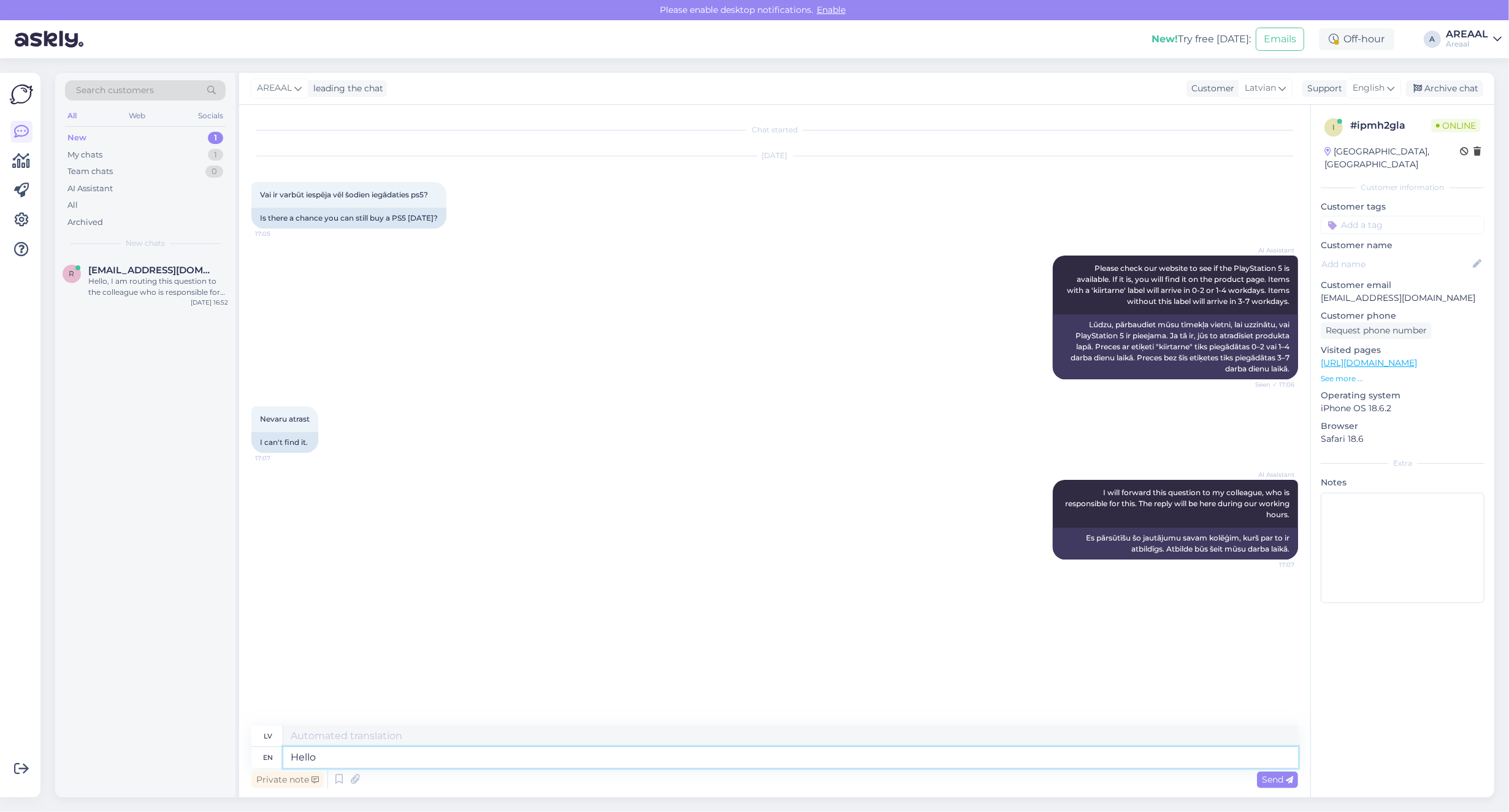
type textarea "Hello!"
type textarea "Sveiki!"
paste textarea "https://areaal.lv/sony-playstation-5-pro-balta-spelu-konsole-711719595908/"
type textarea "https://areaal.lv/sony-playstation-5-pro-balta-spelu-konsole-711719595908/"
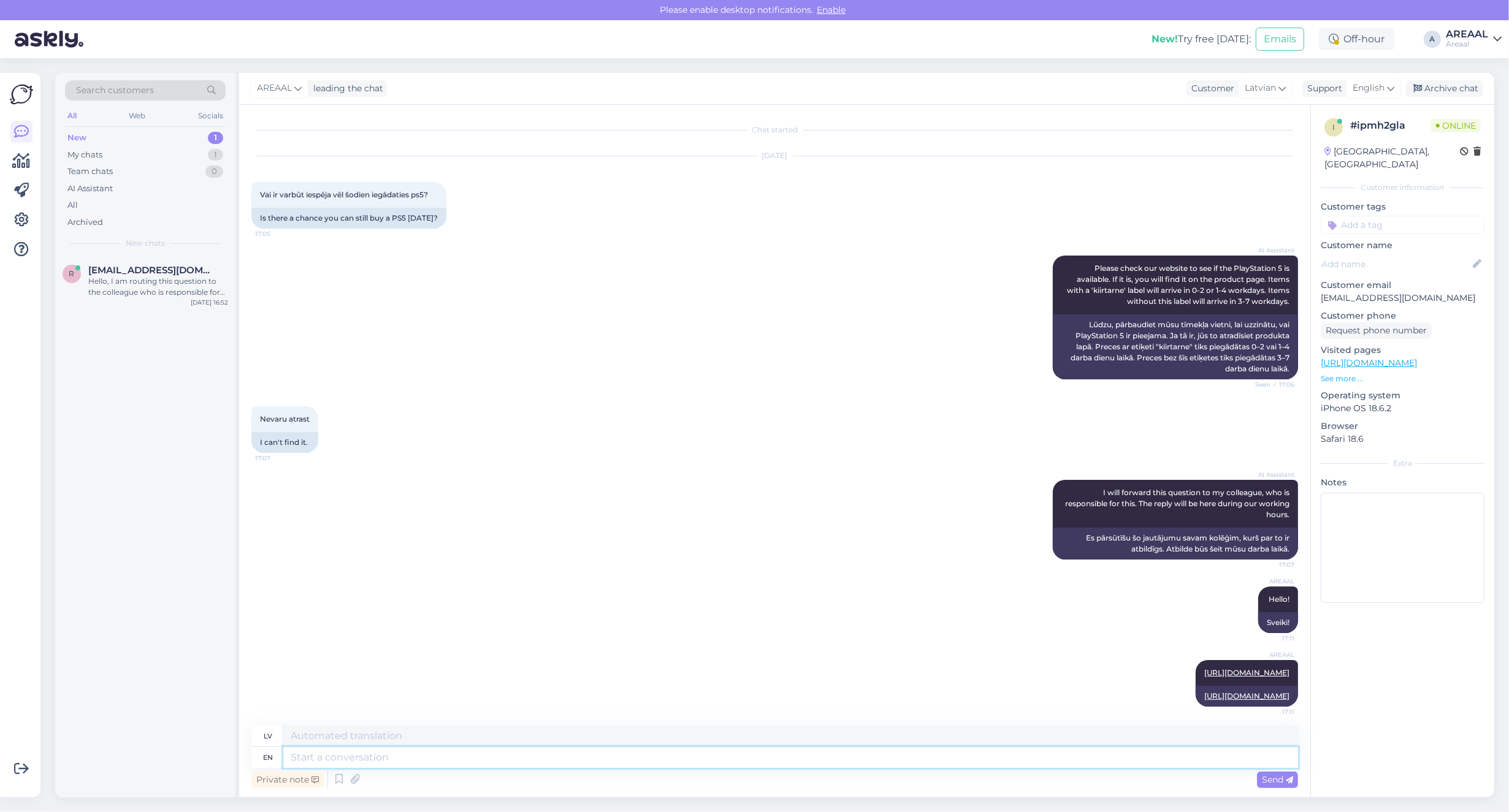
scroll to position [26, 0]
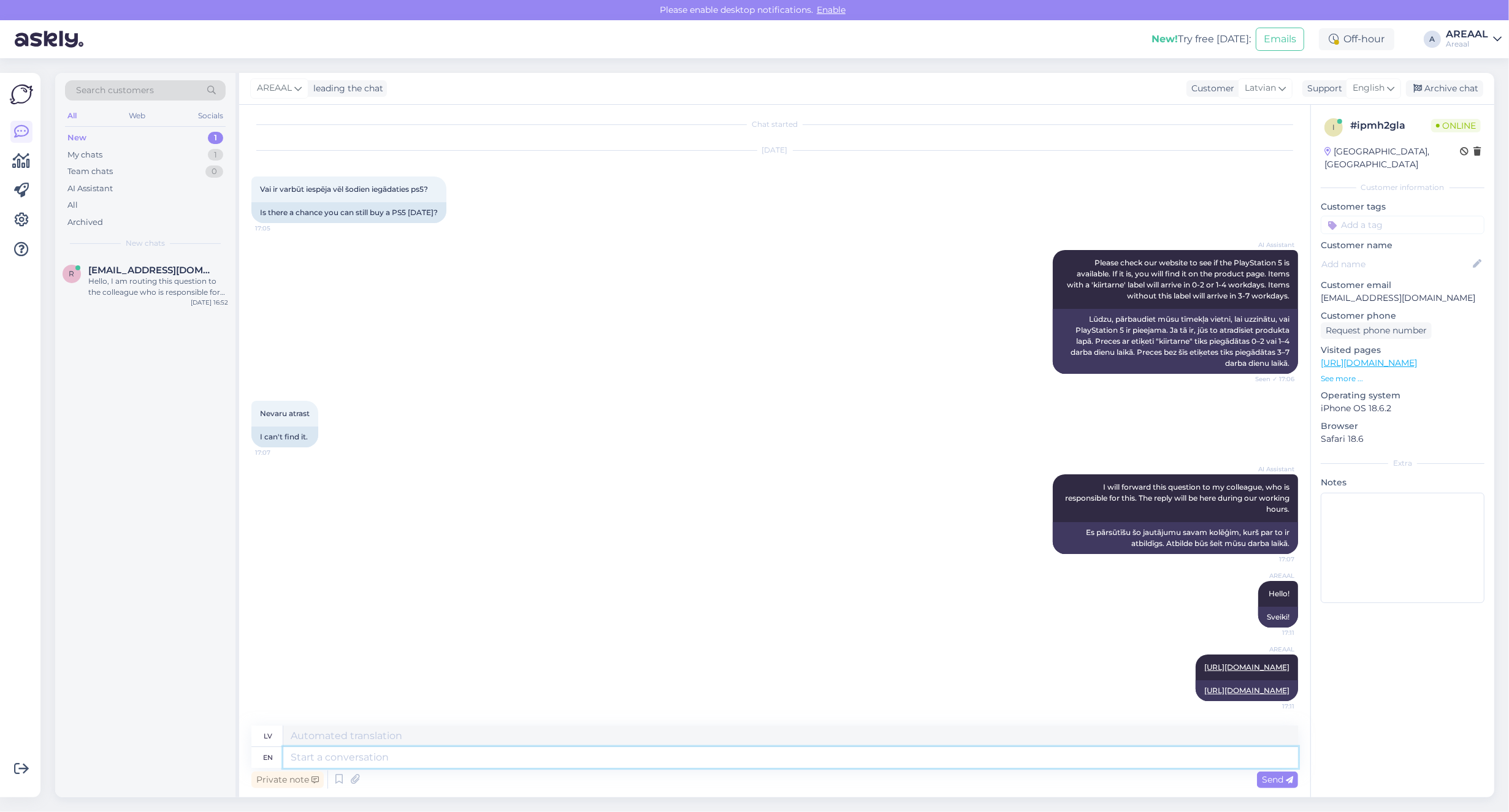
click at [997, 752] on textarea at bounding box center [791, 758] width 1015 height 21
paste textarea "https://areaal.lv/sony-playstation-5-slim-spelu-konsole/"
type textarea "https://areaal.lv/sony-playstation-5-slim-spelu-konsole/"
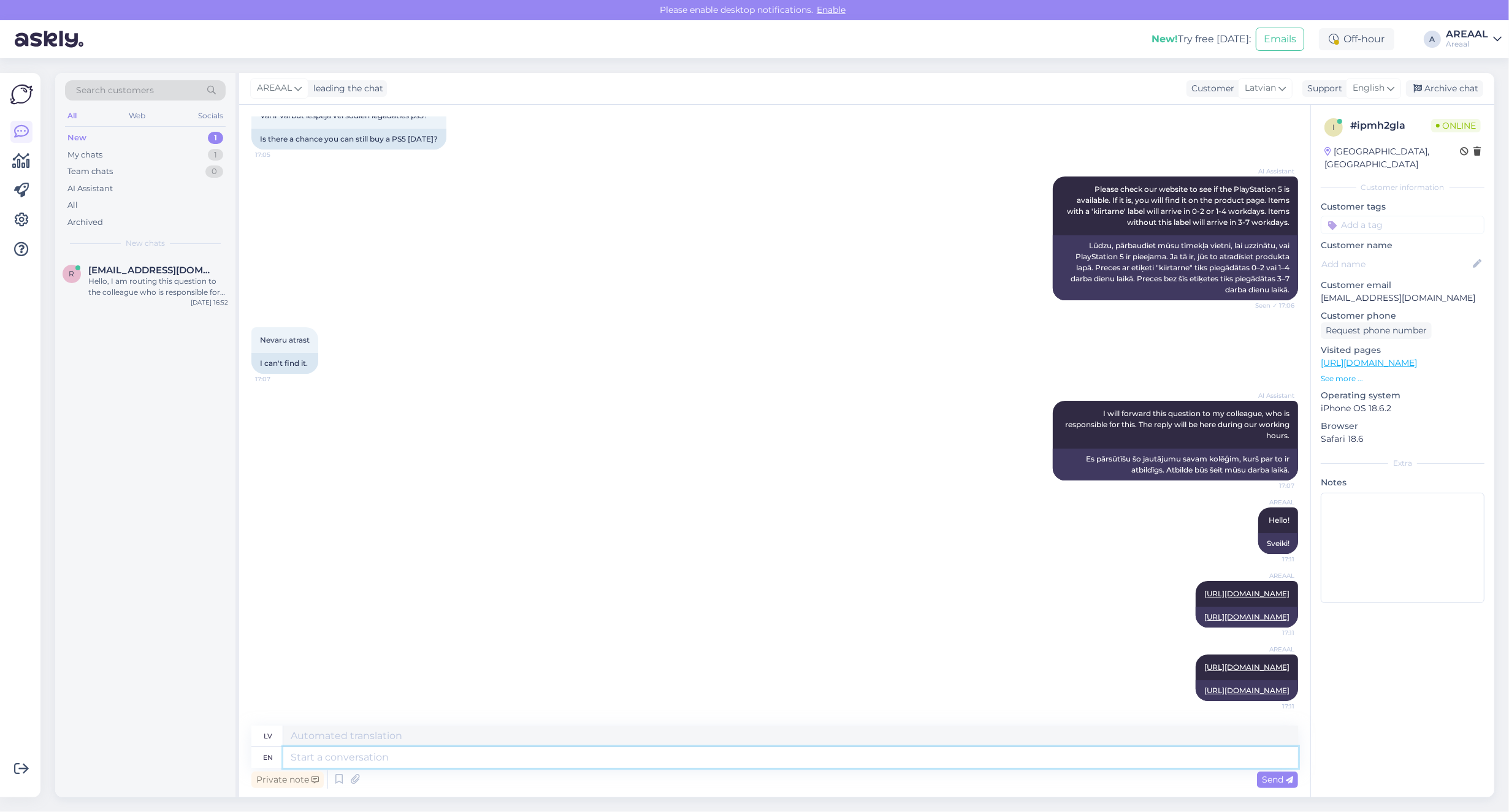
click at [1027, 758] on textarea at bounding box center [791, 758] width 1015 height 21
paste textarea "[URL][DOMAIN_NAME]"
type textarea "[URL][DOMAIN_NAME]"
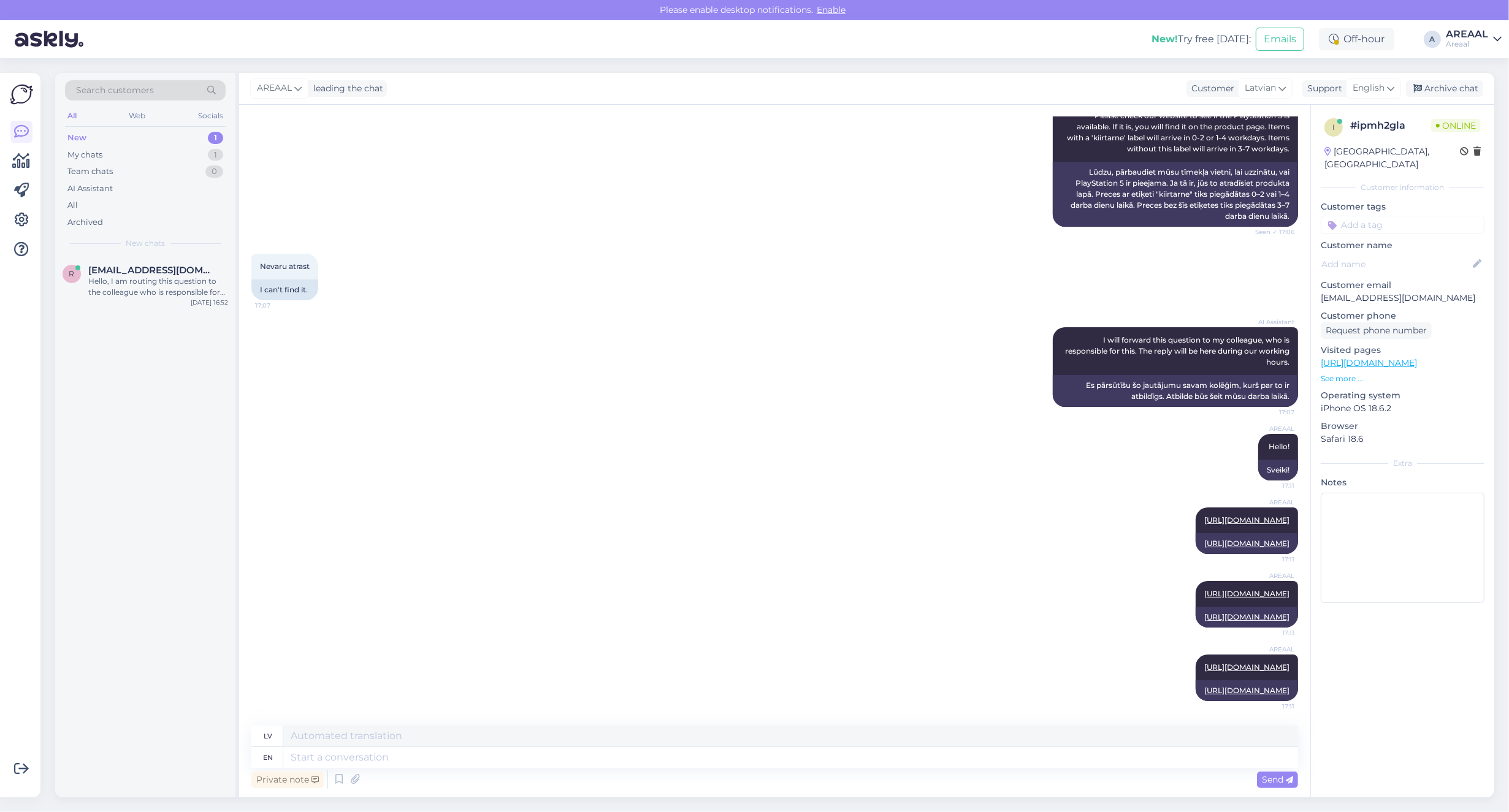
click at [945, 355] on div "AI Assistant I will forward this question to my colleague, who is responsible f…" at bounding box center [775, 367] width 1047 height 107
click at [938, 355] on div "AI Assistant I will forward this question to my colleague, who is responsible f…" at bounding box center [775, 367] width 1047 height 107
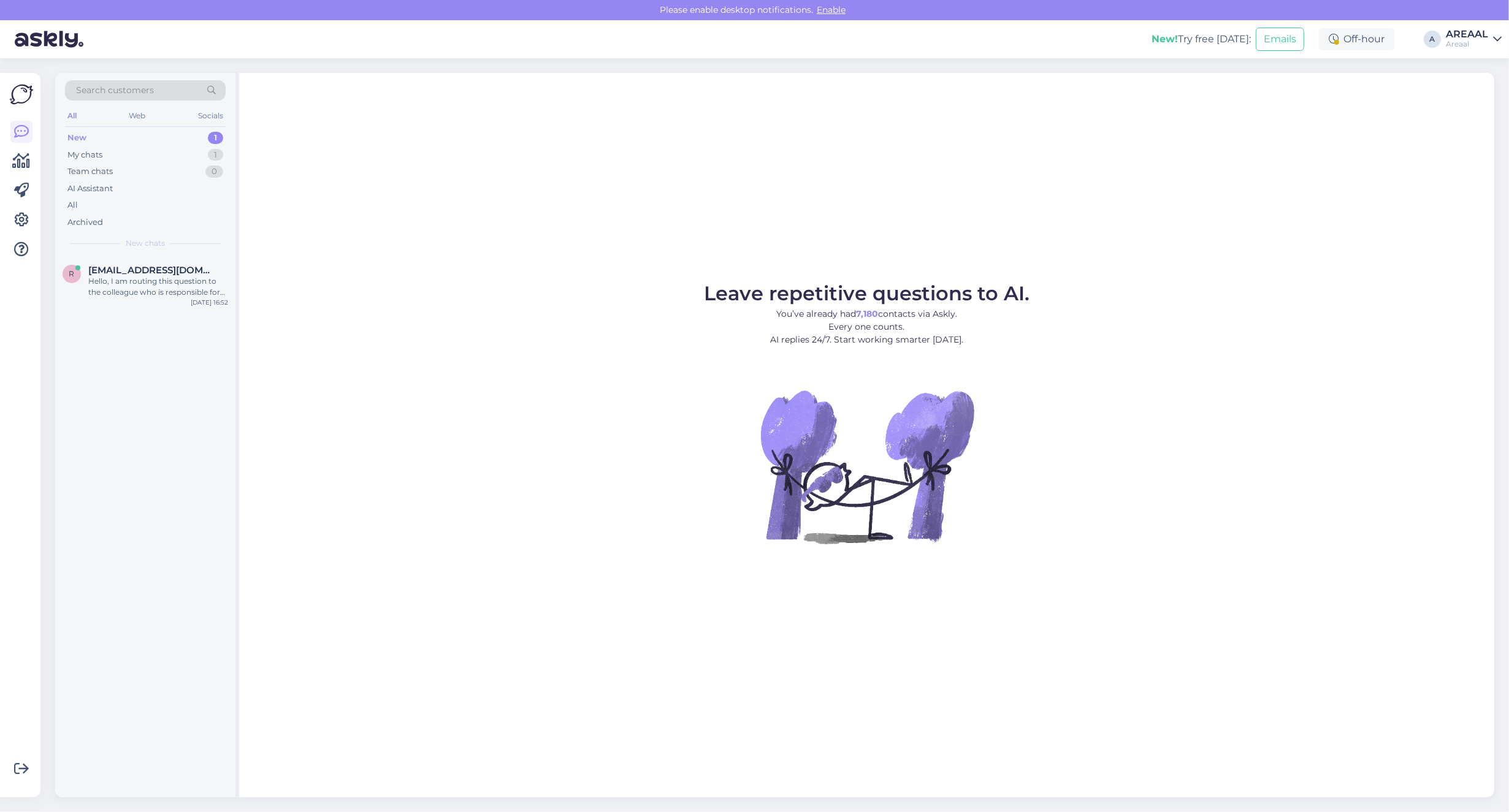
click at [1160, 204] on div "Leave repetitive questions to AI. You’ve already had 7,180 contacts via Askly. …" at bounding box center [866, 435] width 1255 height 725
click at [198, 155] on div "My chats 1" at bounding box center [145, 155] width 161 height 17
click at [171, 267] on span "Rkragliks@gmail.com" at bounding box center [152, 270] width 128 height 11
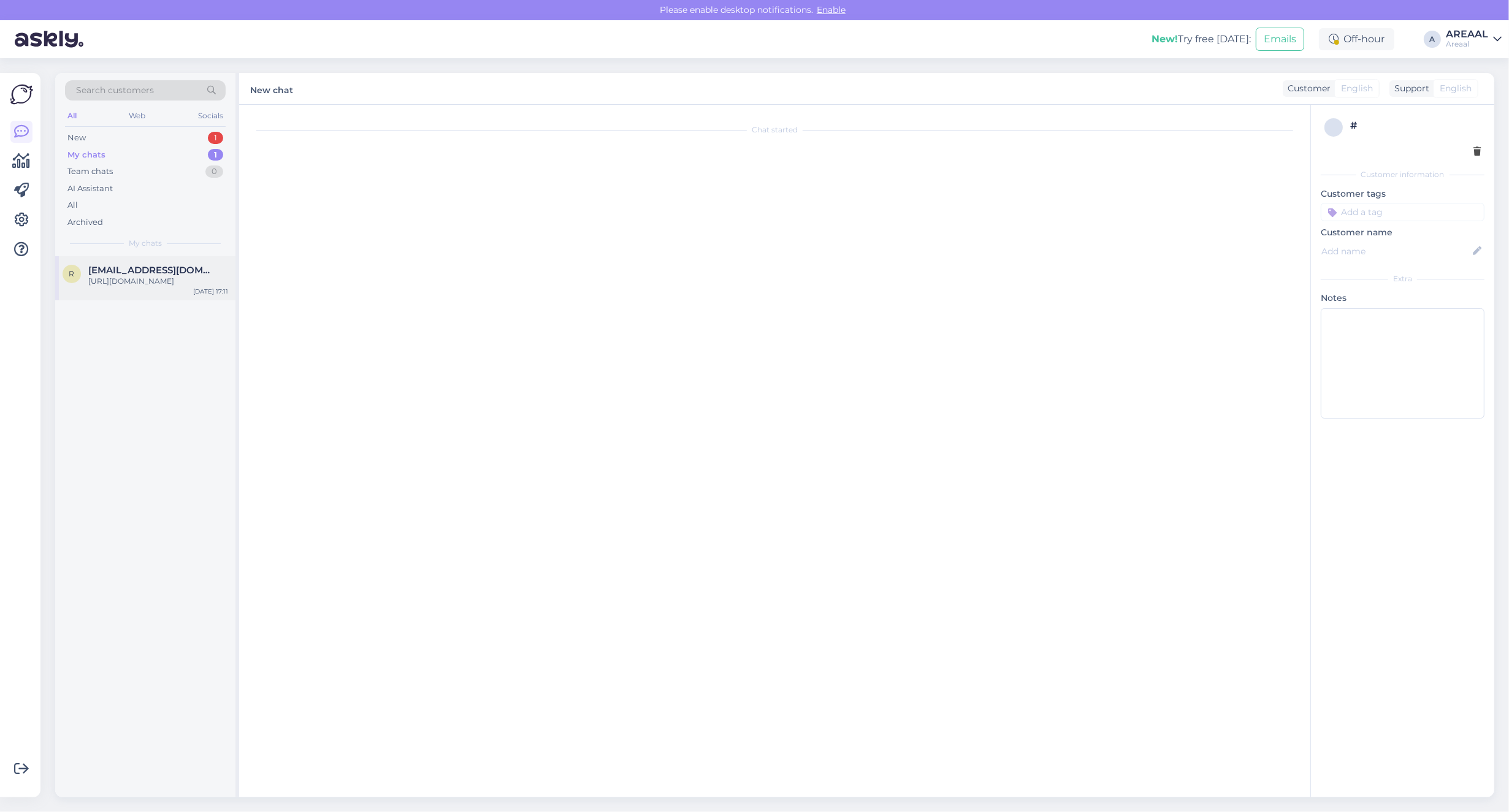
scroll to position [196, 0]
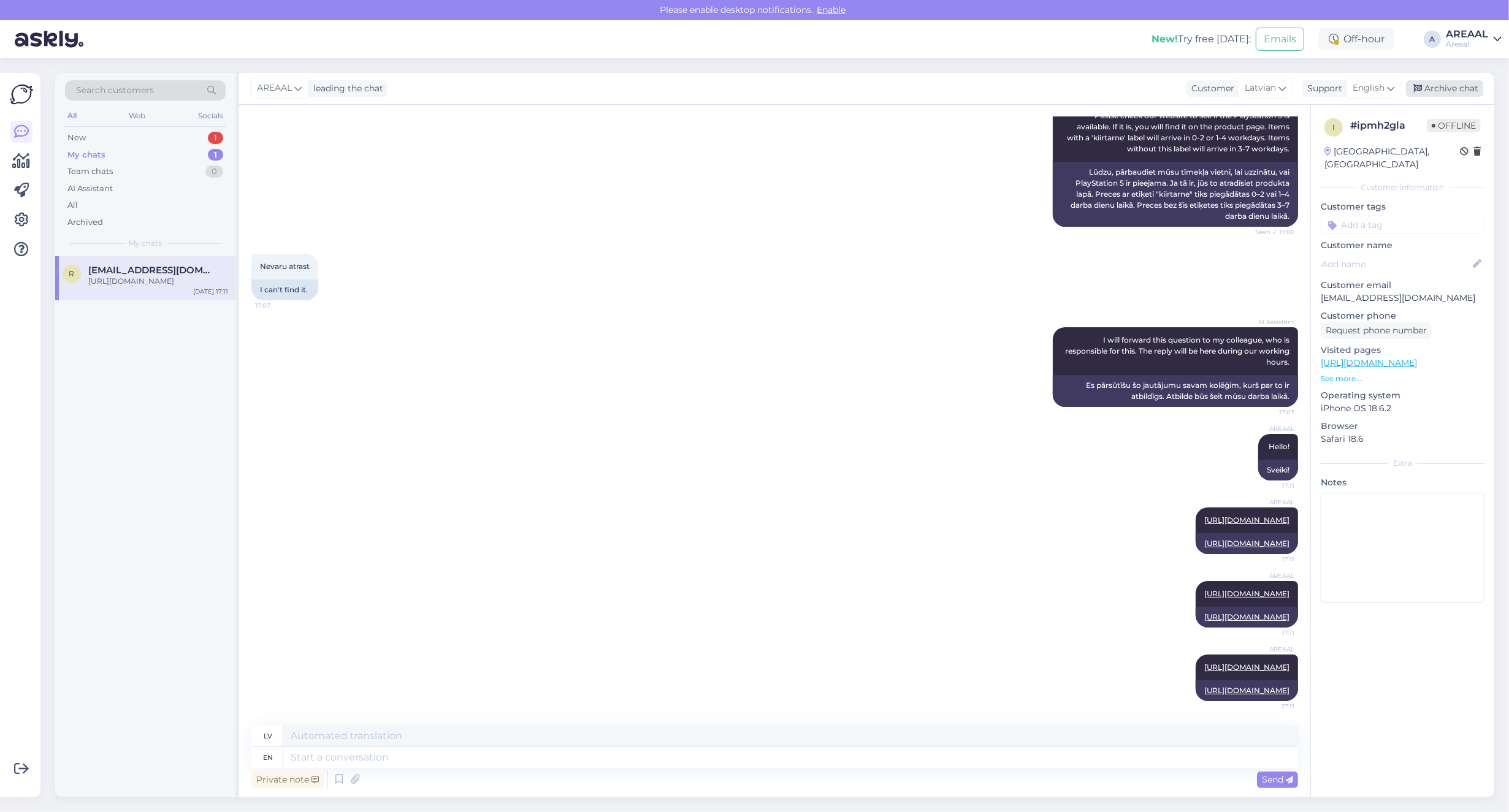
click at [1456, 92] on div "Archive chat" at bounding box center [1444, 89] width 77 height 17
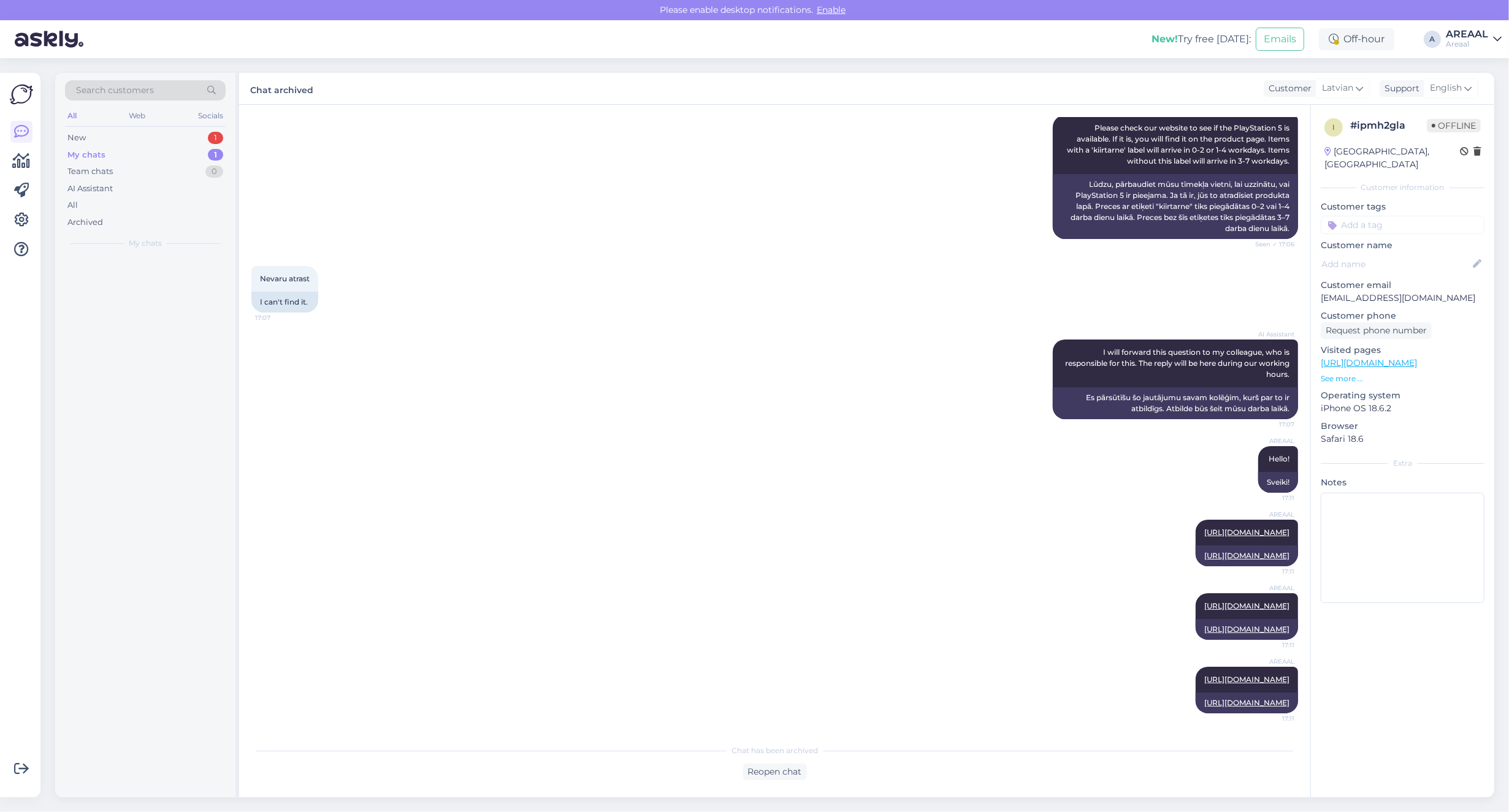
scroll to position [184, 0]
click at [572, 191] on div "AI Assistant Please check our website to see if the PlayStation 5 is available.…" at bounding box center [775, 177] width 1047 height 151
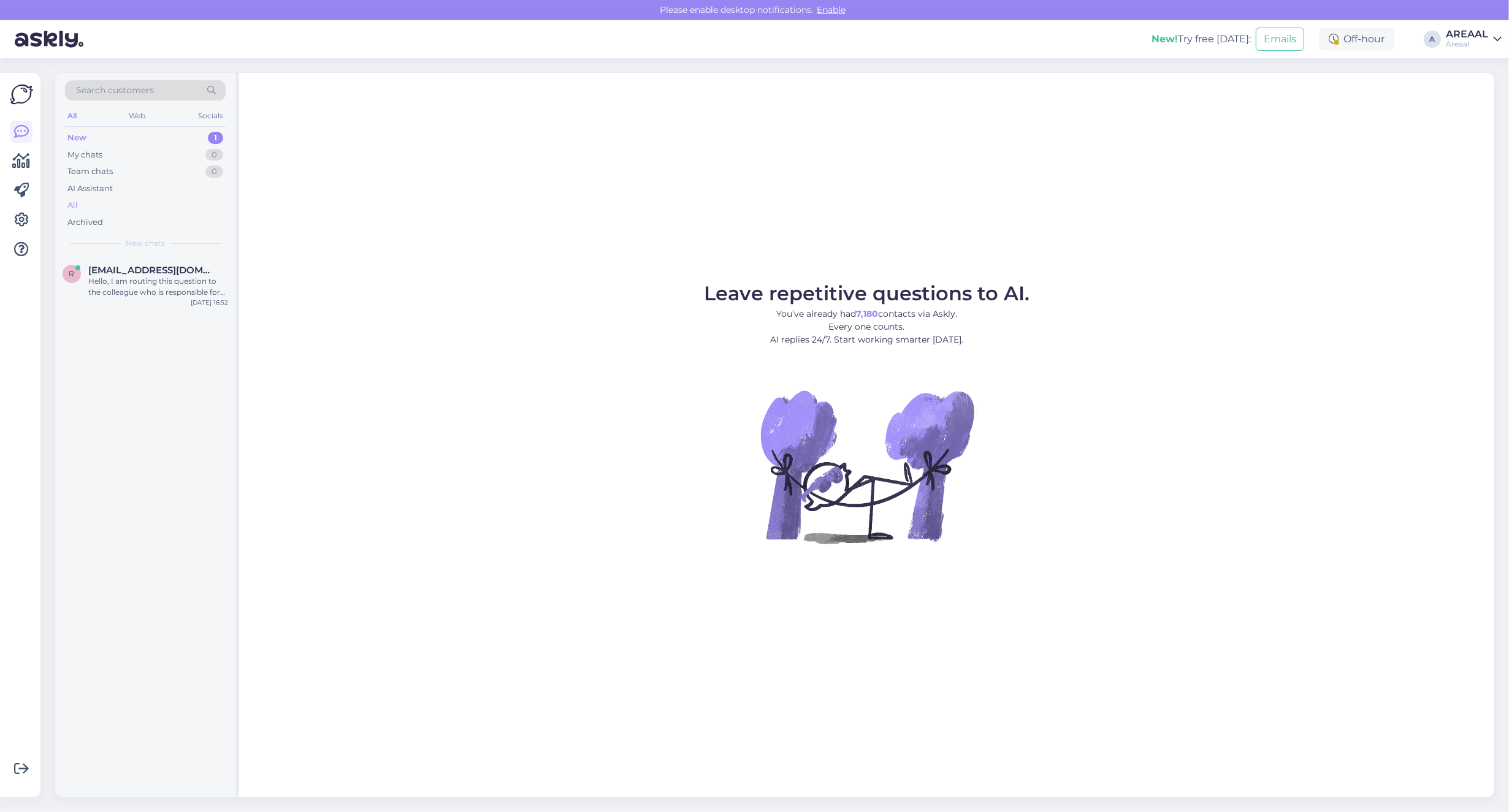
click at [103, 206] on div "All" at bounding box center [145, 205] width 161 height 17
click at [108, 205] on div "All" at bounding box center [145, 205] width 161 height 17
click at [105, 202] on div "All" at bounding box center [145, 205] width 161 height 17
click at [126, 209] on div "All" at bounding box center [145, 205] width 161 height 17
